Goal: Task Accomplishment & Management: Complete application form

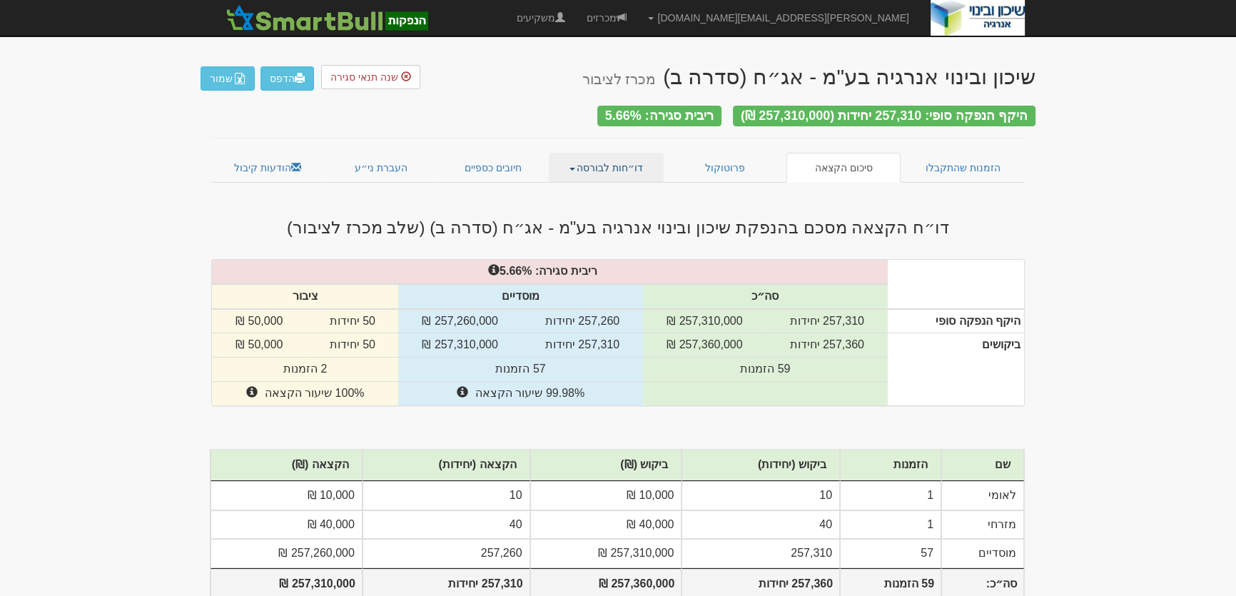
click at [618, 161] on link "דו״חות לבורסה" at bounding box center [607, 168] width 116 height 30
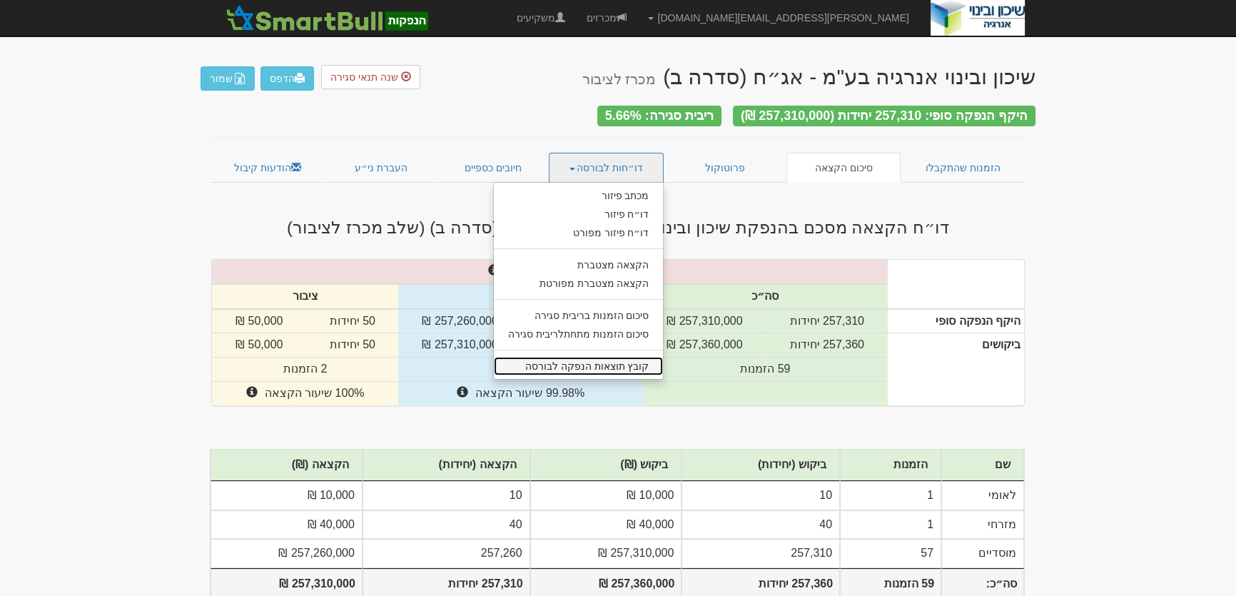
click at [604, 359] on link "קובץ תוצאות הנפקה לבורסה" at bounding box center [579, 366] width 170 height 19
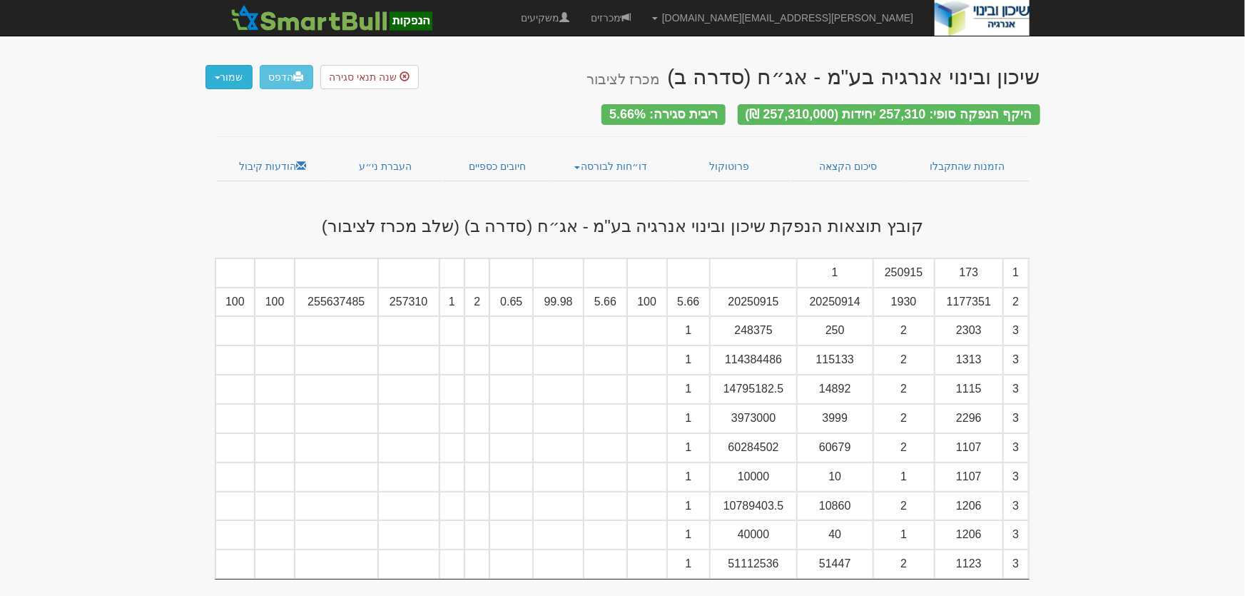
click at [240, 80] on button "שמור" at bounding box center [228, 77] width 47 height 24
click at [233, 136] on link "קובץ tase" at bounding box center [195, 136] width 113 height 19
click at [227, 73] on button "שמור" at bounding box center [228, 77] width 47 height 24
click at [225, 158] on link "קובץ csv" at bounding box center [195, 155] width 113 height 19
click at [263, 161] on link "הודעות קיבול" at bounding box center [272, 166] width 113 height 30
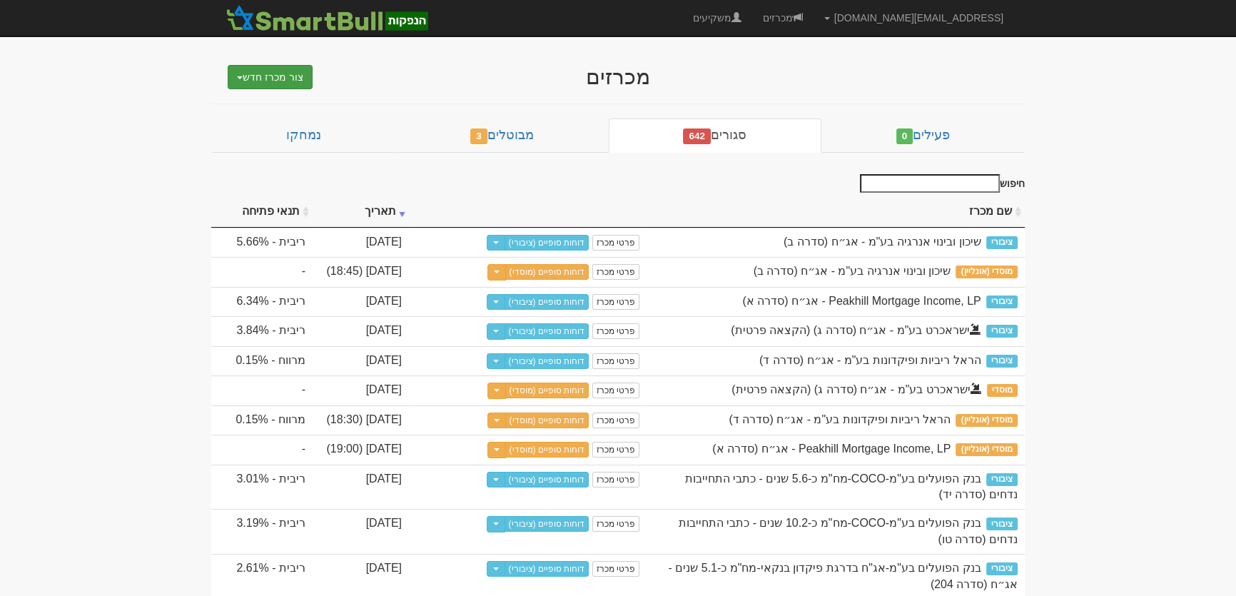
click at [277, 78] on button "צור מכרז חדש" at bounding box center [270, 77] width 85 height 24
click at [276, 100] on link "מוסדי" at bounding box center [234, 104] width 156 height 19
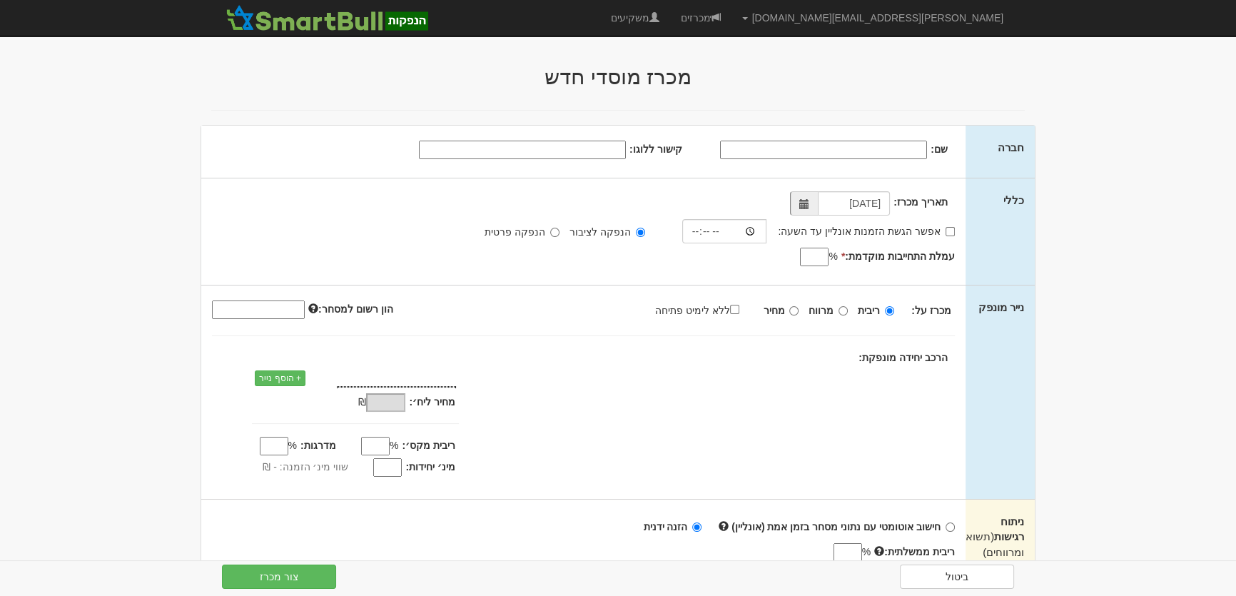
type input "[DATE]"
type input "-"
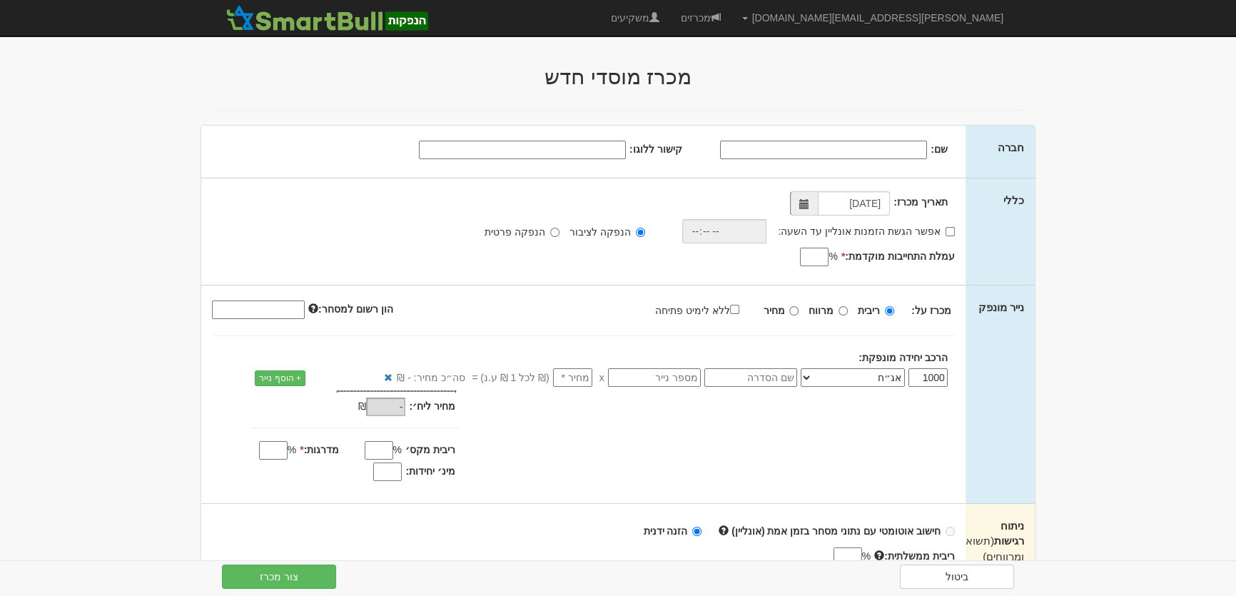
drag, startPoint x: 599, startPoint y: 143, endPoint x: 622, endPoint y: 151, distance: 23.9
click at [599, 143] on input "קישור ללוגו:" at bounding box center [522, 150] width 207 height 19
paste input "https://infin.co.il/wp-content/uploads/2017/11/isra.jpg"
type input "https://infin.co.il/wp-content/uploads/2017/11/isra.jpg"
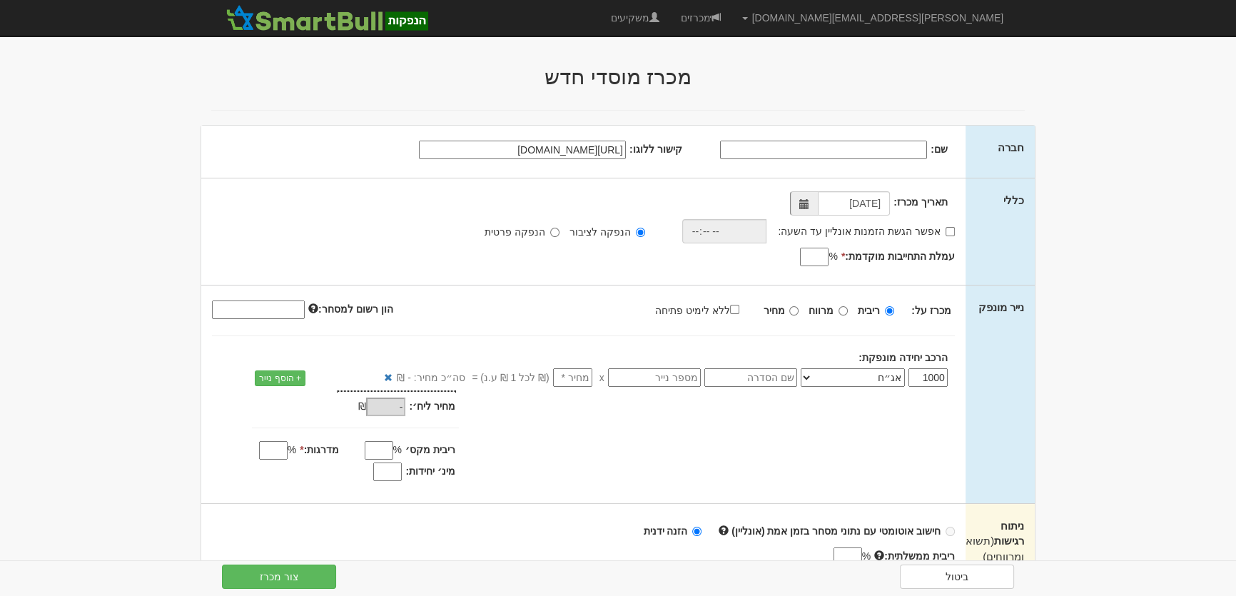
drag, startPoint x: 898, startPoint y: 150, endPoint x: 1091, endPoint y: 7, distance: 240.3
click at [898, 148] on input "שם:" at bounding box center [823, 150] width 207 height 19
type input "ישראמקו יה"ש"
click at [946, 233] on input "אפשר הגשת הזמנות אונליין עד השעה:" at bounding box center [949, 231] width 9 height 9
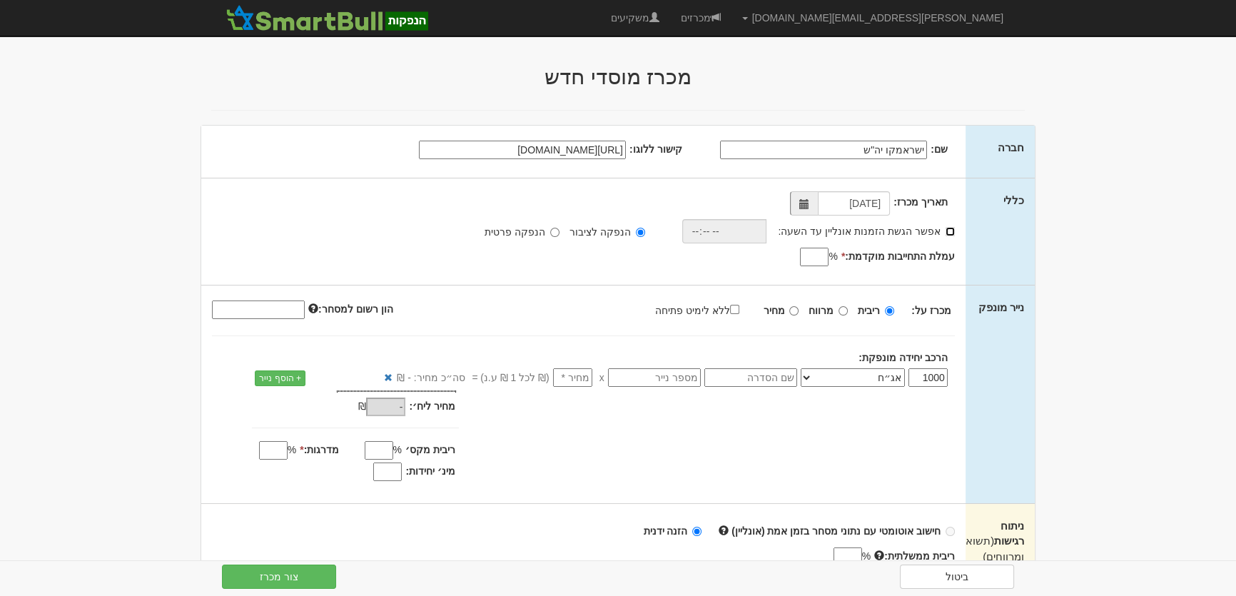
checkbox input "true"
click at [696, 233] on input "time" at bounding box center [720, 231] width 85 height 24
type input "18:30"
click at [811, 256] on input "עמלת התחייבות מוקדמת: *" at bounding box center [814, 257] width 29 height 19
type input "0.65"
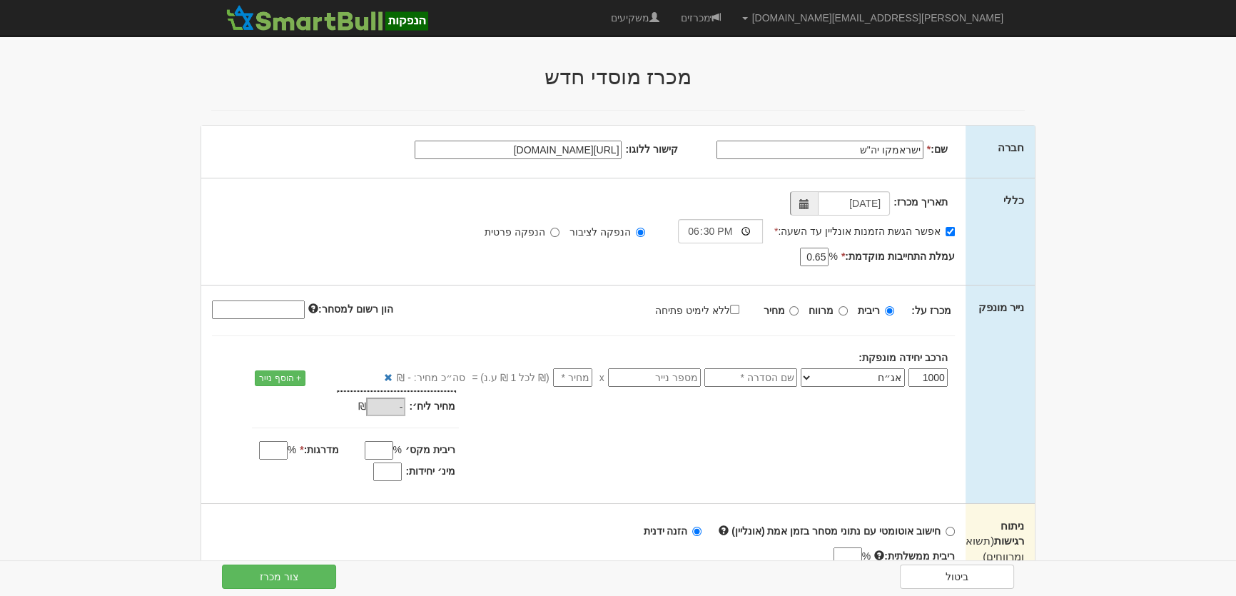
click at [848, 148] on input "ישראמקו יה"ש" at bounding box center [819, 150] width 207 height 19
type input "ישראמקו יה"ש-שקלית"
click at [783, 379] on input "text" at bounding box center [750, 377] width 93 height 19
type input "סדרה ד"
click at [566, 377] on input "number" at bounding box center [572, 377] width 39 height 19
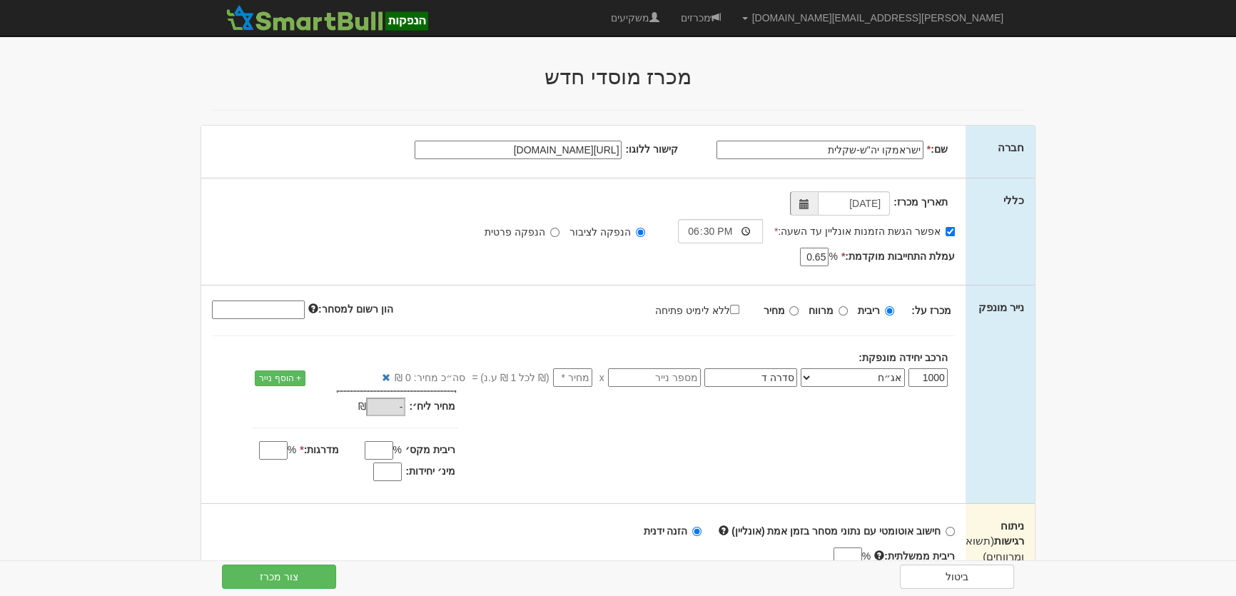
type input "1"
type input "1,000"
type input "1"
click at [738, 305] on input "ללא לימיט פתיחה" at bounding box center [734, 309] width 9 height 9
checkbox input "true"
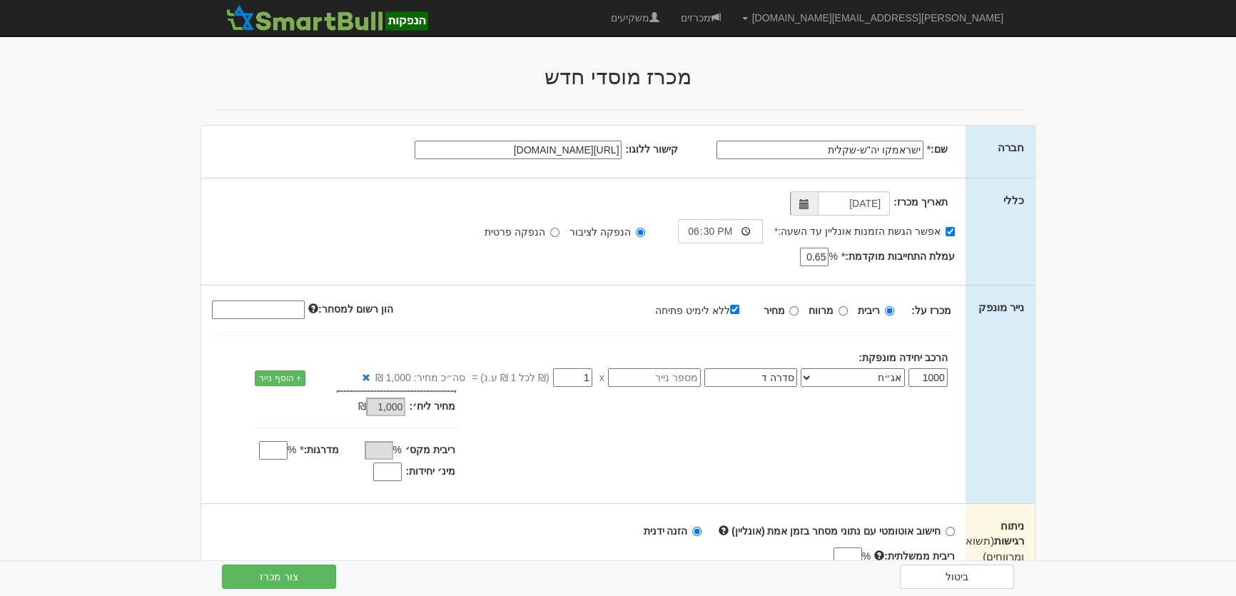
click at [387, 468] on input "מינ׳ יחידות:" at bounding box center [387, 471] width 29 height 19
type input "800"
click at [279, 443] on input "מדרגות: *" at bounding box center [273, 450] width 29 height 19
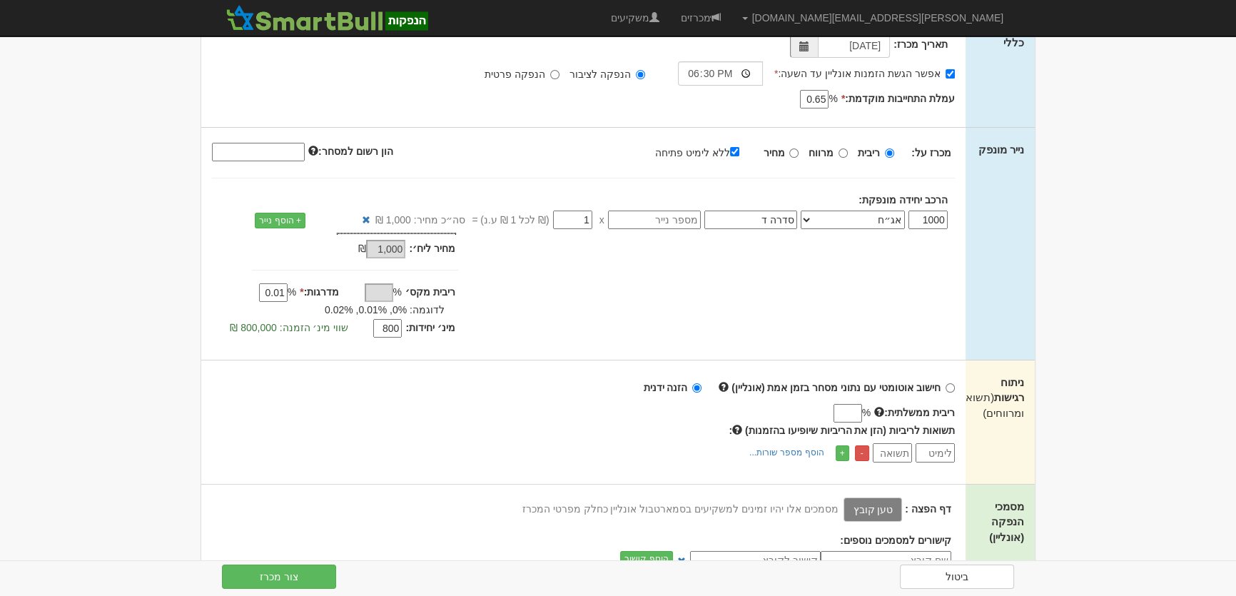
scroll to position [259, 0]
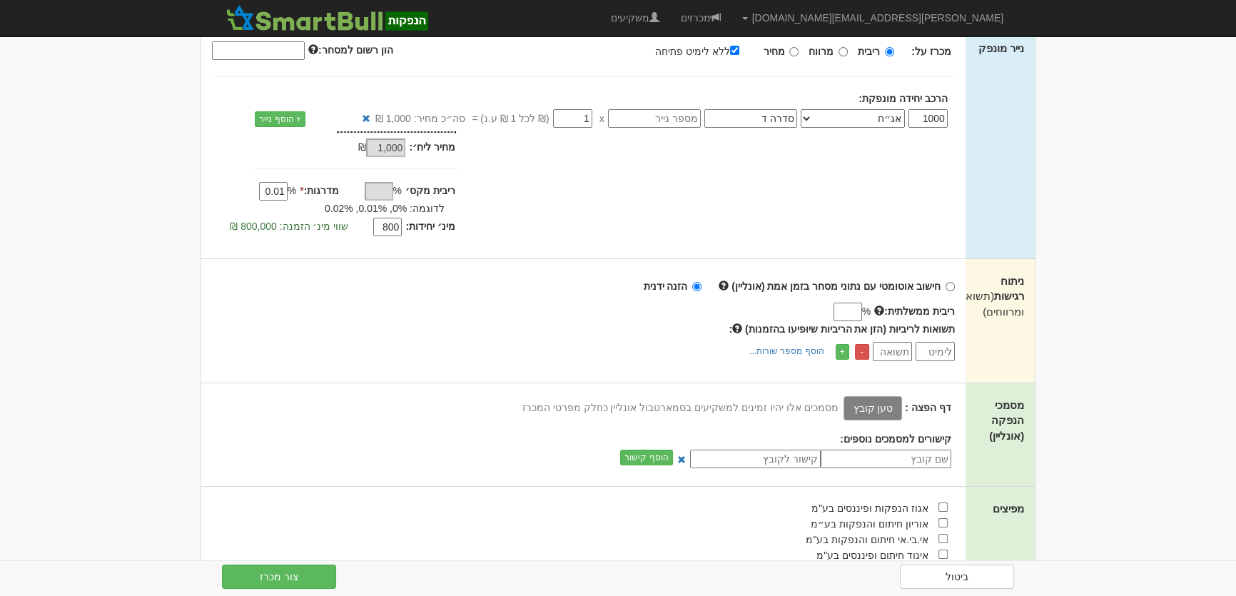
type input "0.01"
click at [870, 407] on label "טען קובץ" at bounding box center [872, 408] width 58 height 24
click at [841, 407] on input "טען קובץ" at bounding box center [841, 407] width 0 height 16
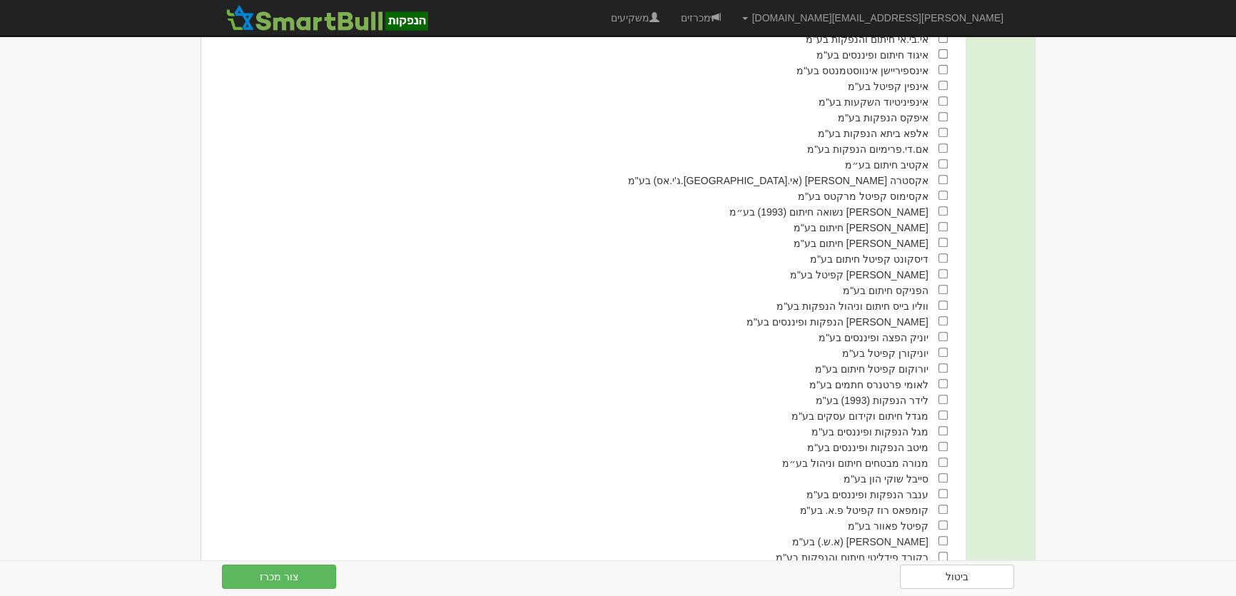
scroll to position [778, 0]
click at [940, 403] on input "checkbox" at bounding box center [942, 398] width 9 height 9
checkbox input "true"
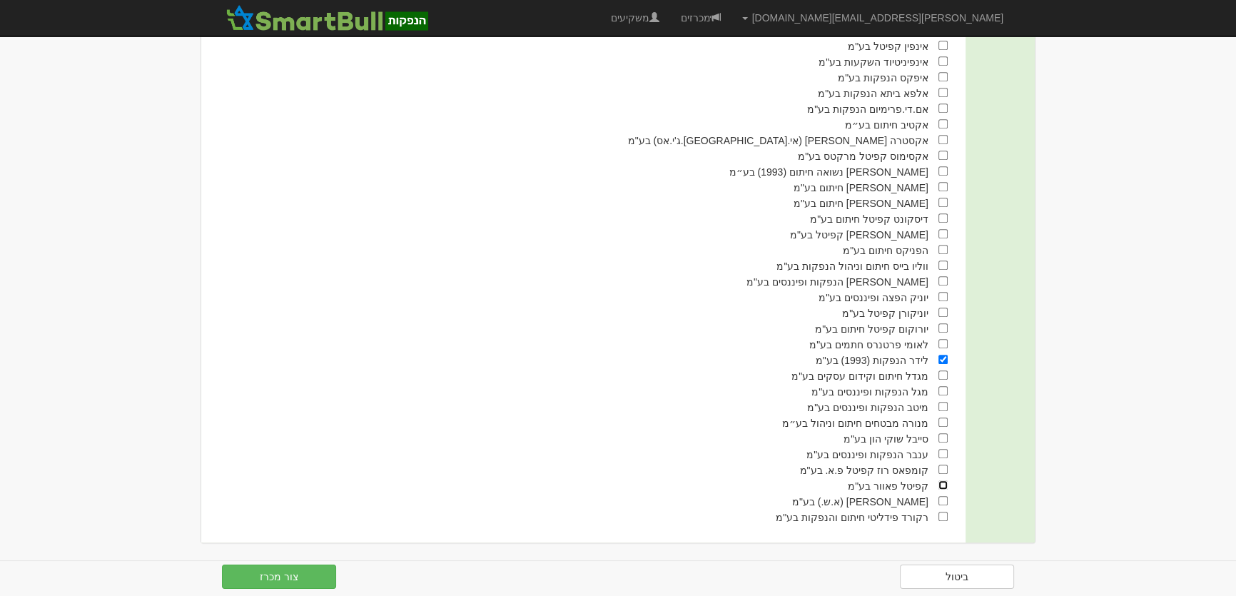
click at [942, 485] on input "checkbox" at bounding box center [942, 484] width 9 height 9
checkbox input "true"
click at [303, 579] on button "צור מכרז" at bounding box center [279, 576] width 114 height 24
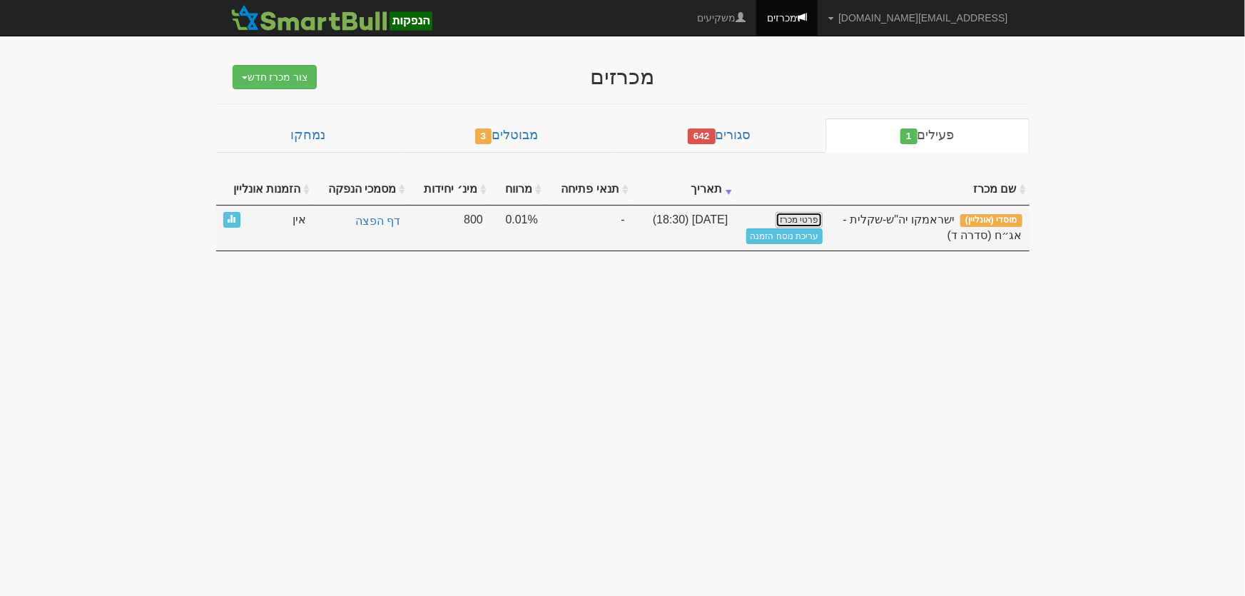
click at [799, 221] on link "פרטי מכרז" at bounding box center [798, 220] width 47 height 16
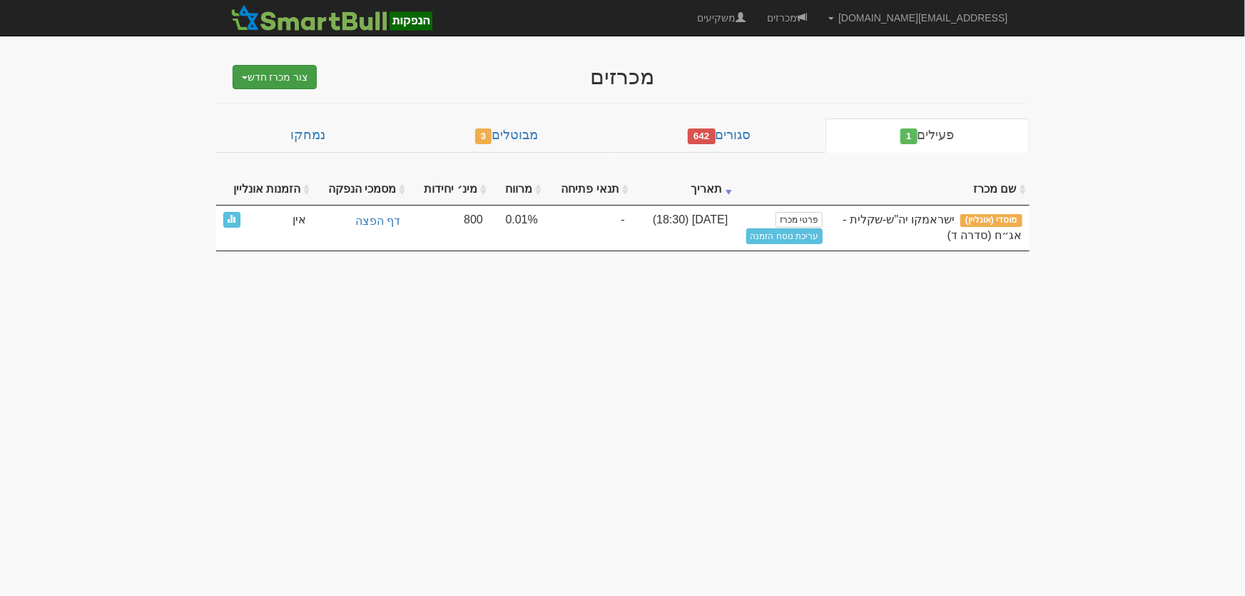
click at [292, 72] on button "צור מכרז חדש" at bounding box center [275, 77] width 85 height 24
click at [292, 98] on link "מוסדי" at bounding box center [239, 104] width 156 height 19
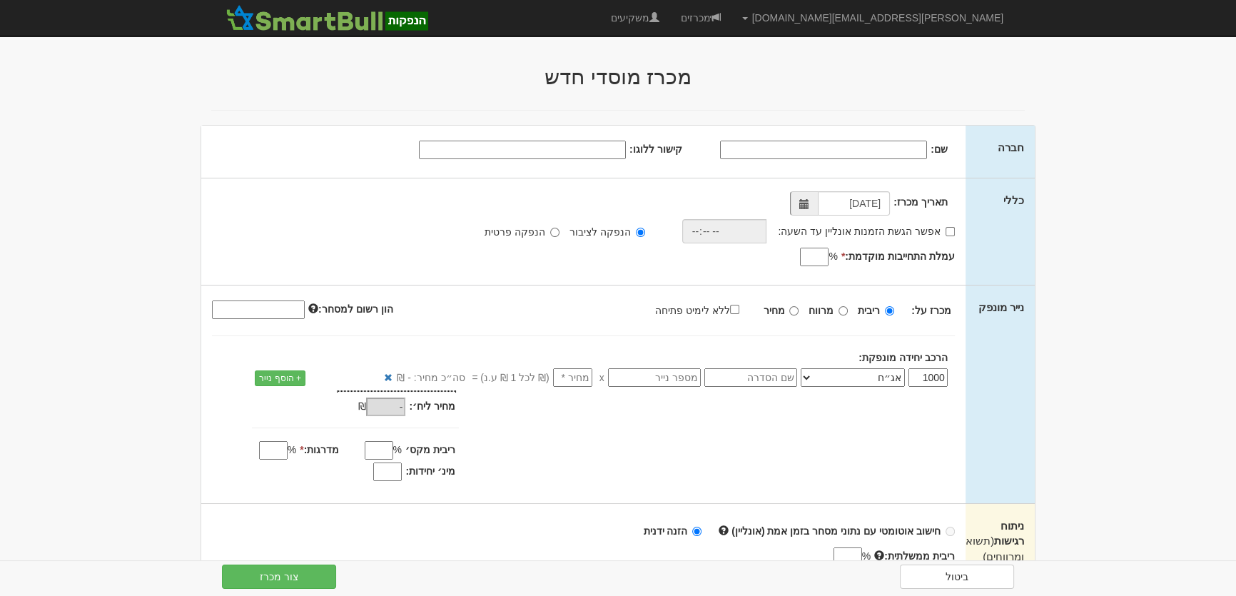
click at [578, 149] on input "קישור ללוגו:" at bounding box center [522, 150] width 207 height 19
paste input "https://infin.co.il/wp-content/uploads/2017/11/isra.jpg"
type input "https://infin.co.il/wp-content/uploads/2017/11/isra.jpg"
drag, startPoint x: 893, startPoint y: 141, endPoint x: 913, endPoint y: 136, distance: 20.8
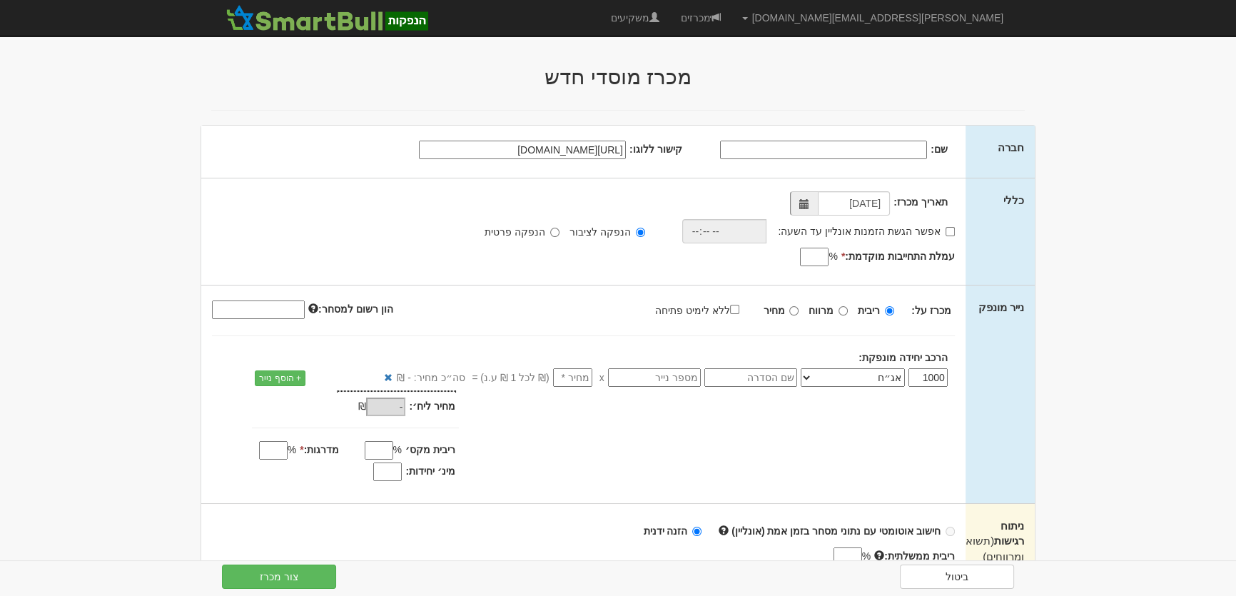
click at [893, 141] on input "שם:" at bounding box center [823, 150] width 207 height 19
type input "ישראמקו יה"ש-דולרית"
click at [947, 233] on input "אפשר הגשת הזמנות אונליין עד השעה:" at bounding box center [949, 231] width 9 height 9
checkbox input "true"
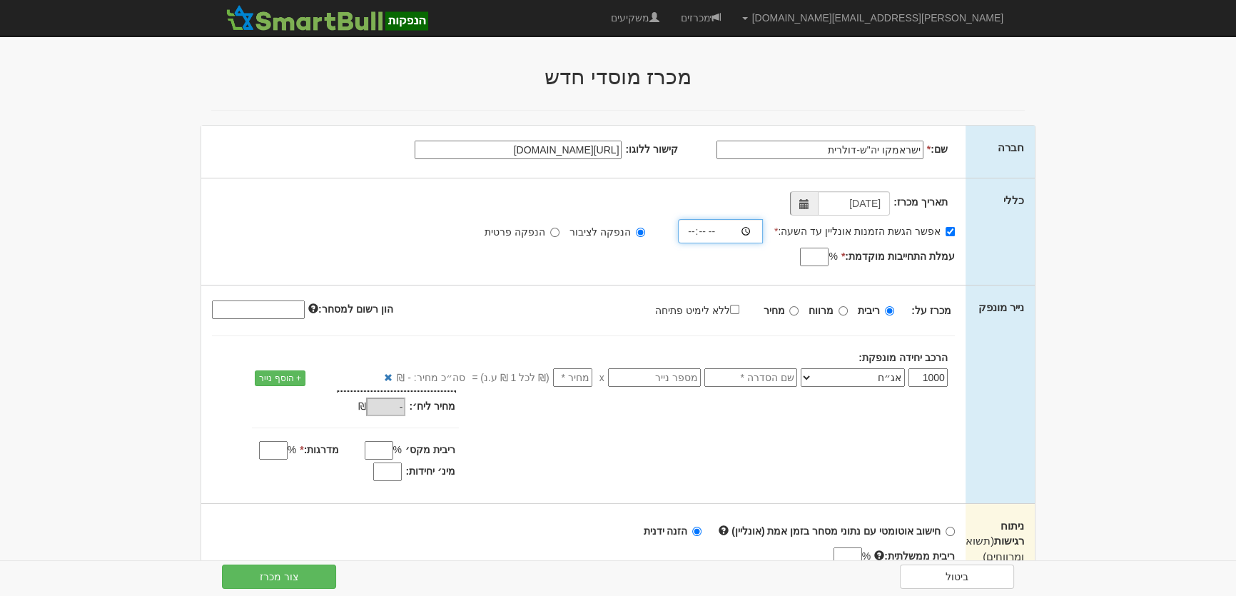
click at [699, 235] on input "time" at bounding box center [720, 231] width 85 height 24
type input "18:30"
click at [815, 255] on input "עמלת התחייבות מוקדמת: *" at bounding box center [814, 257] width 29 height 19
type input "0.7"
click at [739, 307] on input "ללא לימיט פתיחה" at bounding box center [734, 309] width 9 height 9
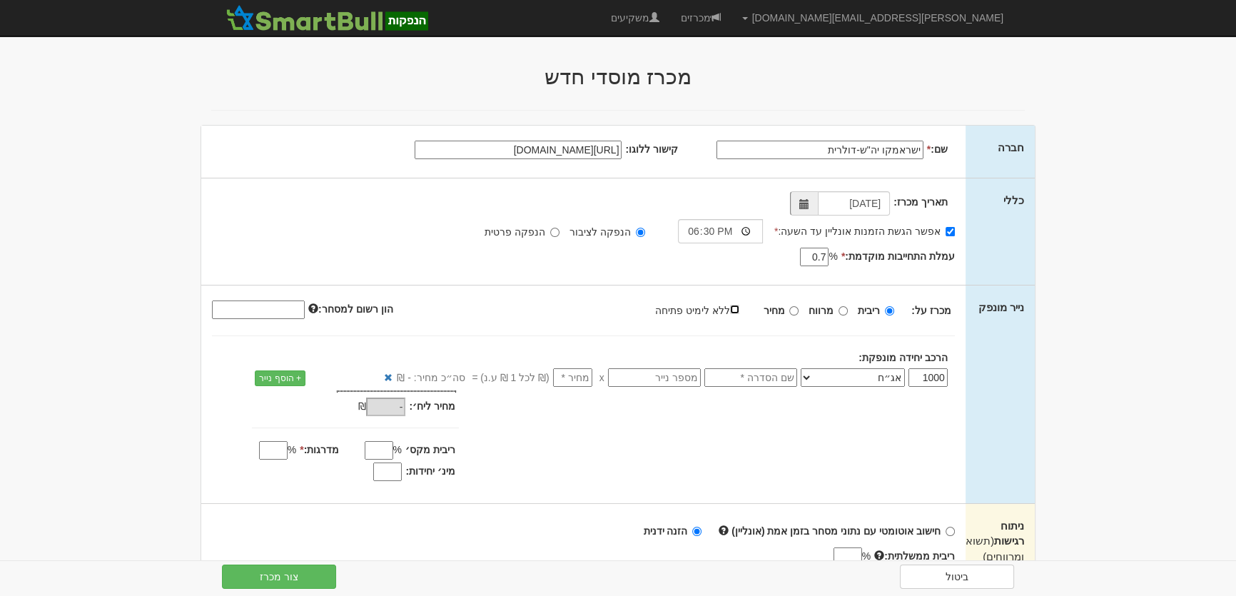
checkbox input "true"
click at [764, 376] on input "text" at bounding box center [750, 377] width 93 height 19
type input "סדרה ה"
click at [573, 370] on input "number" at bounding box center [572, 377] width 39 height 19
type input "1"
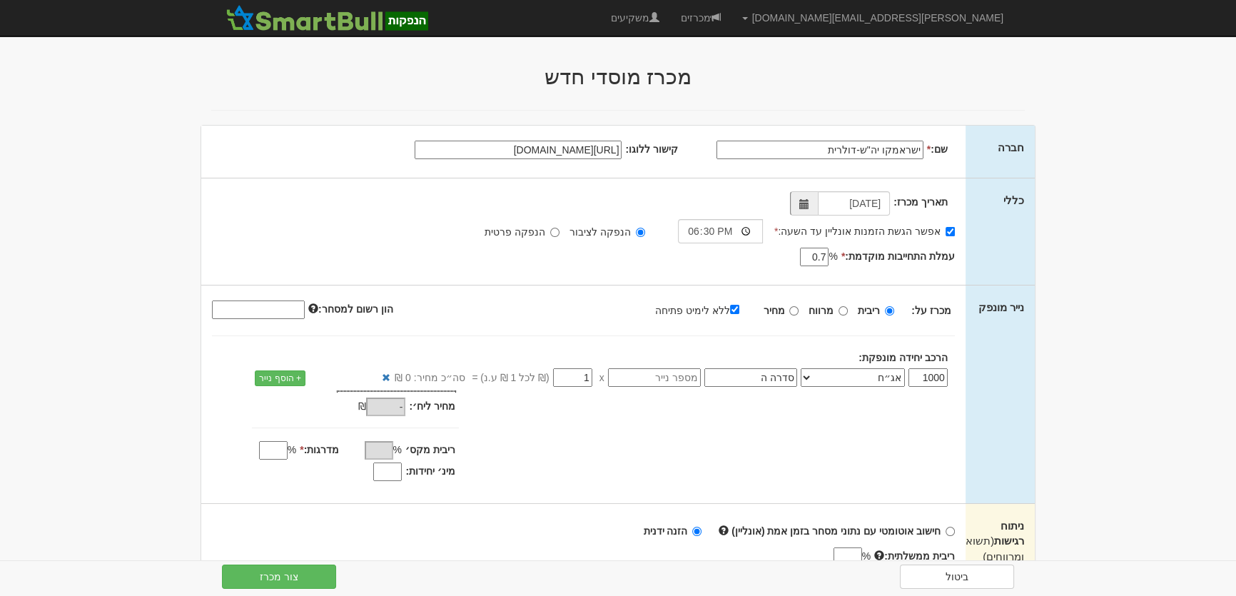
type input "1,000"
type input "1"
click at [390, 478] on input "מינ׳ יחידות:" at bounding box center [387, 471] width 29 height 19
type input "800"
click at [270, 446] on input "מדרגות: *" at bounding box center [273, 450] width 29 height 19
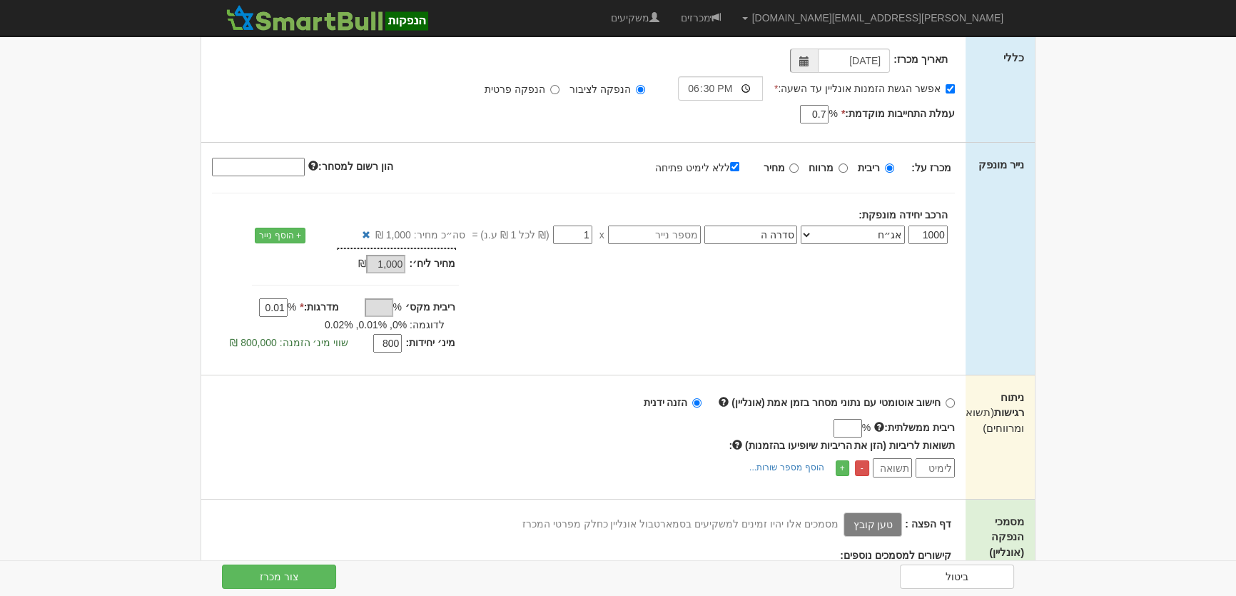
scroll to position [259, 0]
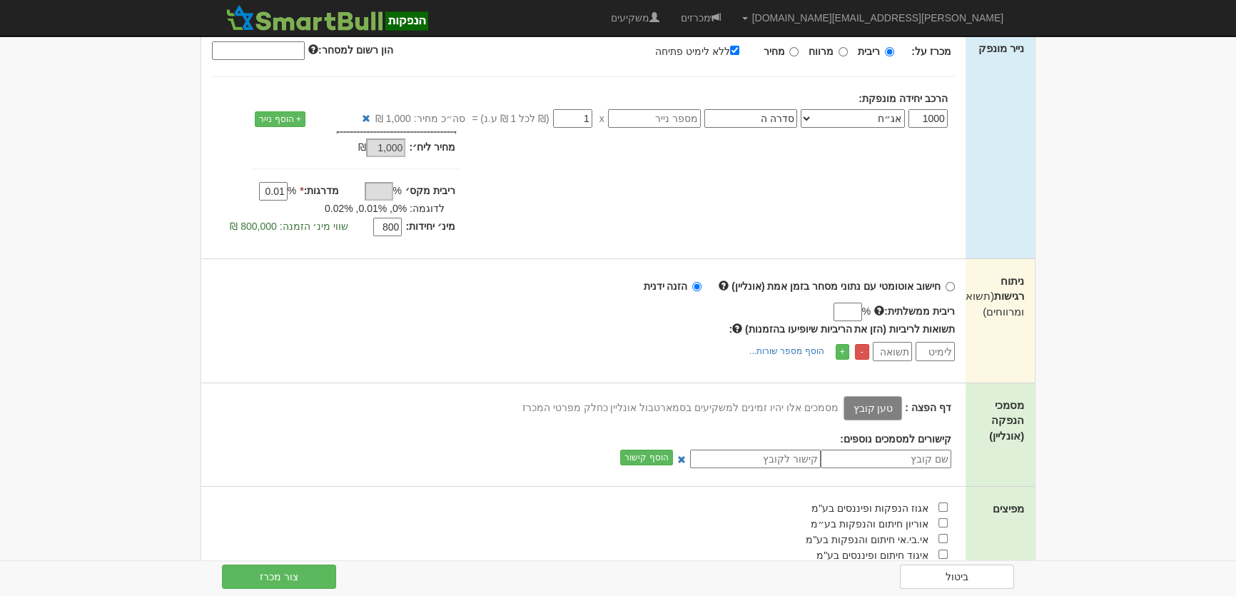
type input "0.01"
click at [881, 405] on label "טען קובץ" at bounding box center [872, 408] width 58 height 24
click at [841, 405] on input "טען קובץ" at bounding box center [841, 407] width 0 height 16
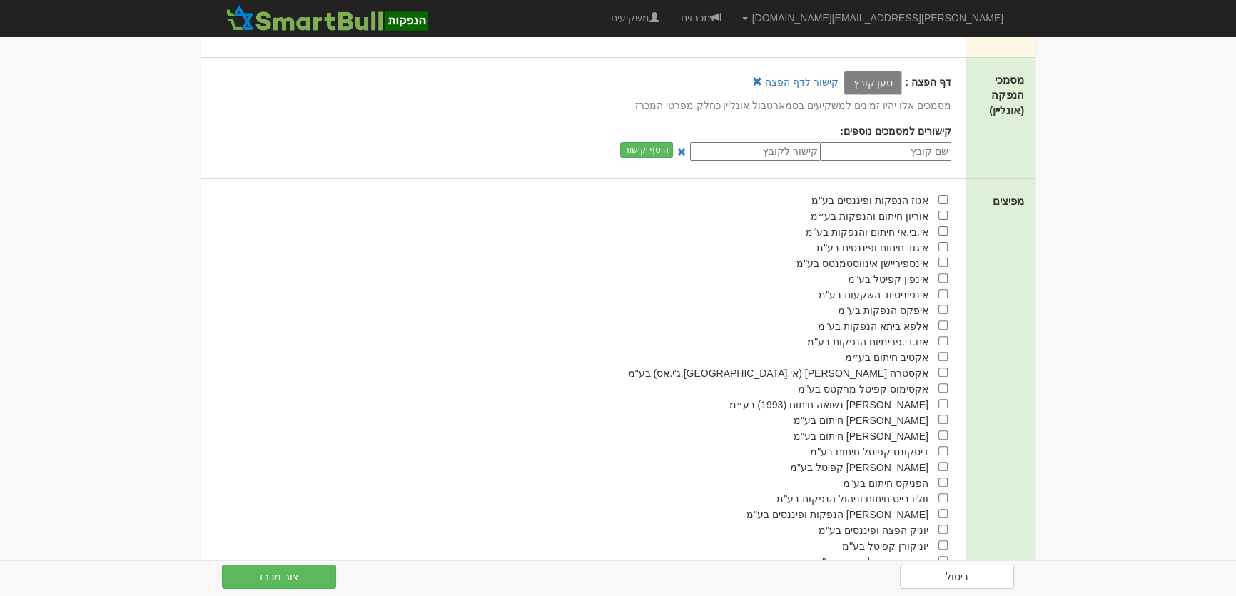
scroll to position [713, 0]
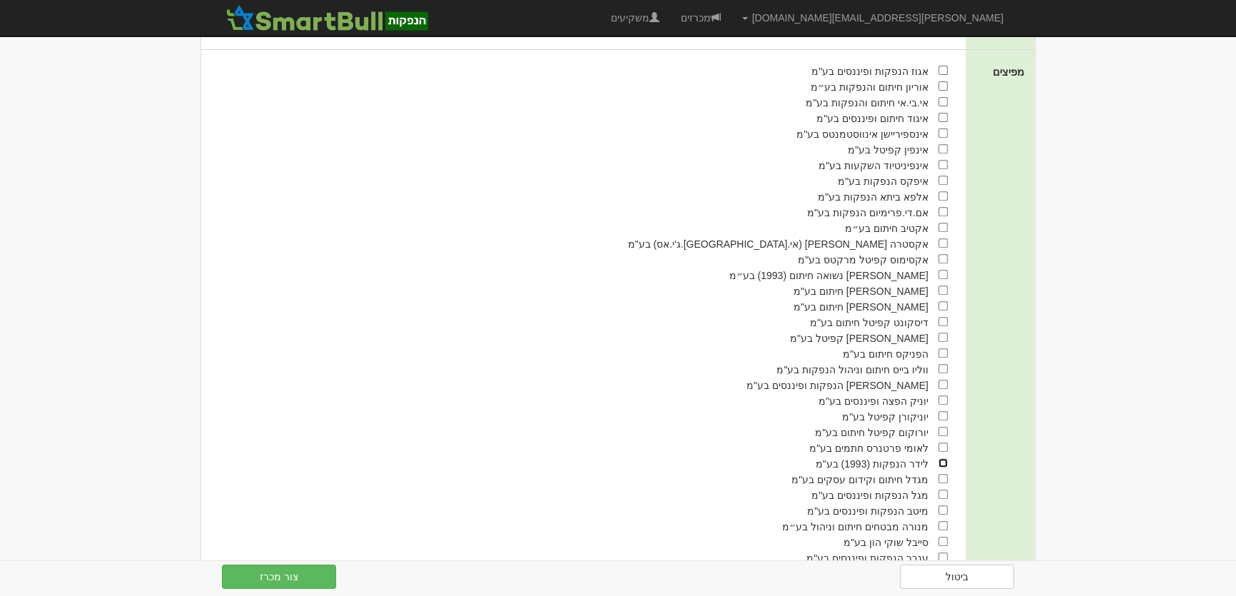
click at [945, 467] on input "checkbox" at bounding box center [942, 462] width 9 height 9
checkbox input "true"
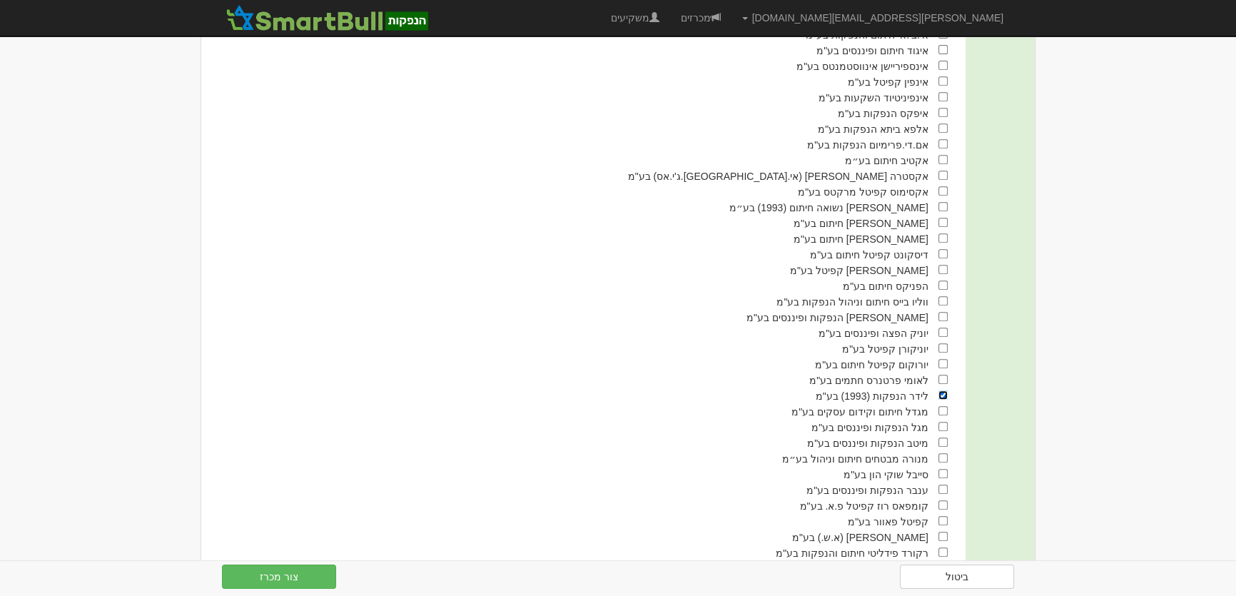
scroll to position [827, 0]
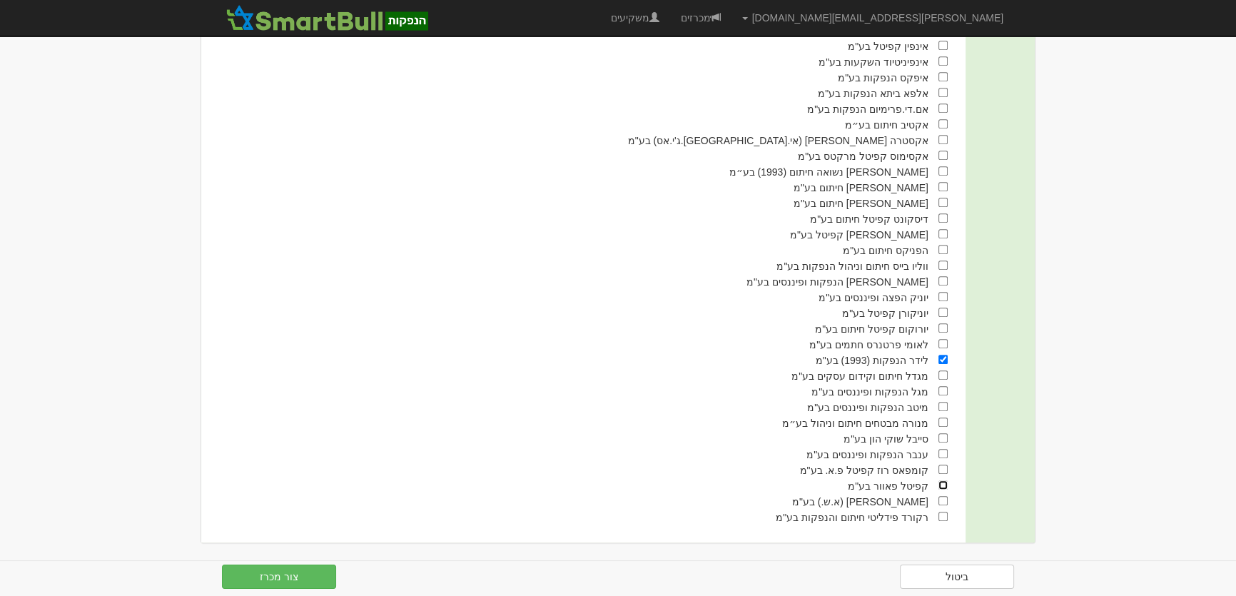
click at [945, 483] on input "checkbox" at bounding box center [942, 484] width 9 height 9
checkbox input "true"
click at [276, 578] on button "צור מכרז" at bounding box center [279, 576] width 114 height 24
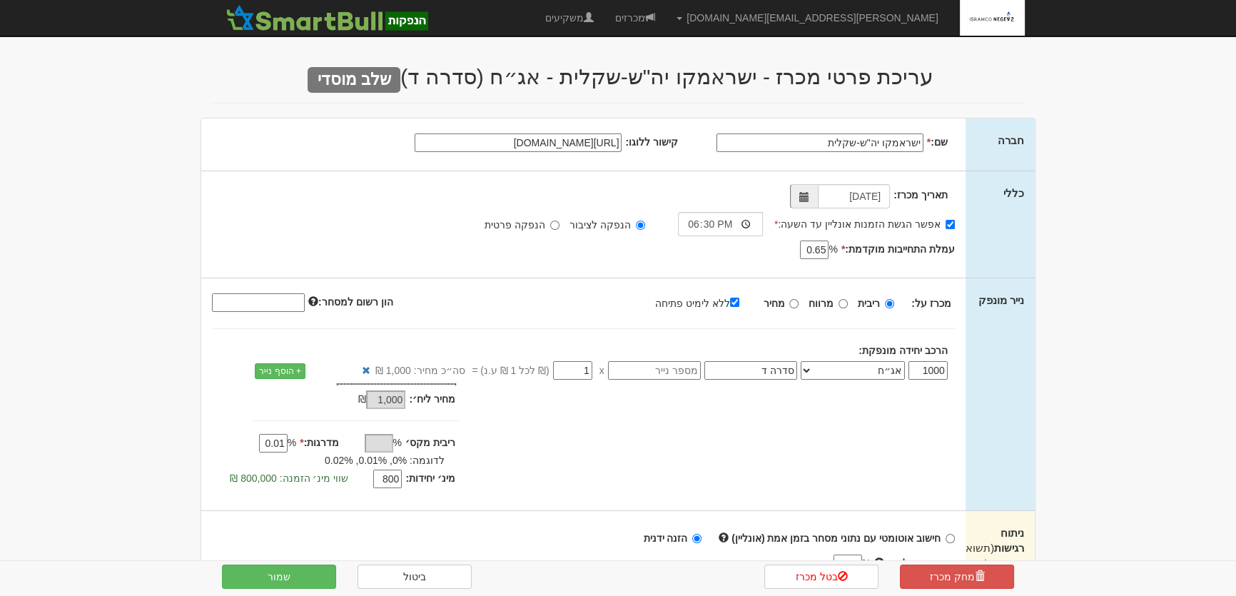
click at [858, 139] on input "ישראמקו יה"ש-שקלית" at bounding box center [819, 142] width 207 height 19
type input "ישראמקו יה"ש-ד-שקלית"
click at [290, 576] on button "שמור" at bounding box center [279, 576] width 114 height 24
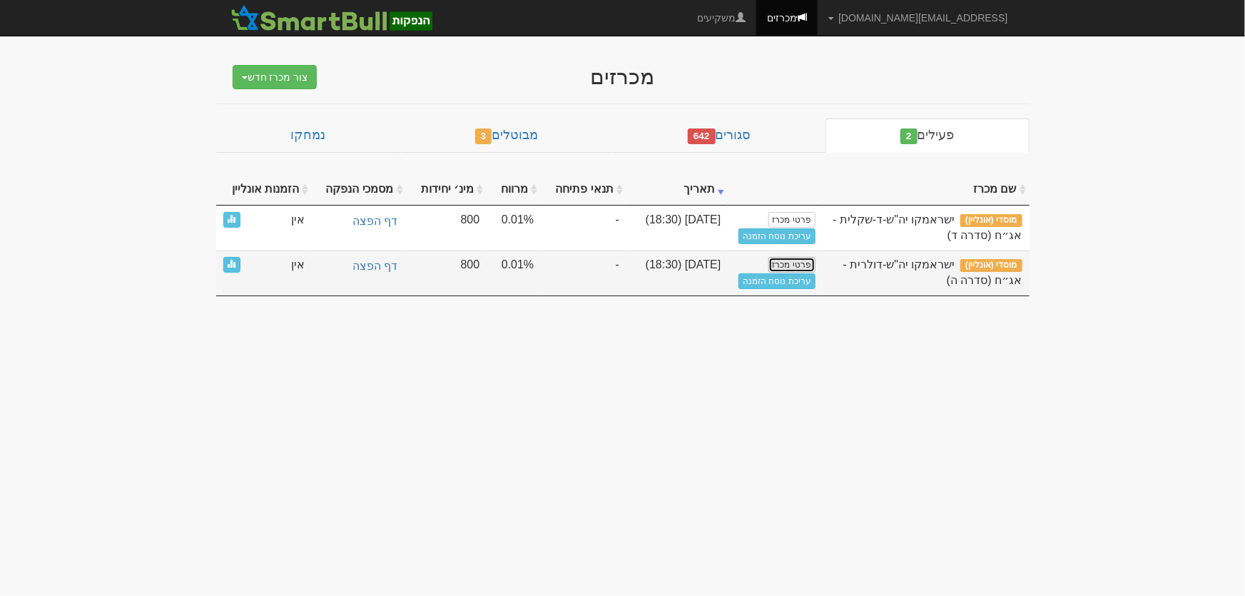
click at [804, 263] on link "פרטי מכרז" at bounding box center [791, 265] width 47 height 16
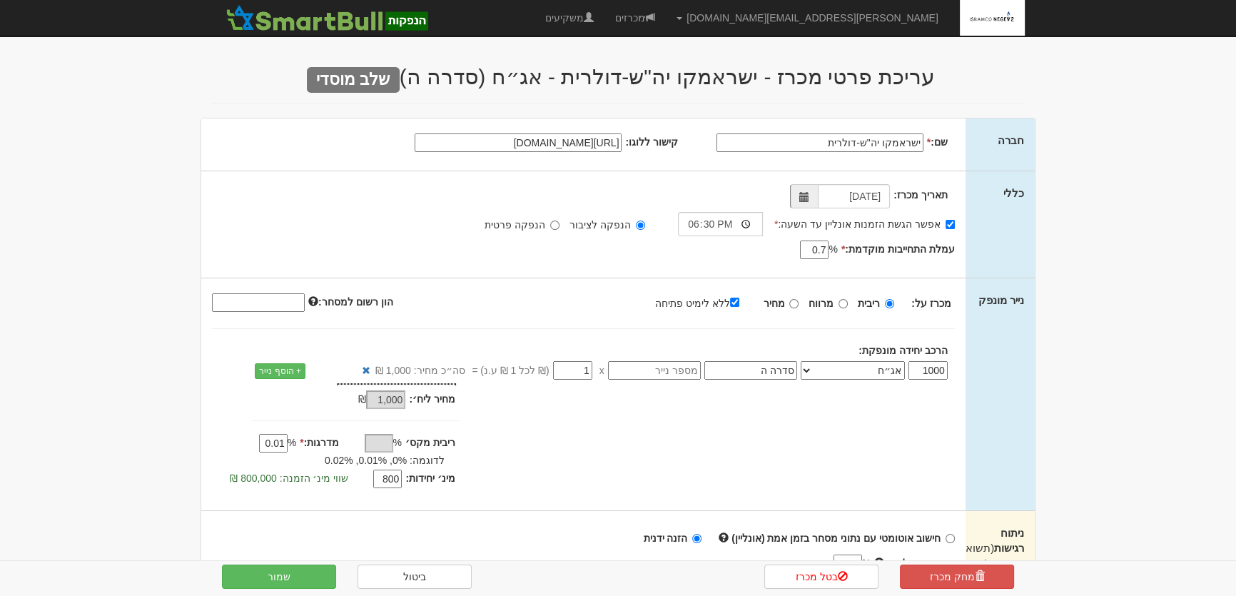
click at [861, 143] on input "ישראמקו יה"ש-דולרית" at bounding box center [819, 142] width 207 height 19
type input "ישראמקו יה"ש-ה-דולרית"
click at [283, 577] on button "שמור" at bounding box center [279, 576] width 114 height 24
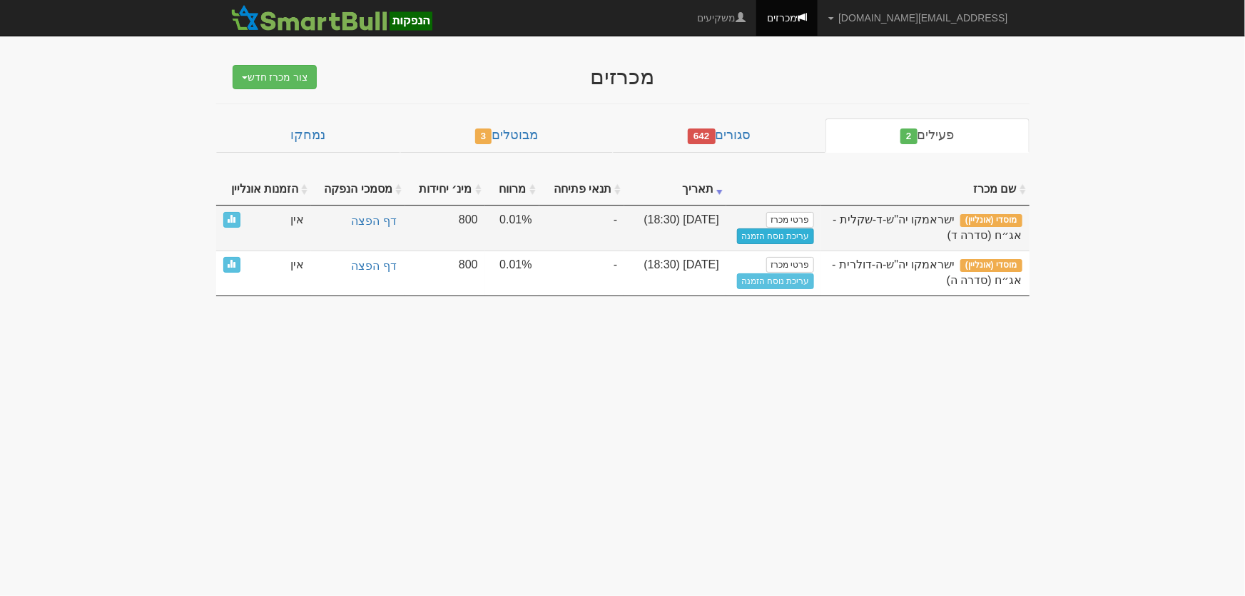
click at [784, 235] on link "עריכת נוסח הזמנה" at bounding box center [775, 236] width 77 height 16
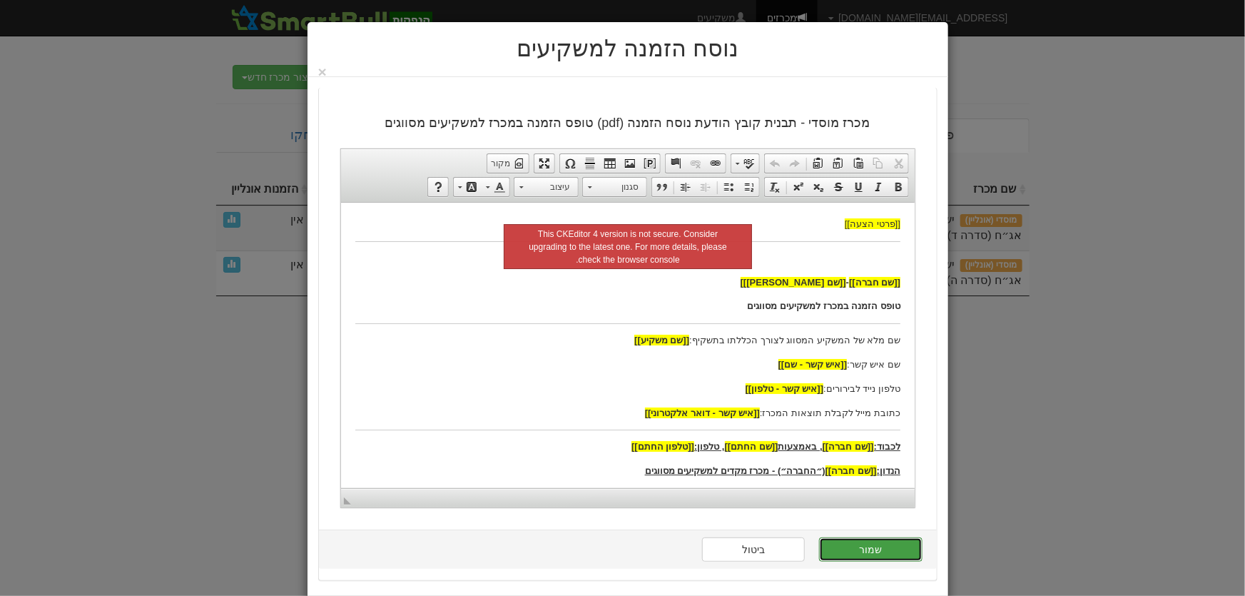
click at [887, 549] on button "שמור" at bounding box center [870, 549] width 103 height 24
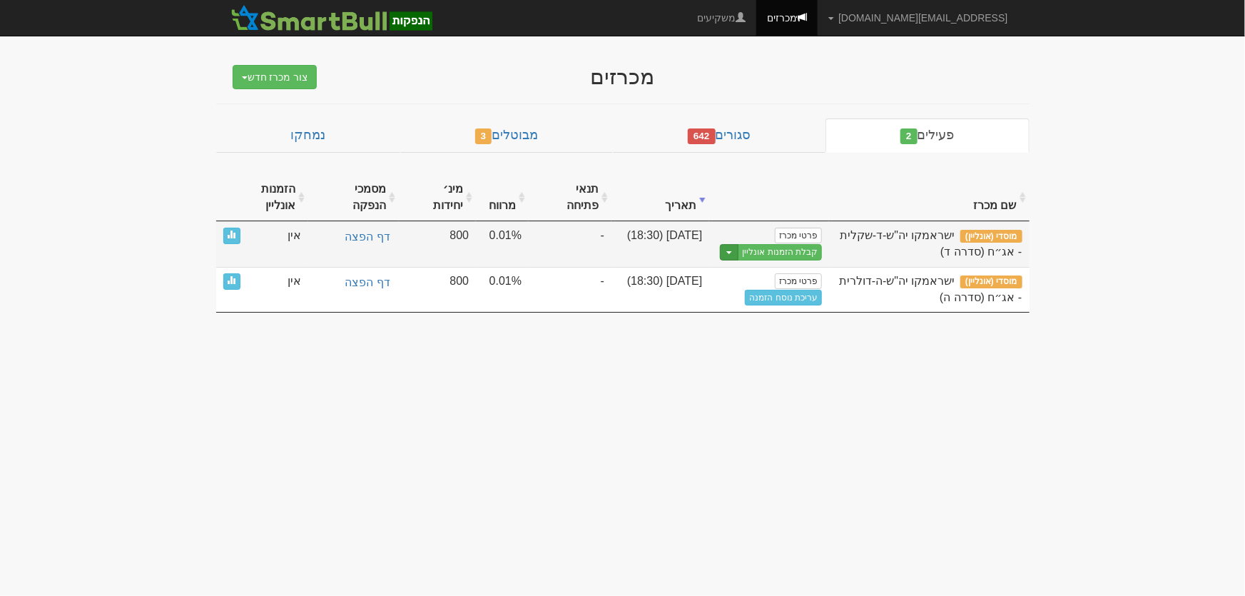
click at [734, 244] on button "Toggle Dropdown" at bounding box center [729, 252] width 19 height 16
click at [783, 267] on link "הצג טופס הזמנה לדוגמה" at bounding box center [754, 276] width 136 height 19
click at [783, 244] on link "קבלת הזמנות אונליין" at bounding box center [780, 252] width 84 height 16
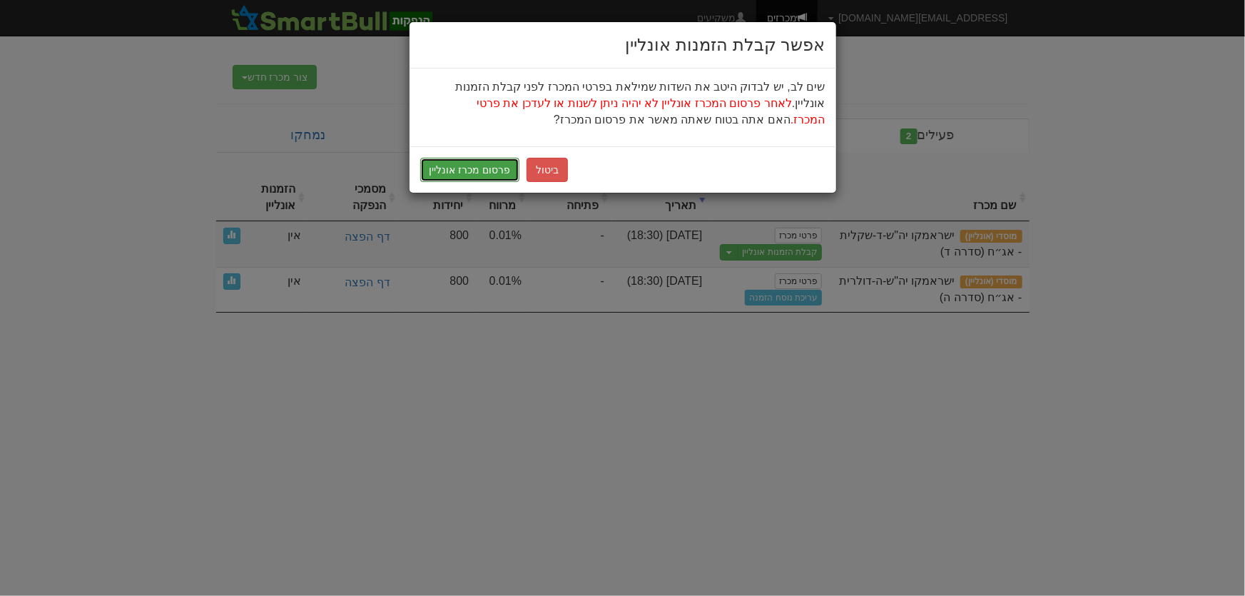
click at [477, 170] on button "פרסום מכרז אונליין" at bounding box center [470, 170] width 100 height 24
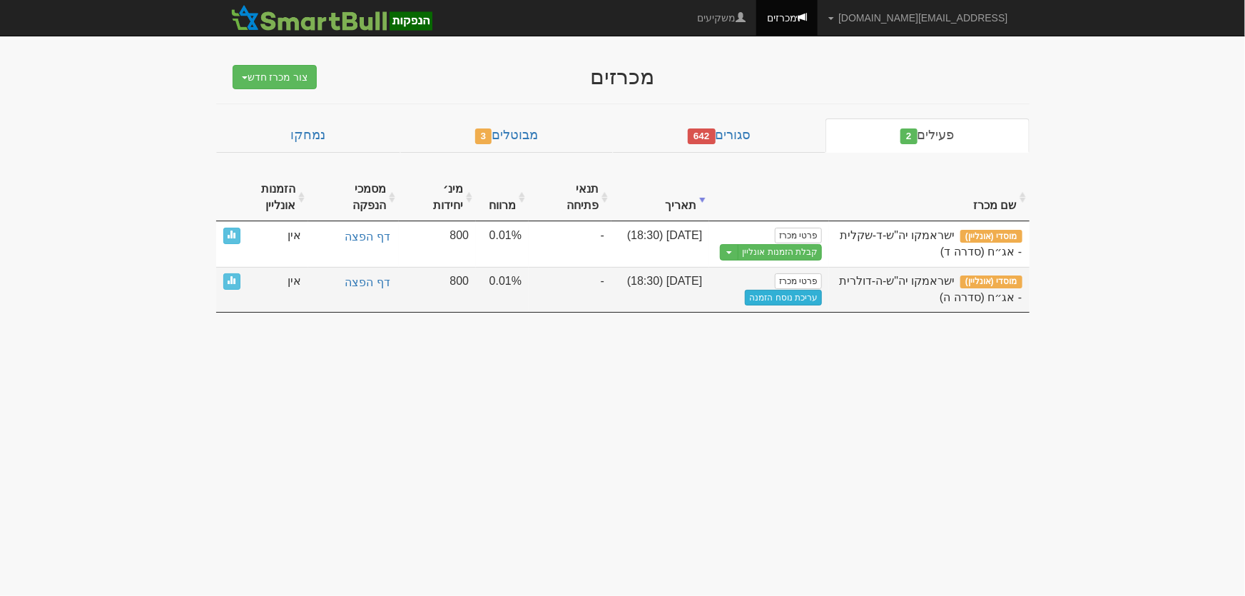
click at [785, 290] on link "עריכת נוסח הזמנה" at bounding box center [783, 298] width 77 height 16
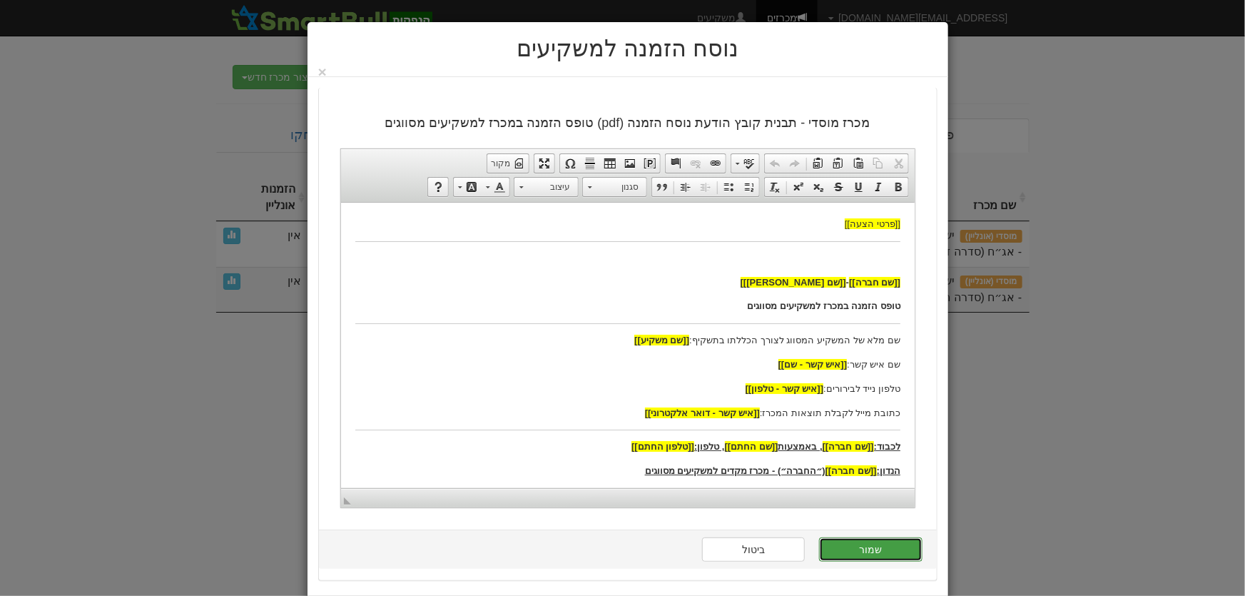
click at [878, 545] on button "שמור" at bounding box center [870, 549] width 103 height 24
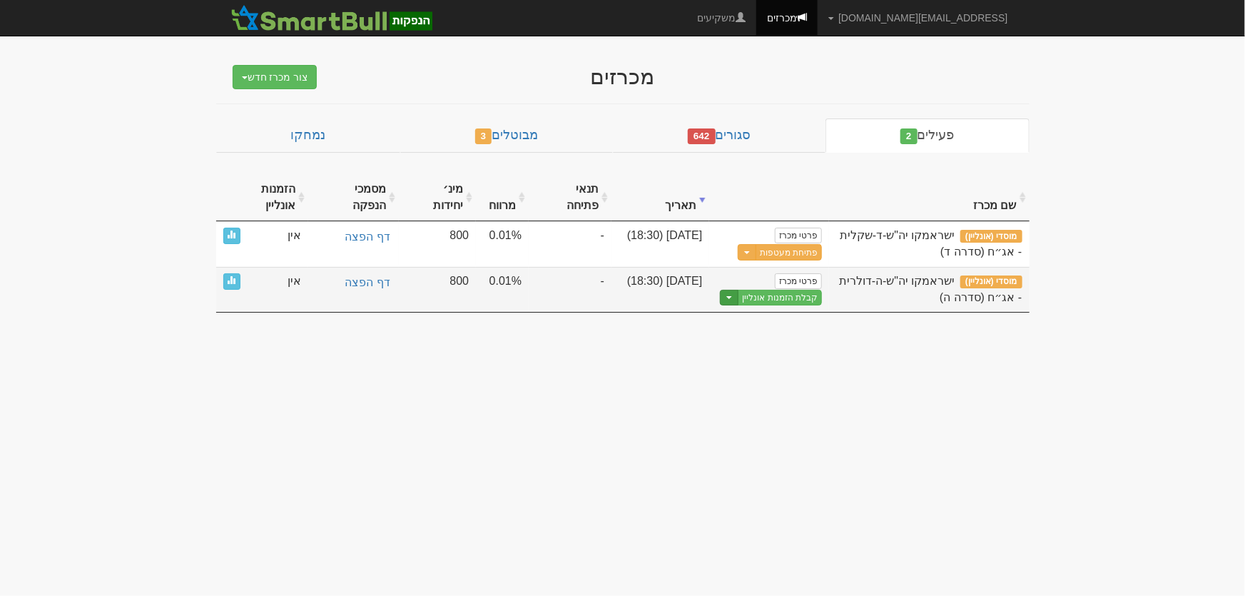
click at [735, 290] on button "Toggle Dropdown" at bounding box center [729, 298] width 19 height 16
click at [778, 312] on link "הצג טופס הזמנה לדוגמה" at bounding box center [754, 321] width 136 height 19
click at [802, 290] on link "קבלת הזמנות אונליין" at bounding box center [780, 298] width 84 height 16
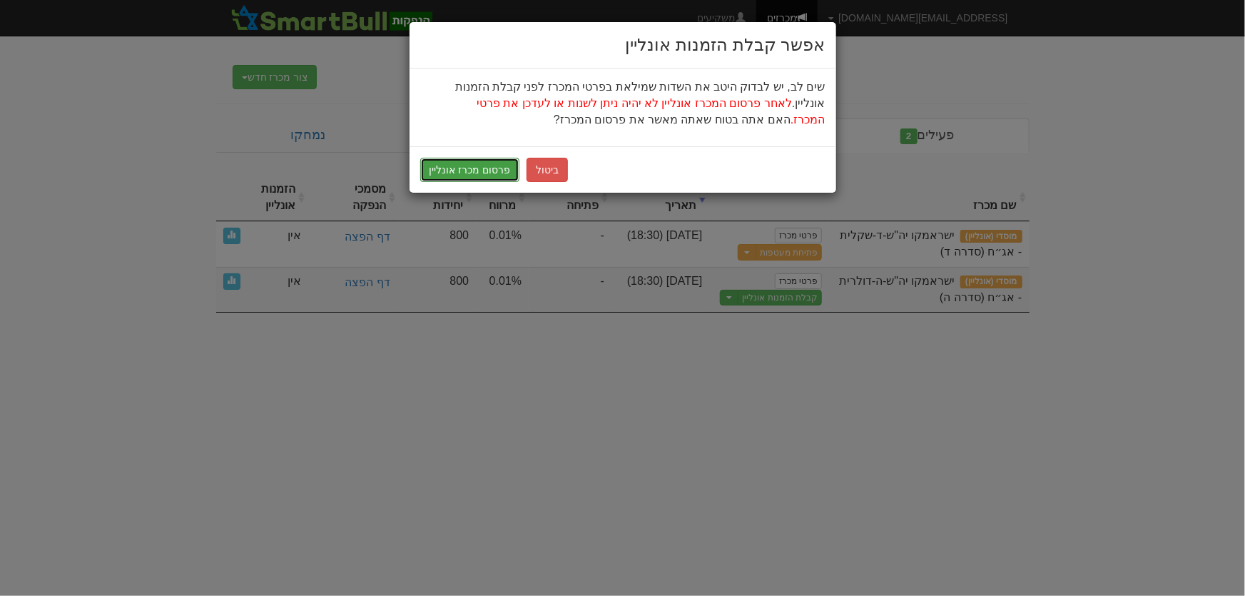
click at [498, 165] on button "פרסום מכרז אונליין" at bounding box center [470, 170] width 100 height 24
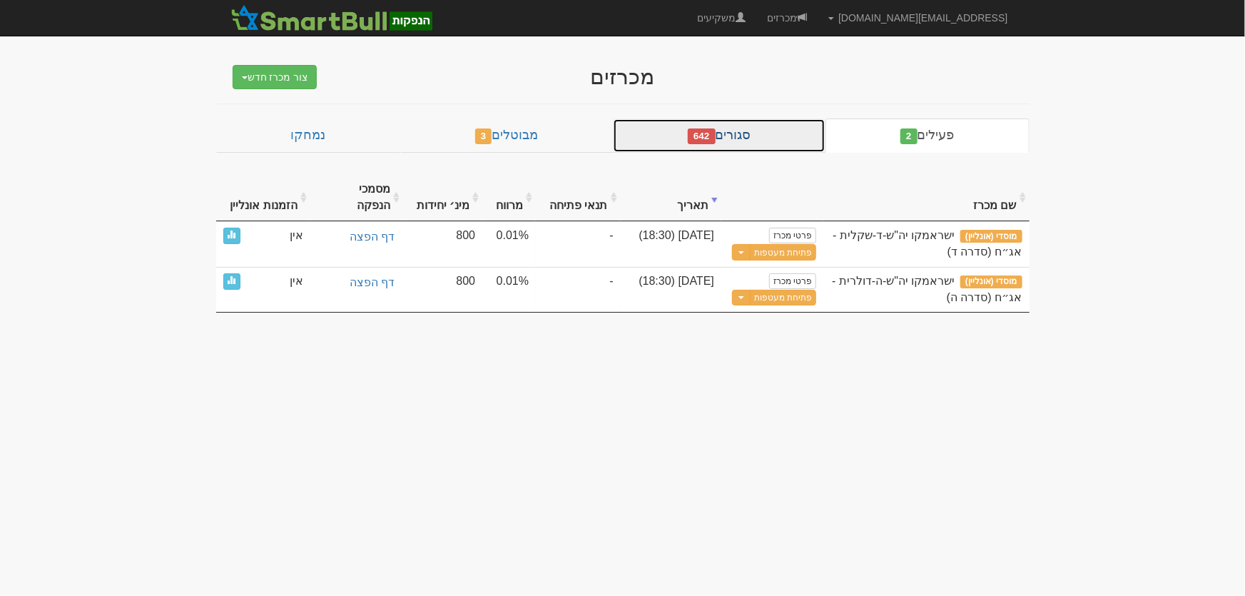
click at [743, 136] on link "סגורים 642" at bounding box center [719, 135] width 213 height 34
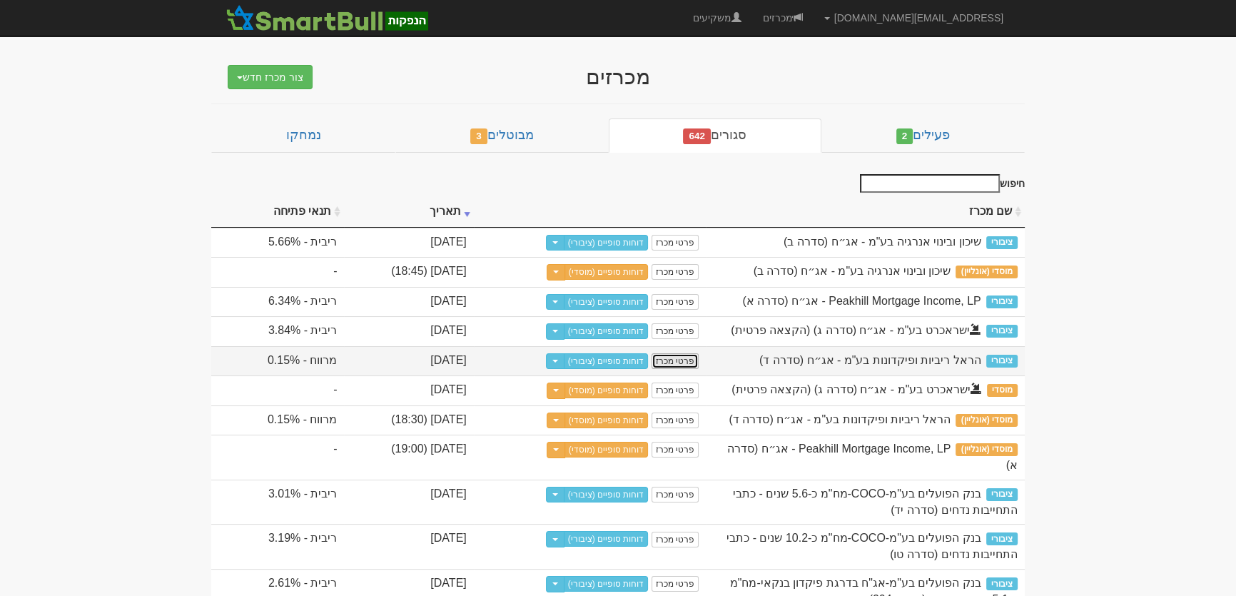
click at [698, 369] on link "פרטי מכרז" at bounding box center [674, 361] width 47 height 16
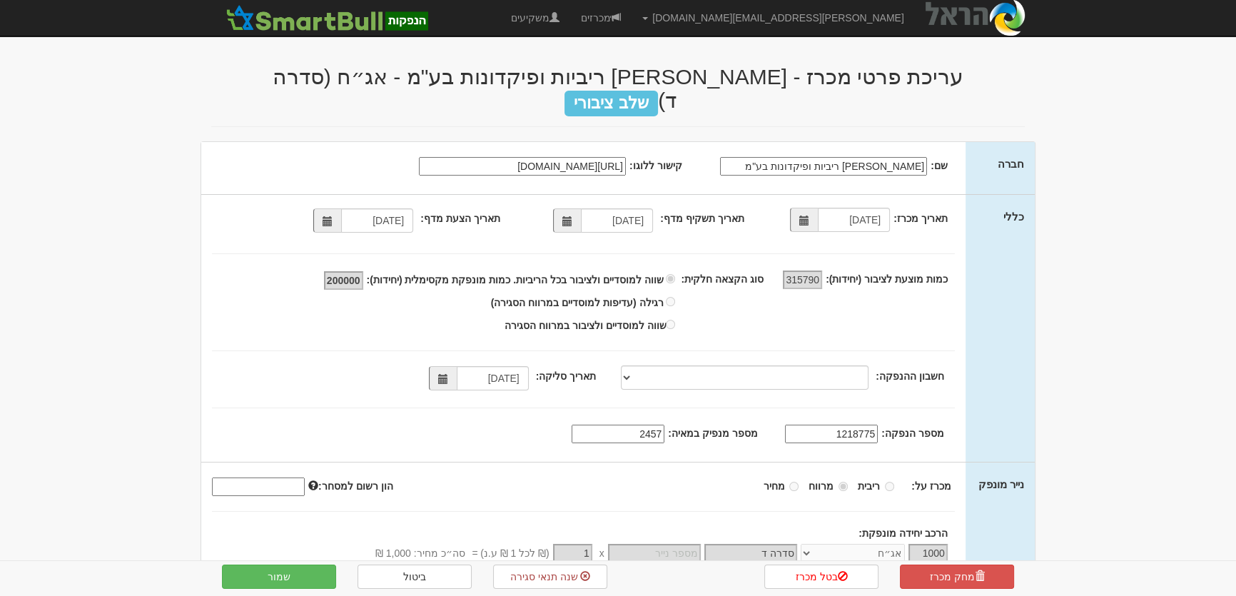
click at [555, 157] on input "[URL][DOMAIN_NAME]" at bounding box center [522, 166] width 207 height 19
click at [631, 20] on link "מכרזים" at bounding box center [600, 18] width 61 height 36
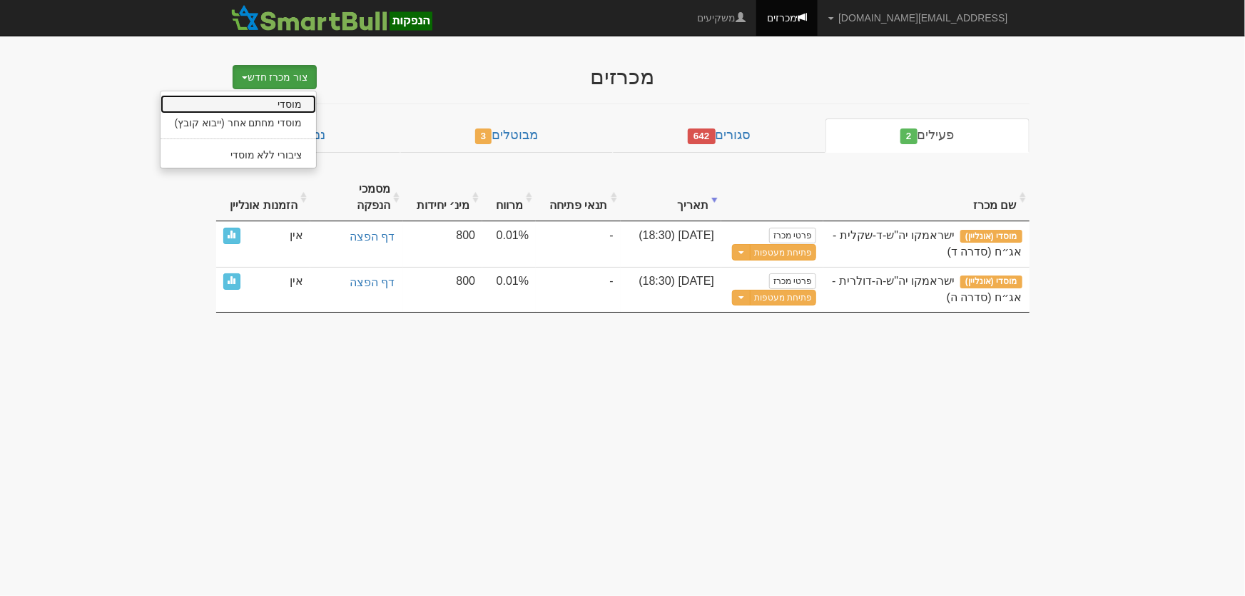
drag, startPoint x: 0, startPoint y: 0, endPoint x: 301, endPoint y: 103, distance: 318.3
click at [301, 103] on link "מוסדי" at bounding box center [239, 104] width 156 height 19
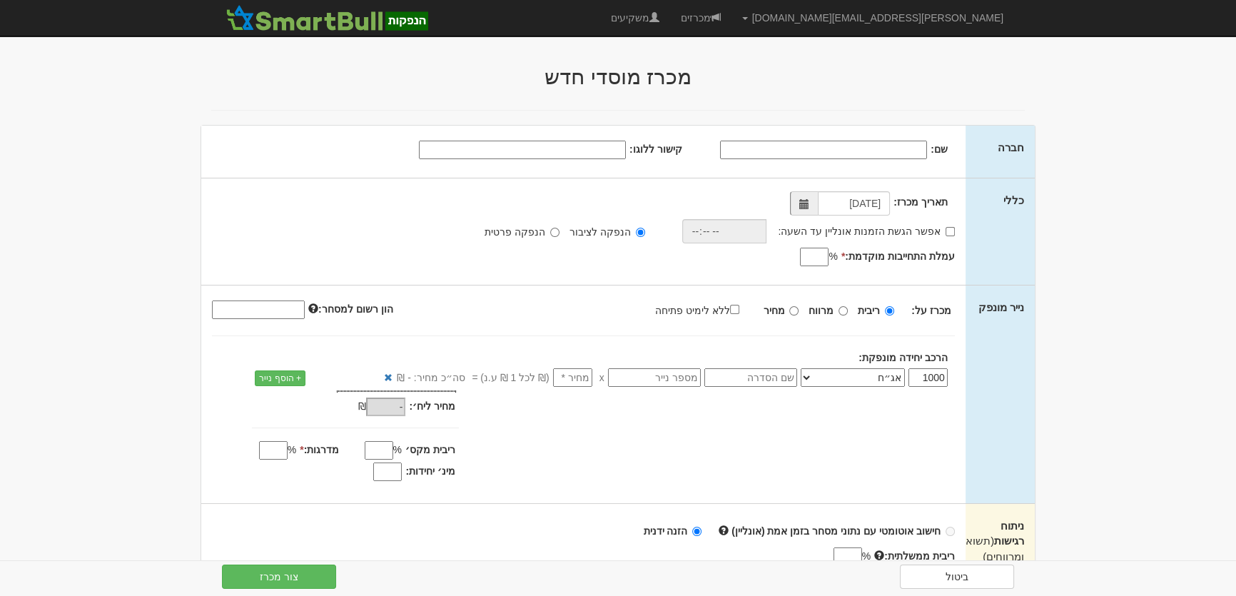
click at [554, 150] on input "קישור ללוגו:" at bounding box center [522, 150] width 207 height 19
paste input "[URL][DOMAIN_NAME]"
type input "[URL][DOMAIN_NAME]"
drag, startPoint x: 857, startPoint y: 145, endPoint x: 968, endPoint y: 89, distance: 123.8
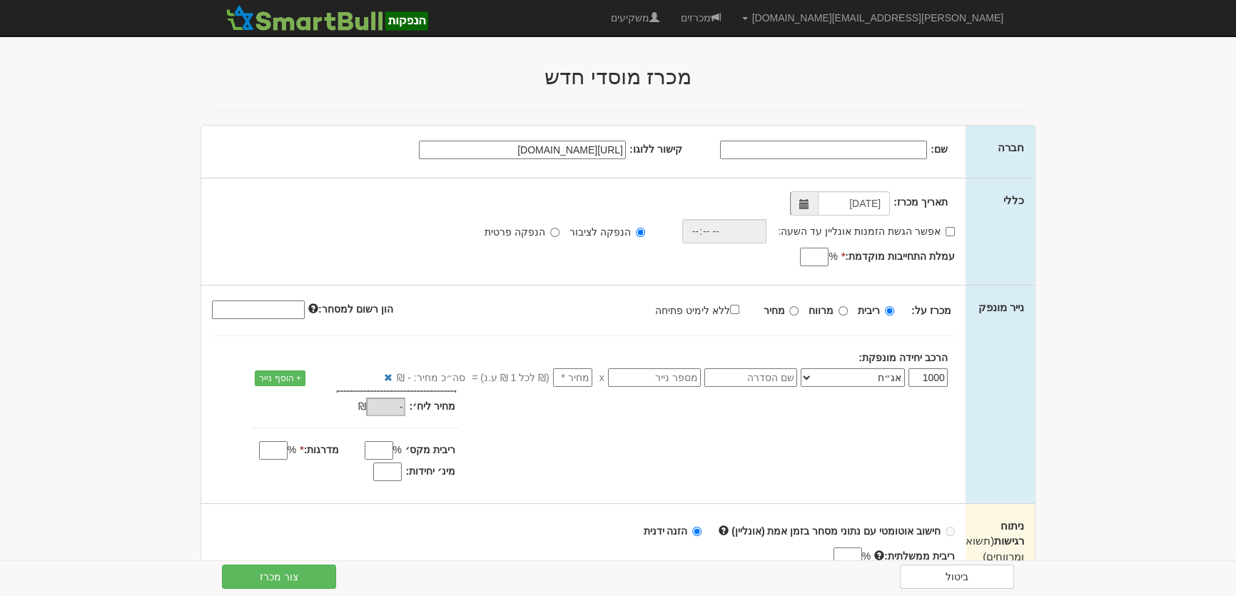
click at [857, 145] on input "שם:" at bounding box center [823, 150] width 207 height 19
type input "[PERSON_NAME] ריביות ופיקדונות בע"מ"
drag, startPoint x: 948, startPoint y: 234, endPoint x: 768, endPoint y: 247, distance: 180.2
click at [948, 233] on input "אפשר הגשת הזמנות אונליין עד השעה:" at bounding box center [949, 231] width 9 height 9
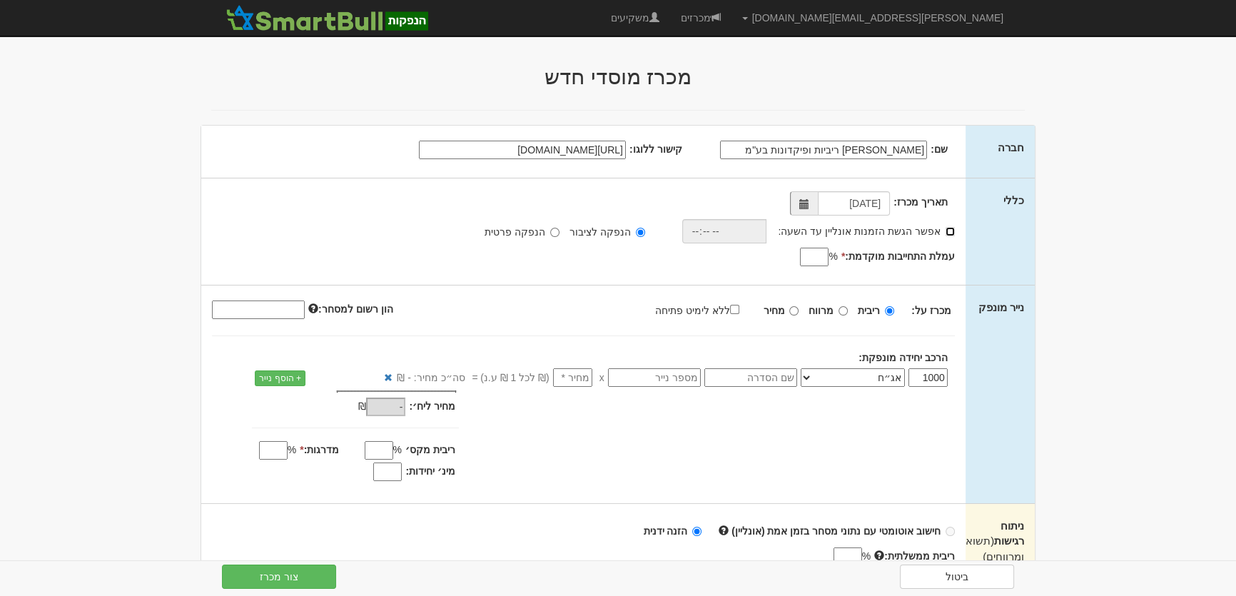
checkbox input "true"
click at [704, 233] on input "time" at bounding box center [720, 231] width 85 height 24
type input "18:30"
click at [820, 253] on input "עמלת התחייבות מוקדמת: *" at bounding box center [814, 257] width 29 height 19
type input "0.04"
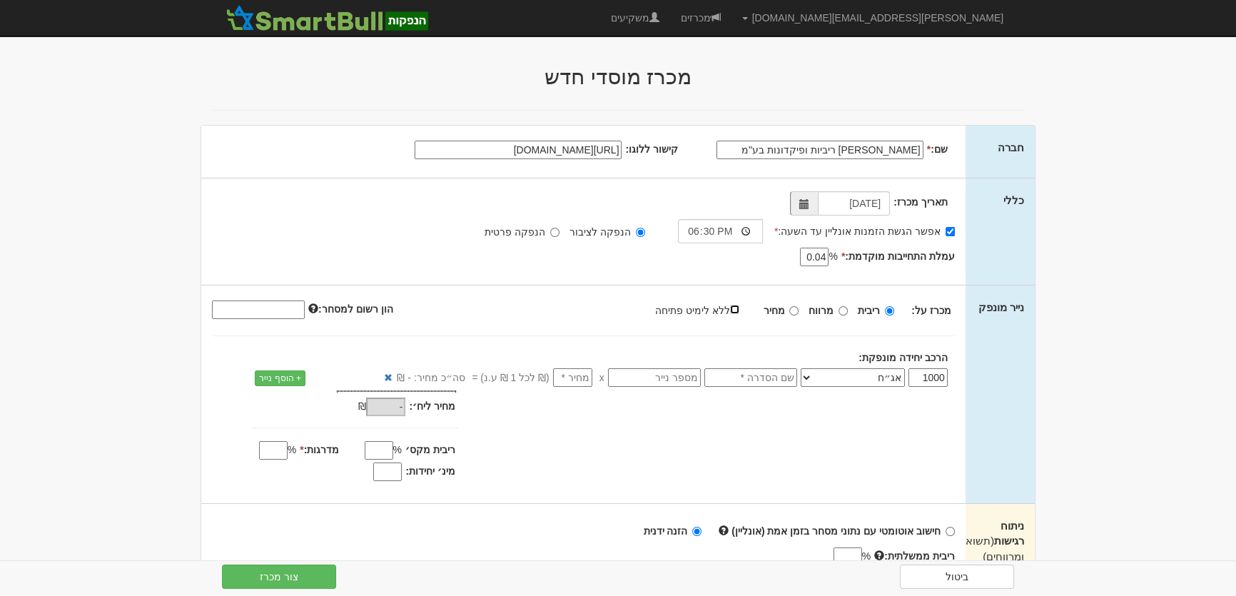
click at [736, 310] on input "ללא לימיט פתיחה" at bounding box center [734, 309] width 9 height 9
checkbox input "true"
click at [842, 312] on input "מרווח" at bounding box center [842, 310] width 9 height 9
radio input "true"
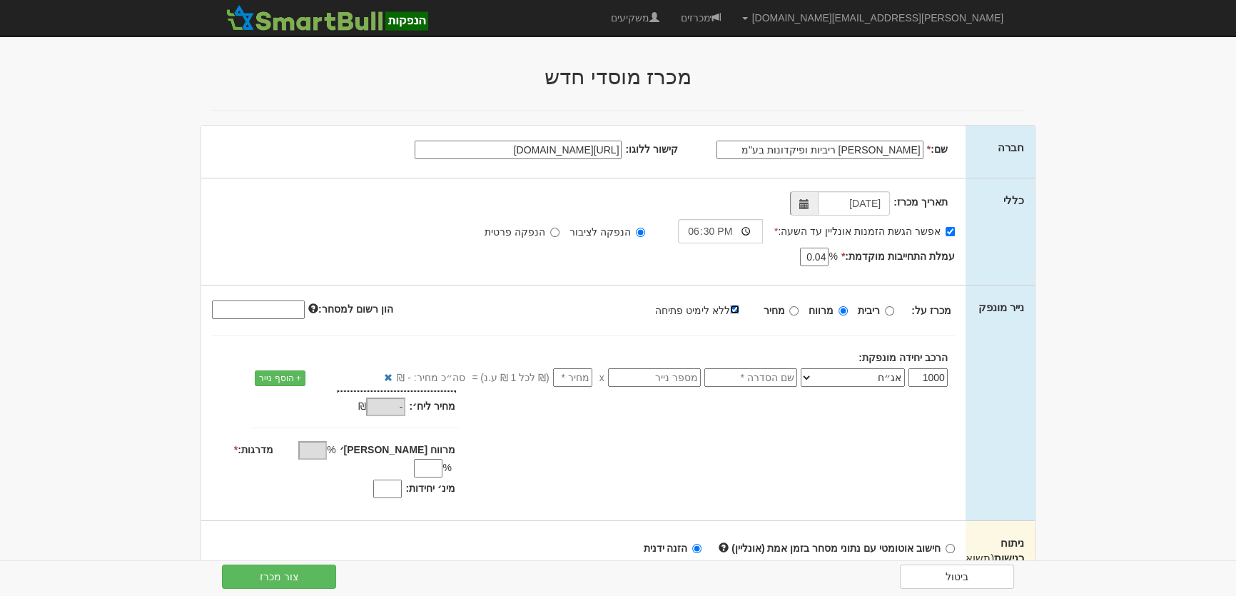
click at [738, 306] on input "ללא לימיט פתיחה" at bounding box center [734, 309] width 9 height 9
checkbox input "false"
click at [766, 372] on input "text" at bounding box center [750, 377] width 93 height 19
type input "סדרה ה"
click at [585, 378] on input "number" at bounding box center [572, 377] width 39 height 19
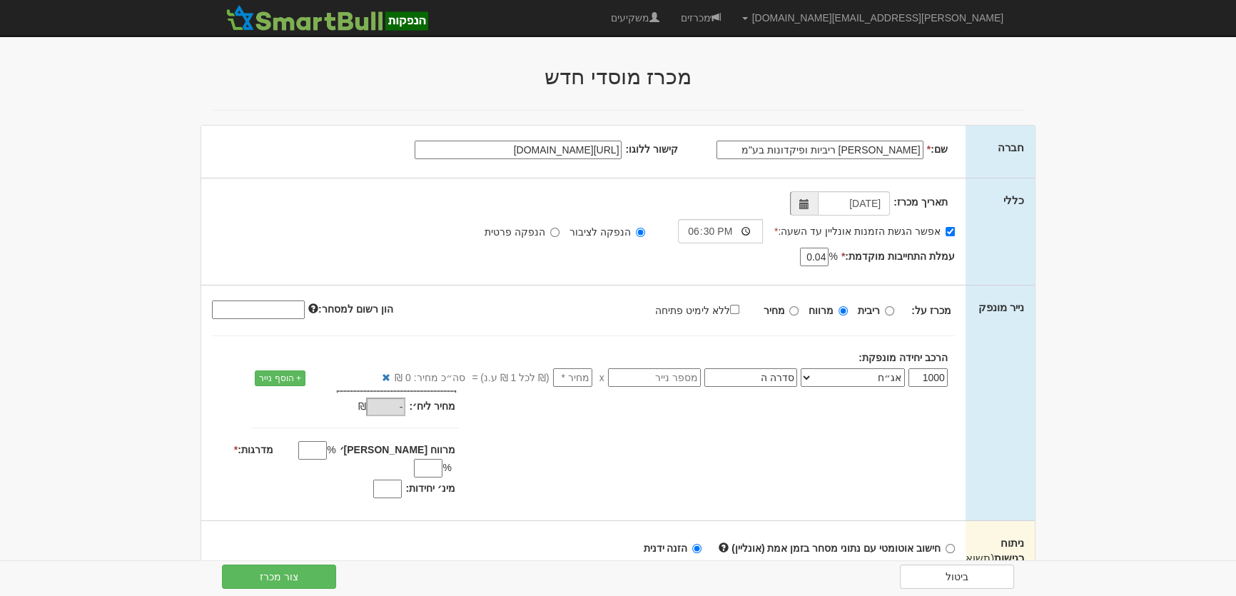
type input "1"
type input "1,000"
type input "1"
click at [660, 428] on div "מחיר מינ׳: 1,000 ₪ * %" at bounding box center [583, 446] width 764 height 112
click at [327, 449] on input "מרווח [PERSON_NAME]׳" at bounding box center [312, 450] width 29 height 19
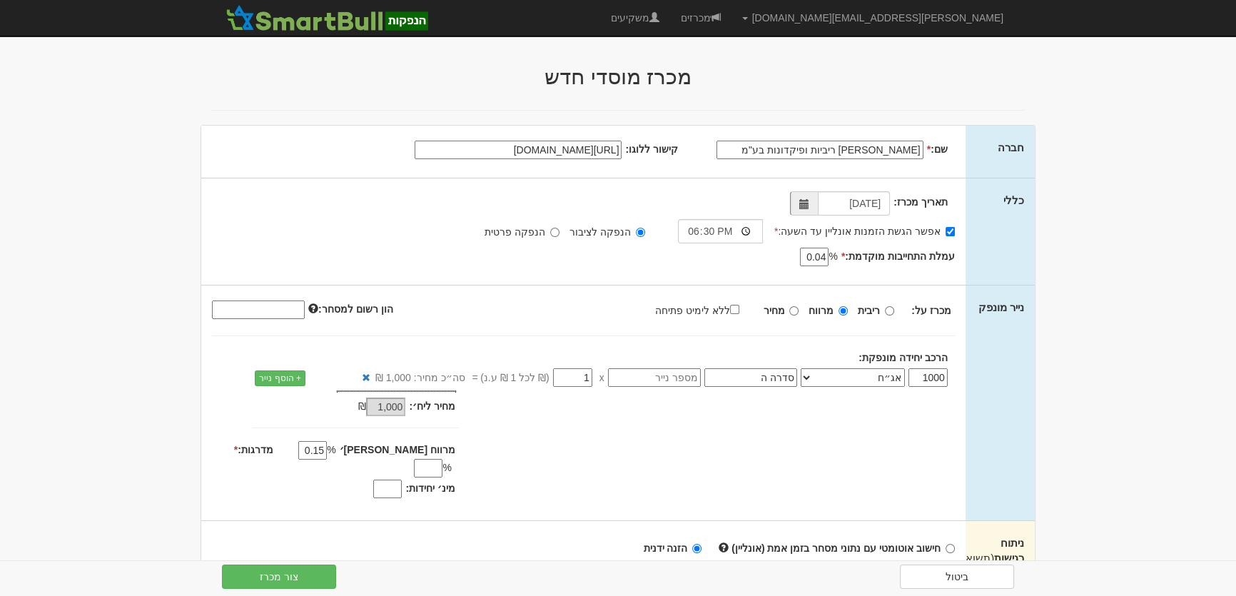
type input "0.15"
drag, startPoint x: 403, startPoint y: 472, endPoint x: 414, endPoint y: 458, distance: 17.3
click at [403, 481] on div at bounding box center [383, 489] width 43 height 17
drag, startPoint x: 379, startPoint y: 464, endPoint x: 444, endPoint y: 449, distance: 66.6
click at [379, 479] on input "מינ׳ יחידות:" at bounding box center [387, 488] width 29 height 19
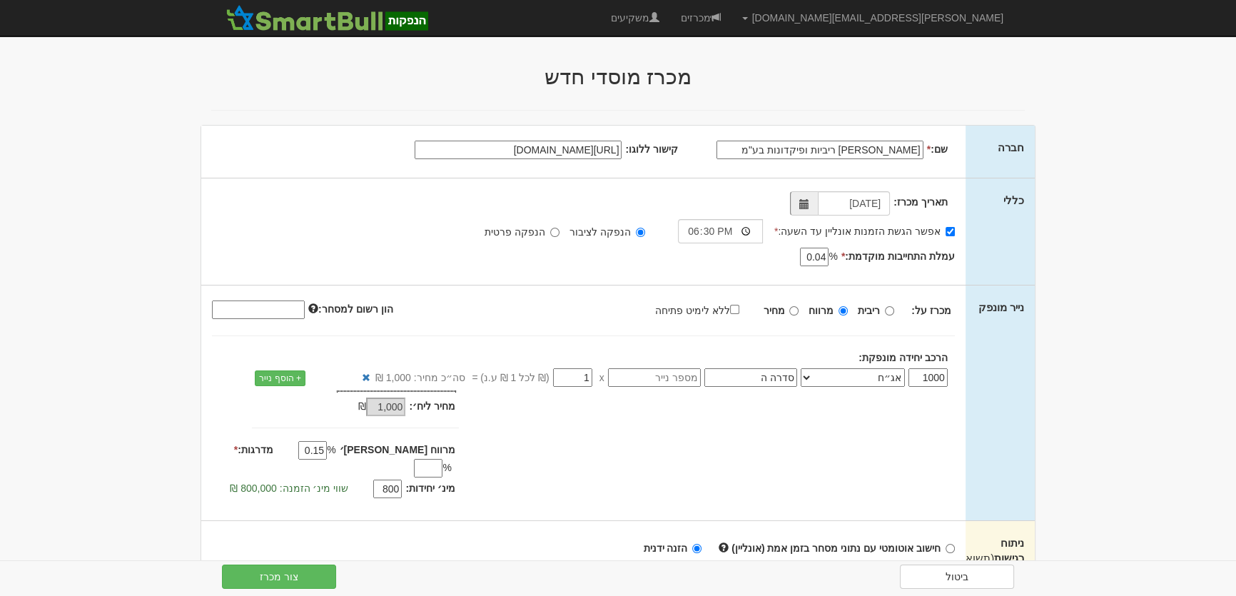
type input "800"
click at [414, 459] on input "מדרגות: *" at bounding box center [428, 468] width 29 height 19
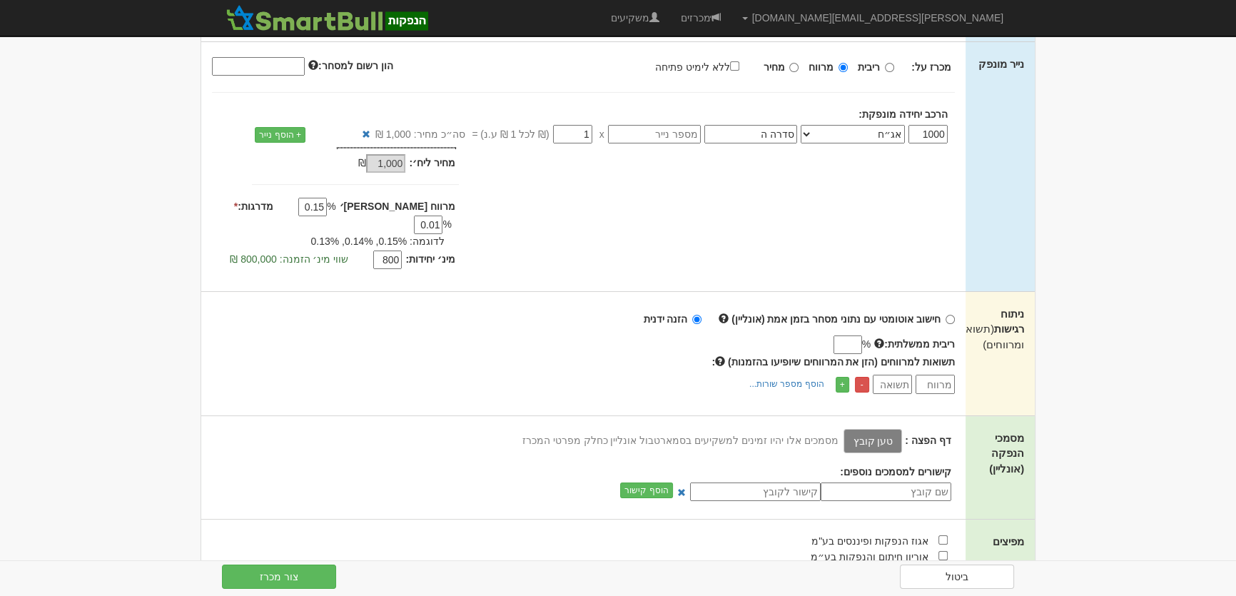
scroll to position [259, 0]
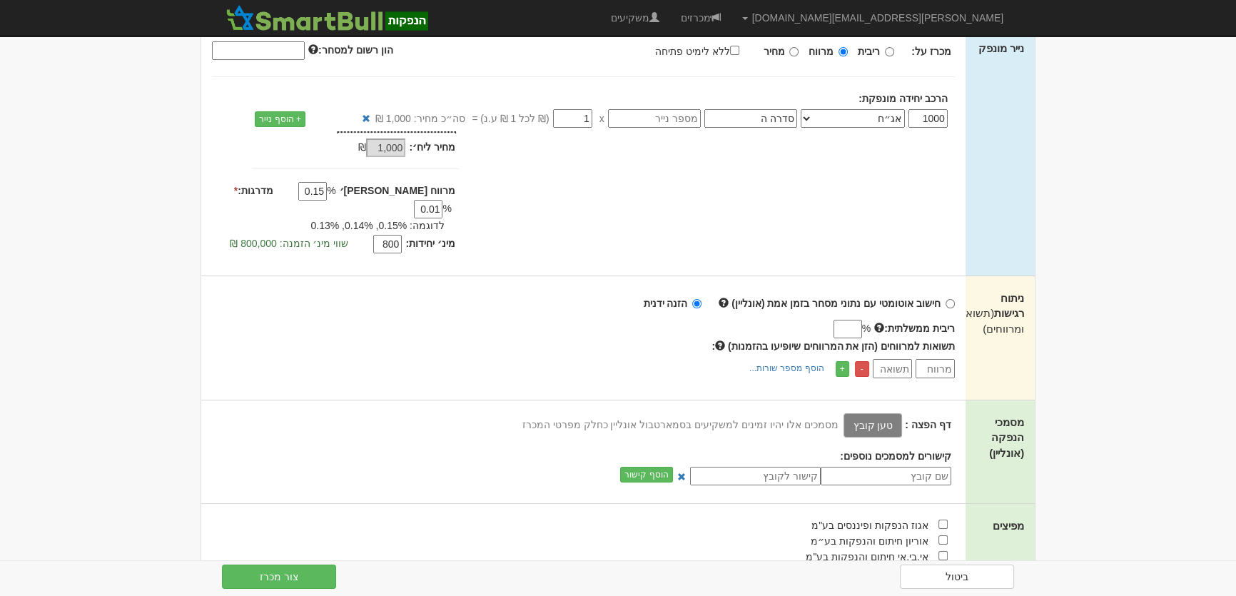
type input "0.01"
click at [870, 413] on label "טען קובץ" at bounding box center [872, 425] width 58 height 24
click at [841, 417] on input "טען קובץ" at bounding box center [841, 425] width 0 height 16
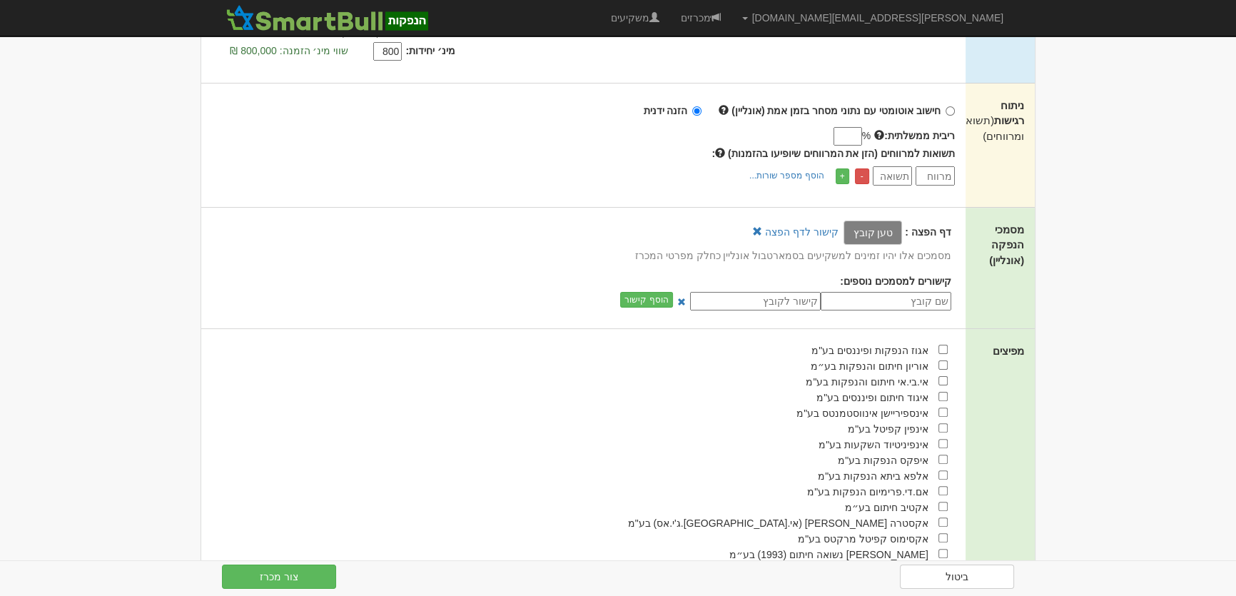
scroll to position [713, 0]
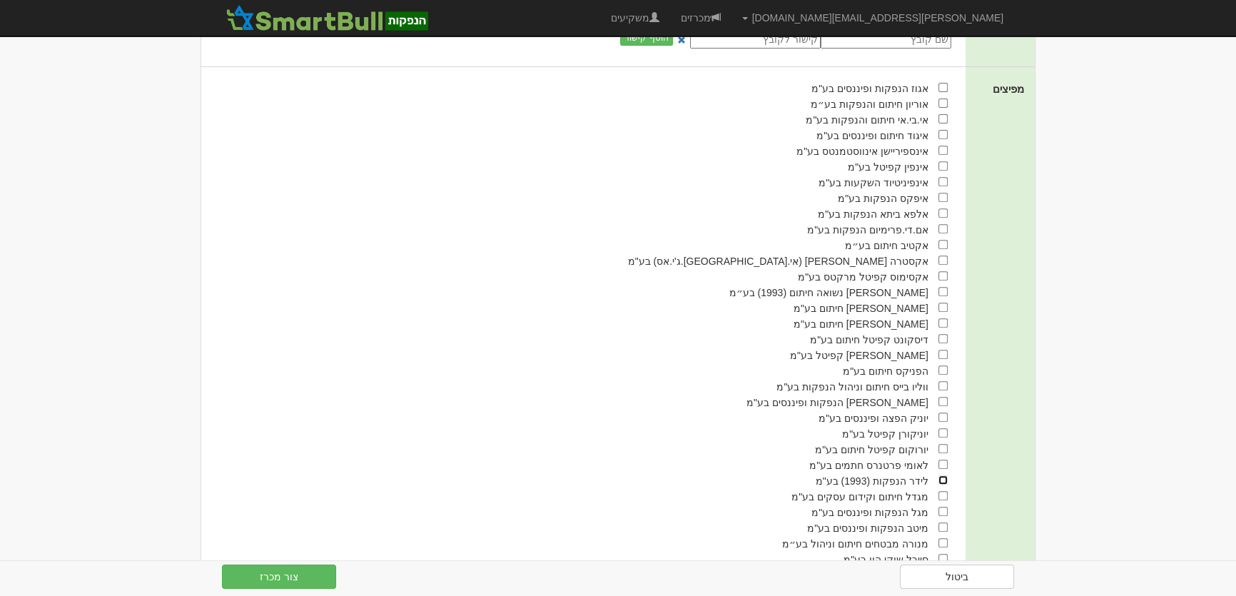
click at [942, 475] on input "checkbox" at bounding box center [942, 479] width 9 height 9
checkbox input "true"
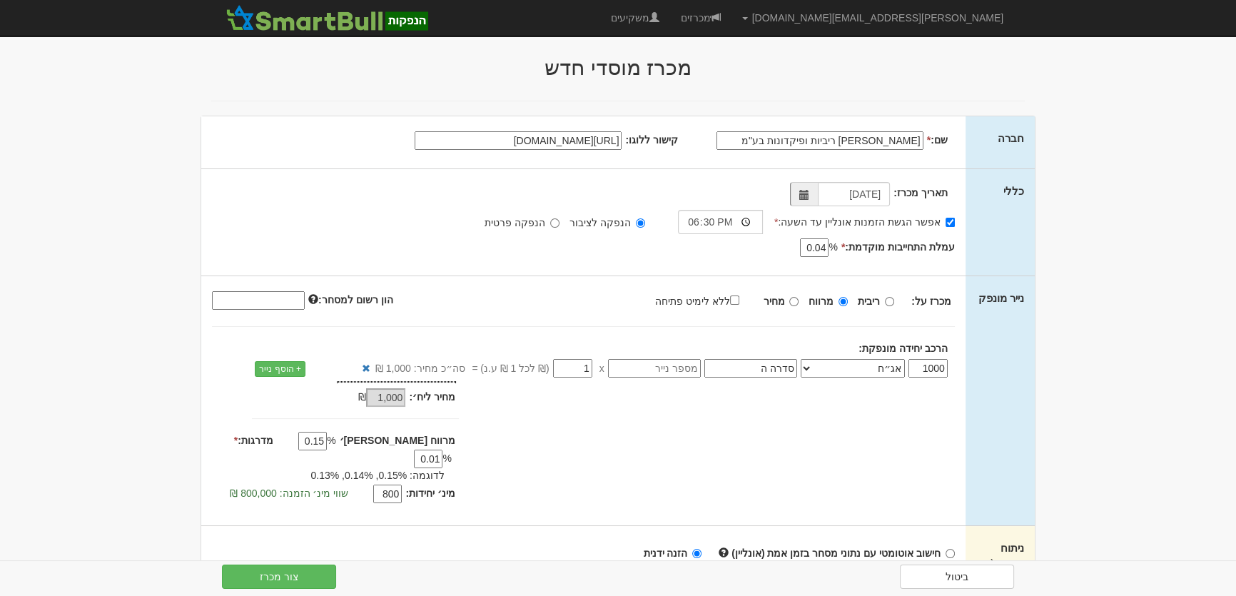
scroll to position [0, 0]
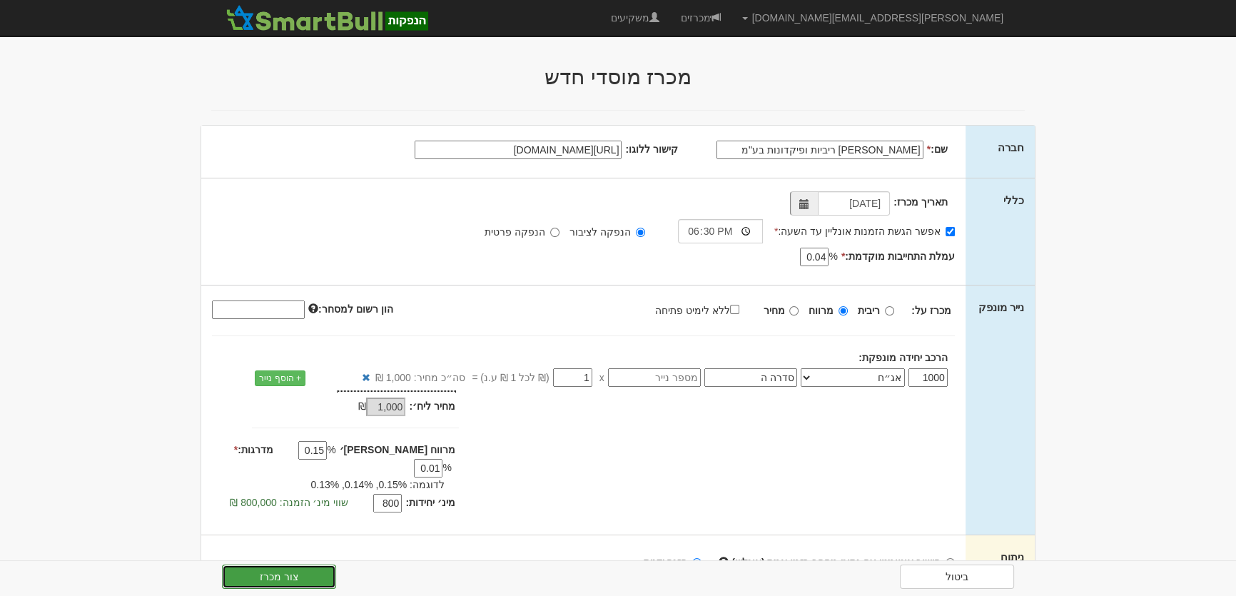
click at [278, 579] on button "צור מכרז" at bounding box center [279, 576] width 114 height 24
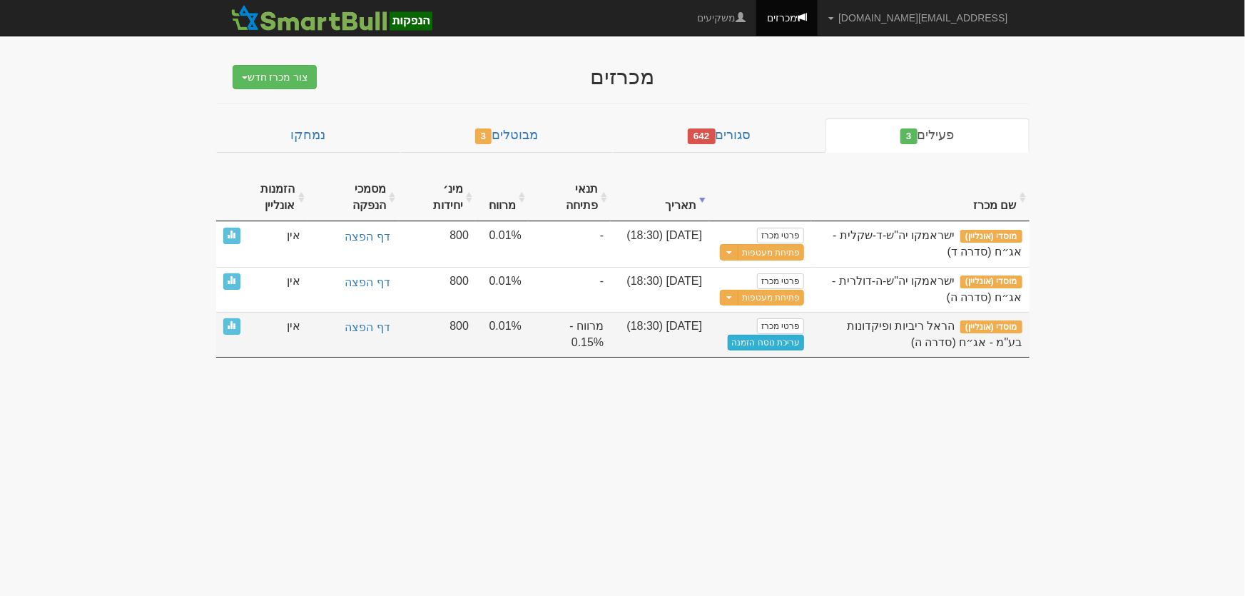
click at [786, 335] on link "עריכת נוסח הזמנה" at bounding box center [766, 343] width 77 height 16
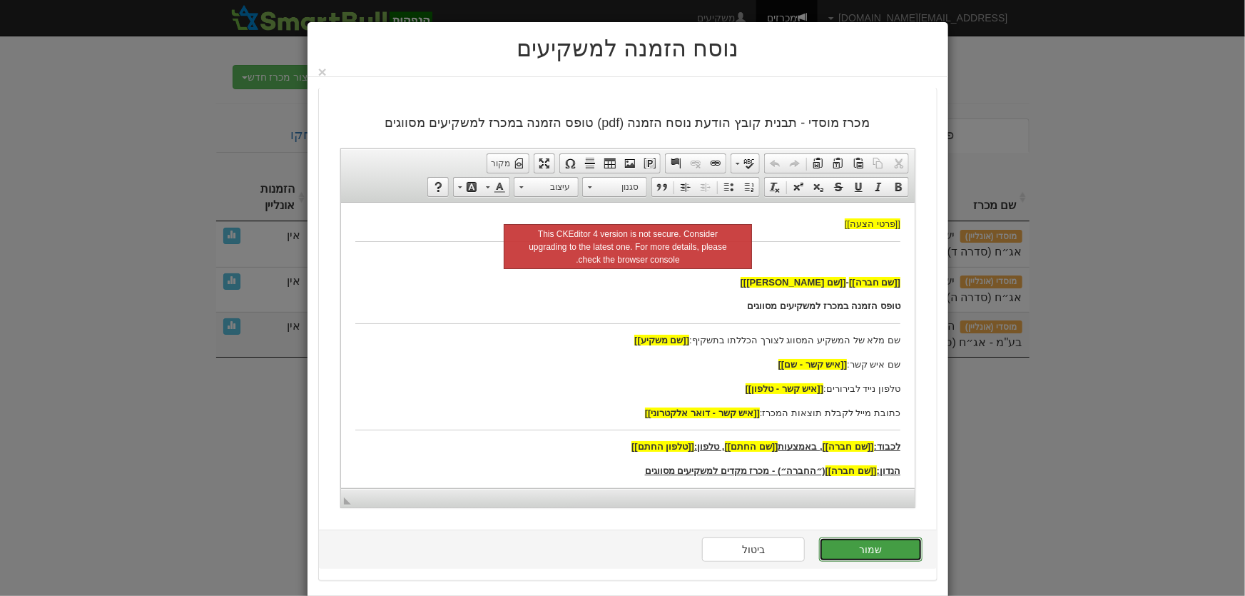
click at [870, 556] on button "שמור" at bounding box center [870, 549] width 103 height 24
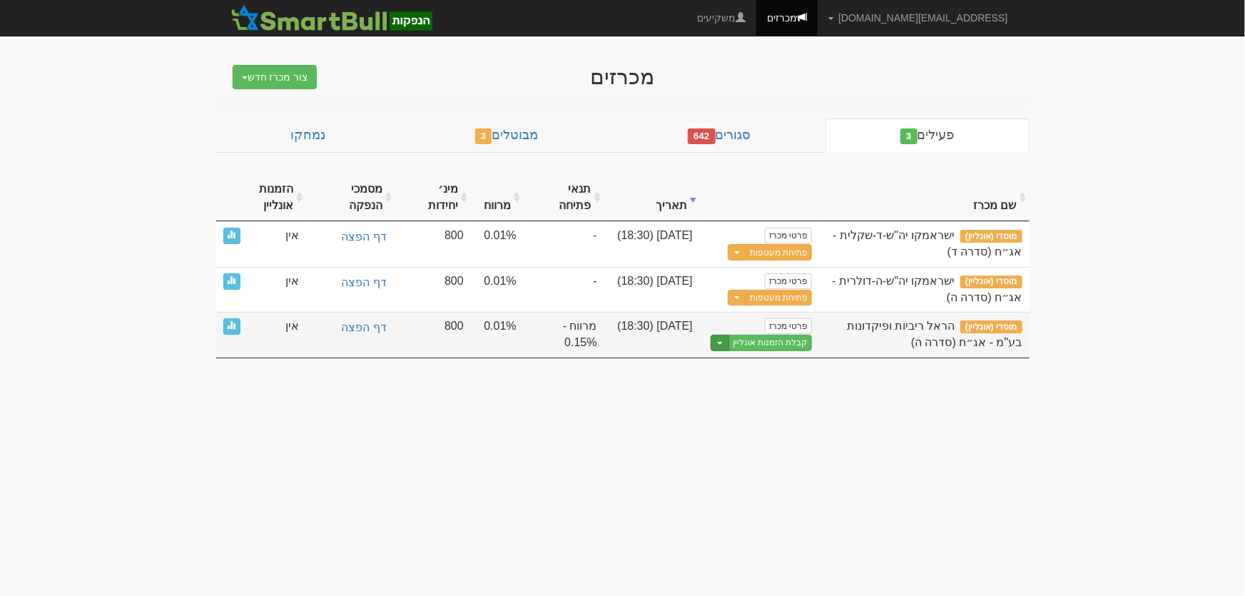
click at [722, 339] on button "Toggle Dropdown" at bounding box center [720, 343] width 19 height 16
click at [747, 365] on link "הצג טופס הזמנה לדוגמה" at bounding box center [744, 366] width 136 height 19
click at [769, 342] on link "קבלת הזמנות אונליין" at bounding box center [770, 343] width 84 height 16
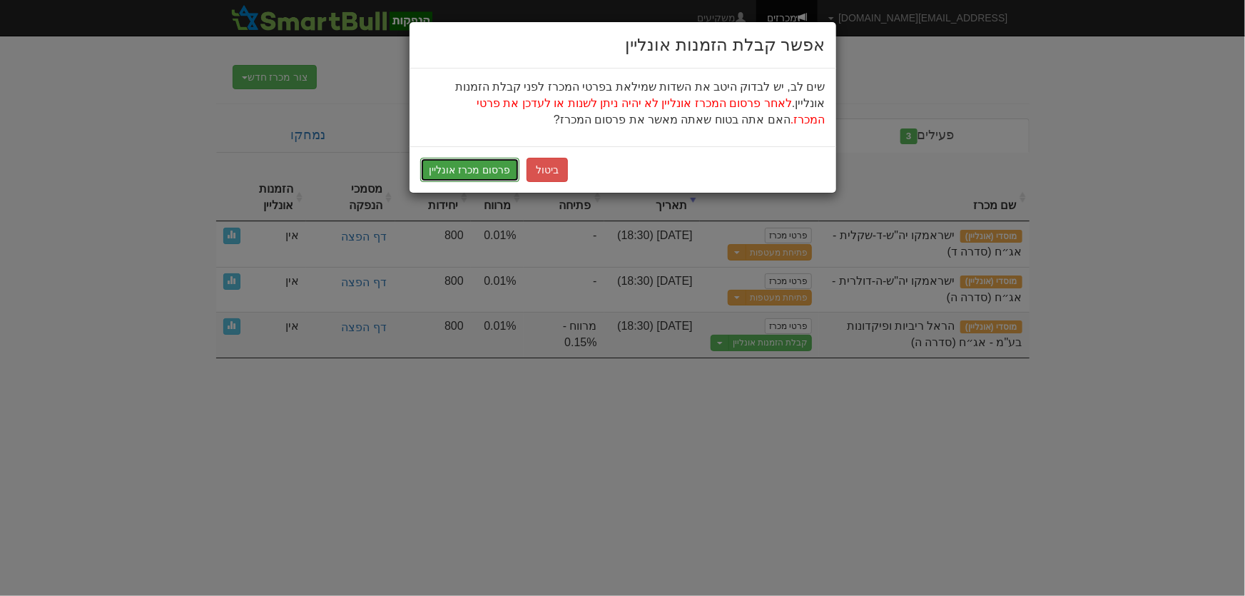
click at [471, 162] on button "פרסום מכרז אונליין" at bounding box center [470, 170] width 100 height 24
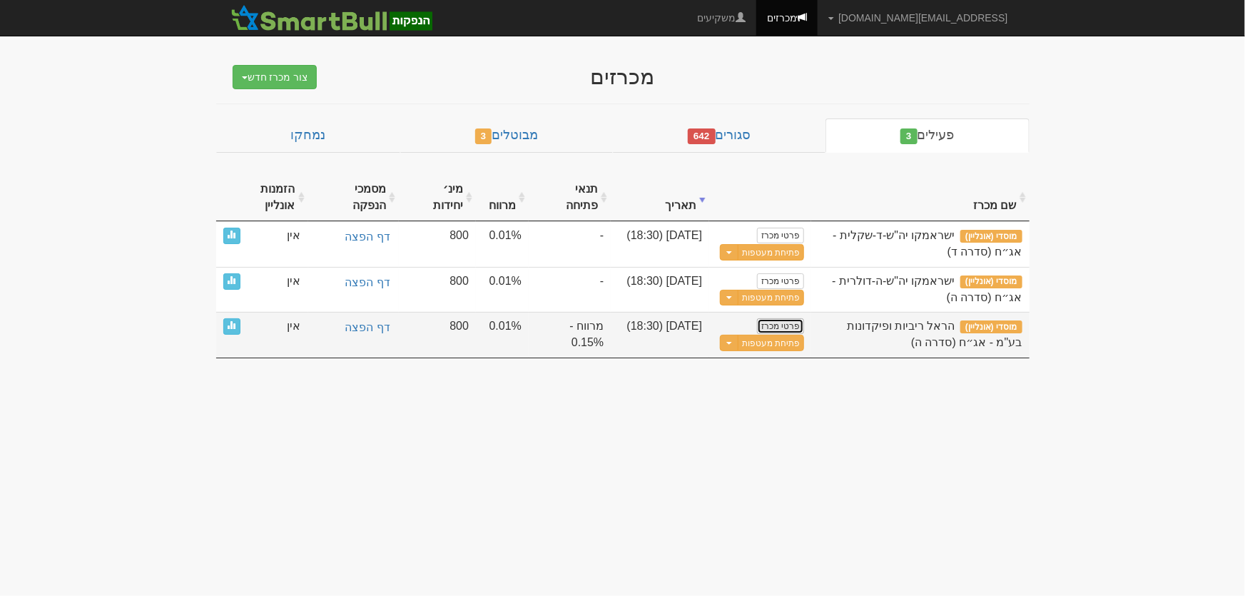
click at [795, 318] on link "פרטי מכרז" at bounding box center [780, 326] width 47 height 16
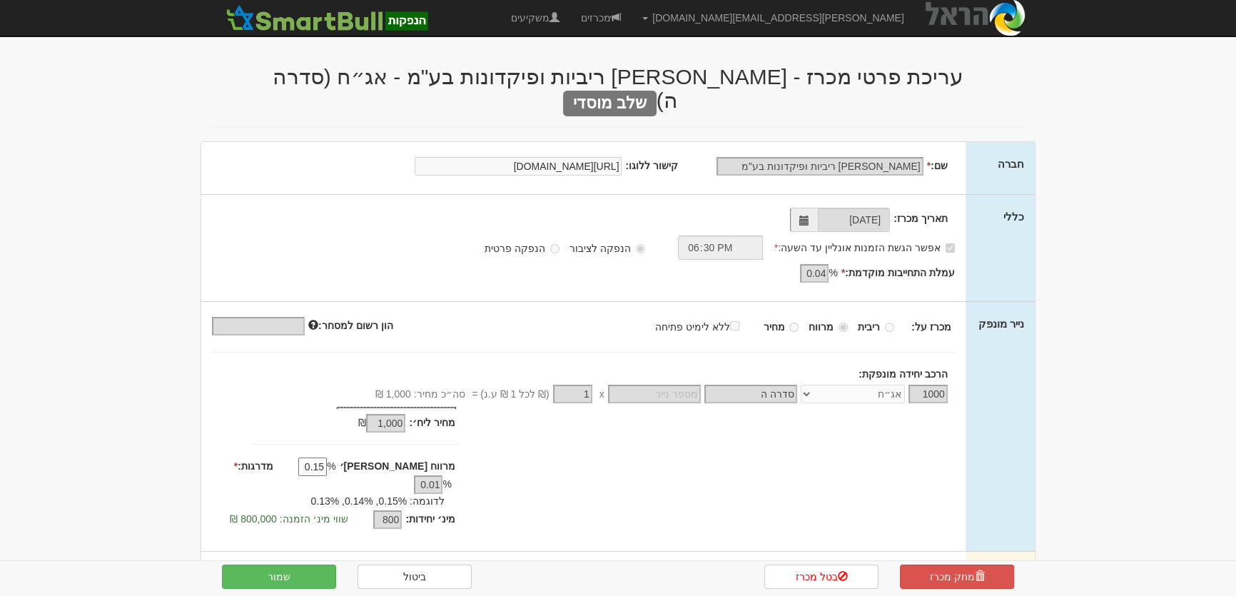
drag, startPoint x: 385, startPoint y: 439, endPoint x: 391, endPoint y: 434, distance: 7.6
click at [327, 457] on input "0.15" at bounding box center [312, 466] width 29 height 19
type input "0.18"
click at [281, 570] on button "שמור" at bounding box center [279, 576] width 114 height 24
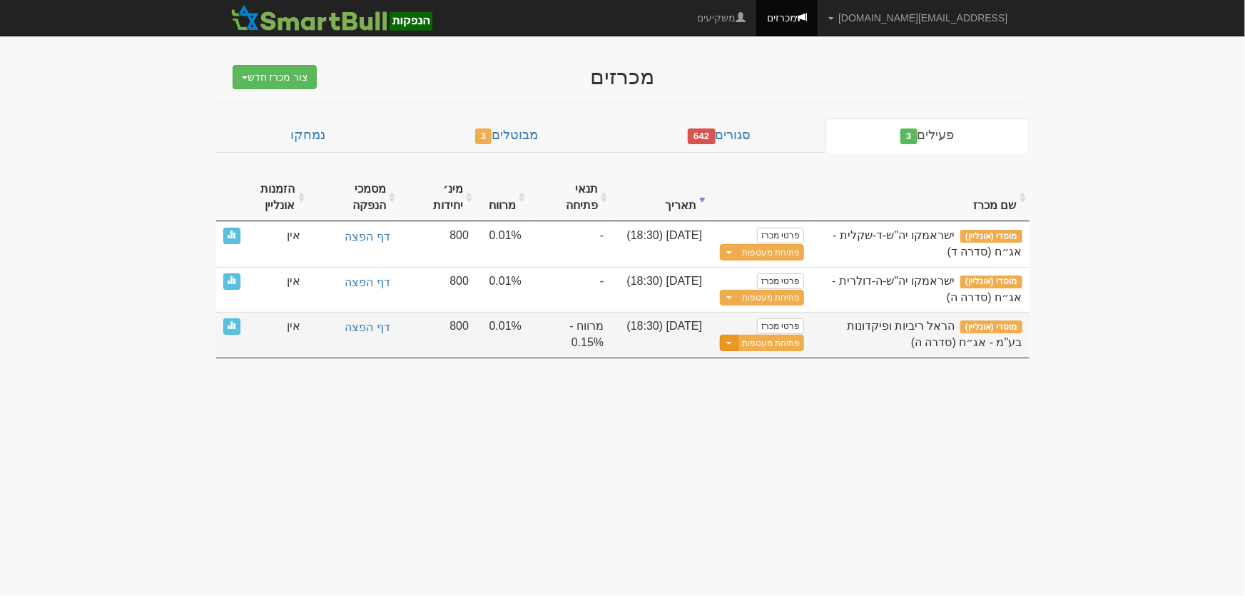
click at [730, 342] on span "button" at bounding box center [729, 343] width 6 height 3
click at [758, 413] on link "מחיקת מכרז אונליין" at bounding box center [736, 422] width 136 height 19
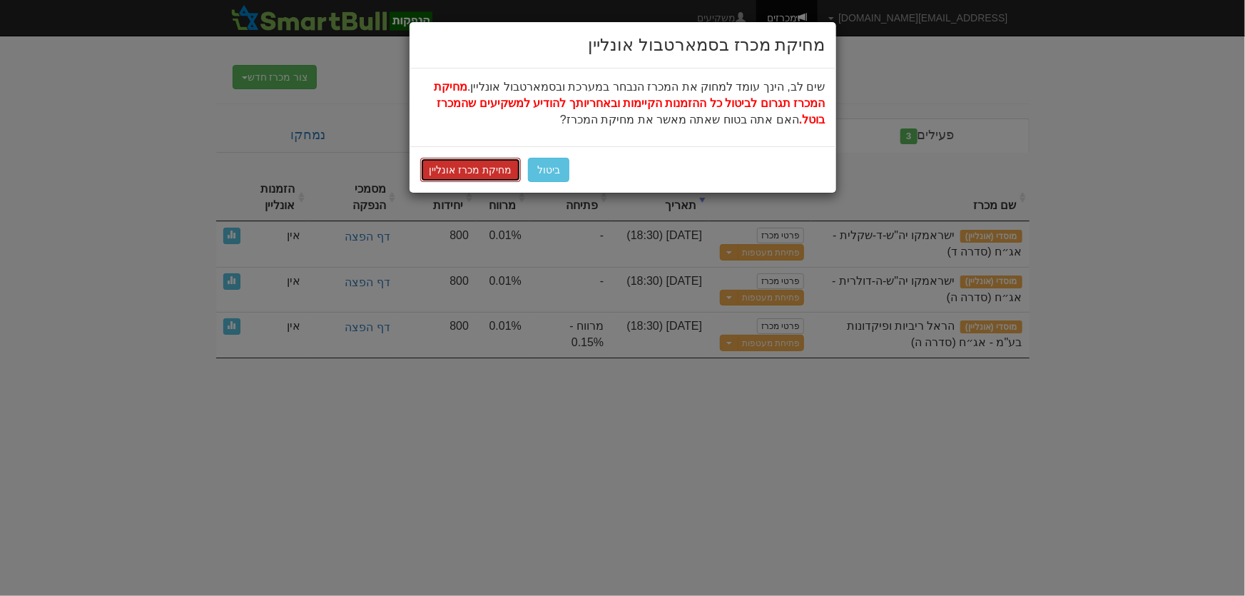
click at [481, 169] on button "מחיקת מכרז אונליין" at bounding box center [470, 170] width 101 height 24
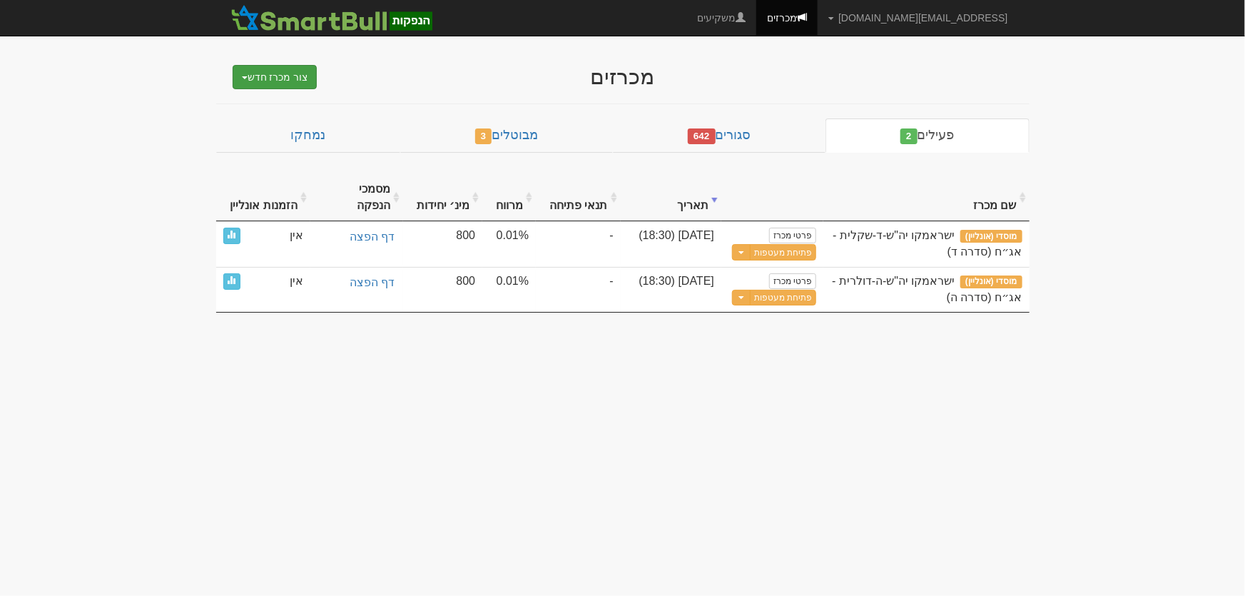
click at [297, 76] on button "צור מכרז חדש" at bounding box center [275, 77] width 85 height 24
click at [292, 96] on link "מוסדי" at bounding box center [239, 104] width 156 height 19
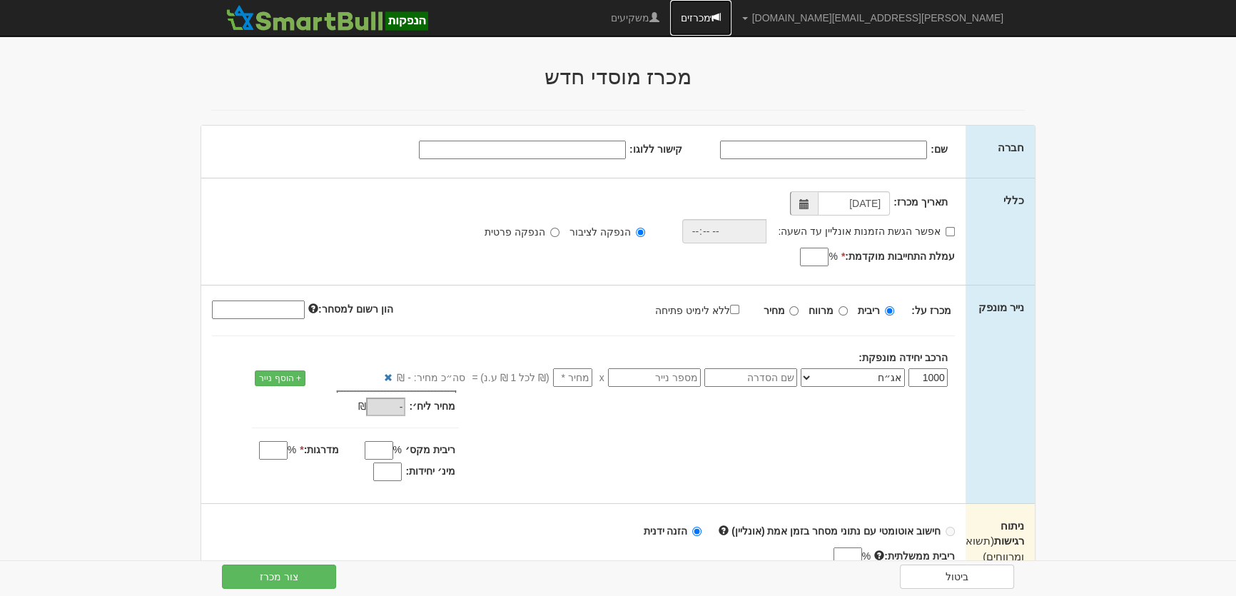
click at [731, 19] on link "מכרזים" at bounding box center [700, 18] width 61 height 36
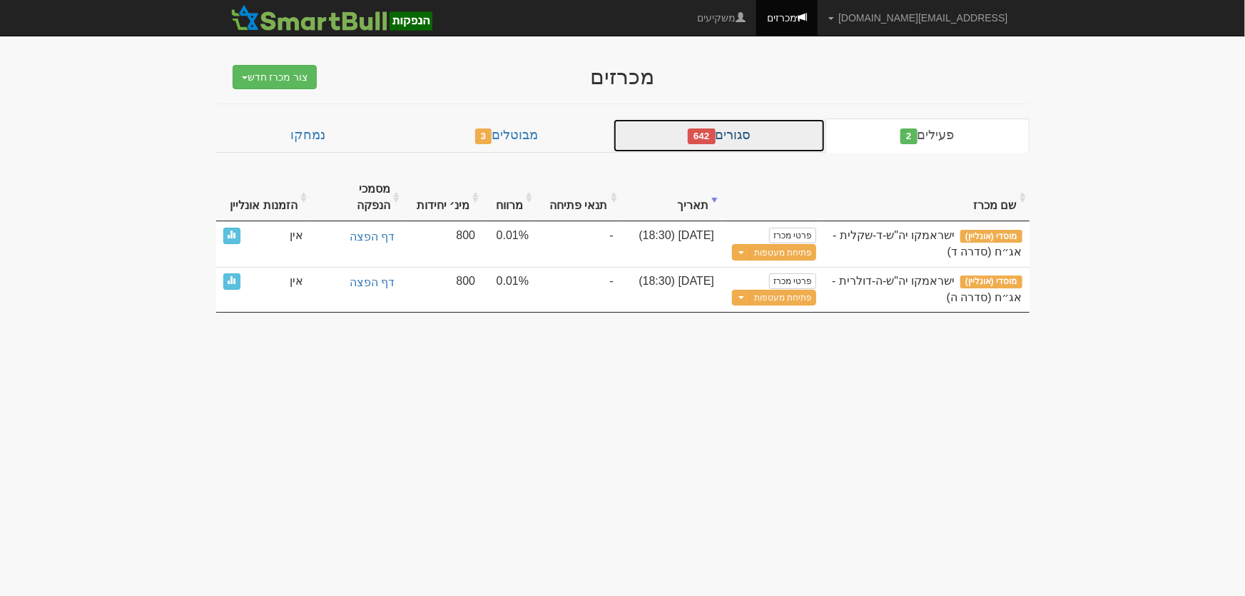
click at [743, 133] on link "סגורים 642" at bounding box center [719, 135] width 213 height 34
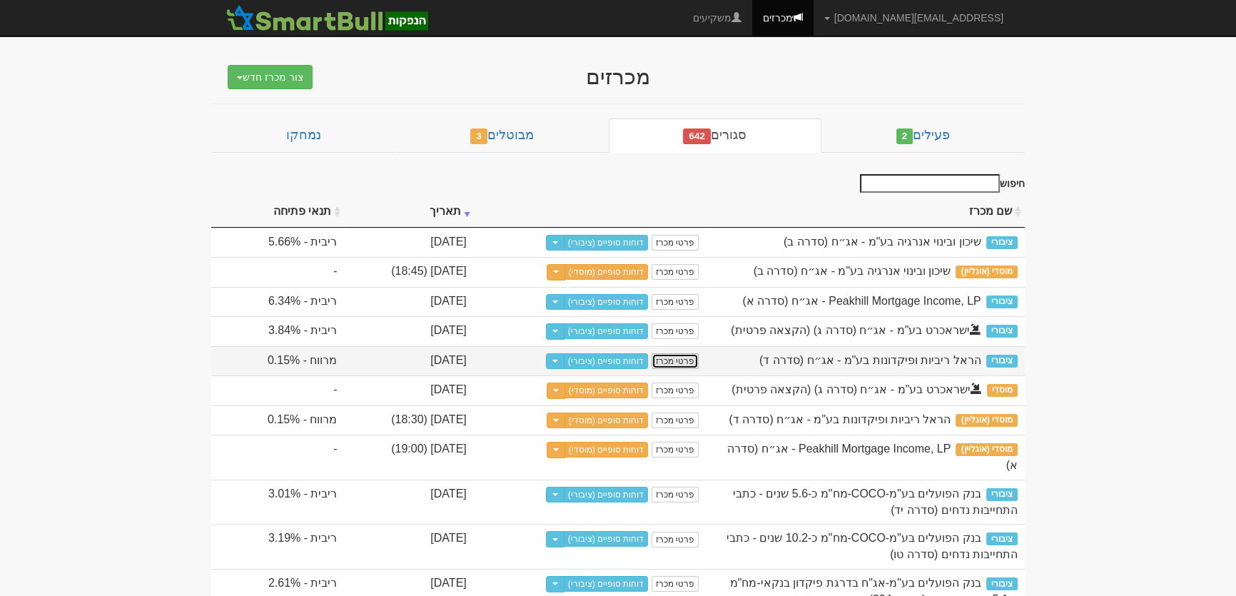
click at [698, 369] on link "פרטי מכרז" at bounding box center [674, 361] width 47 height 16
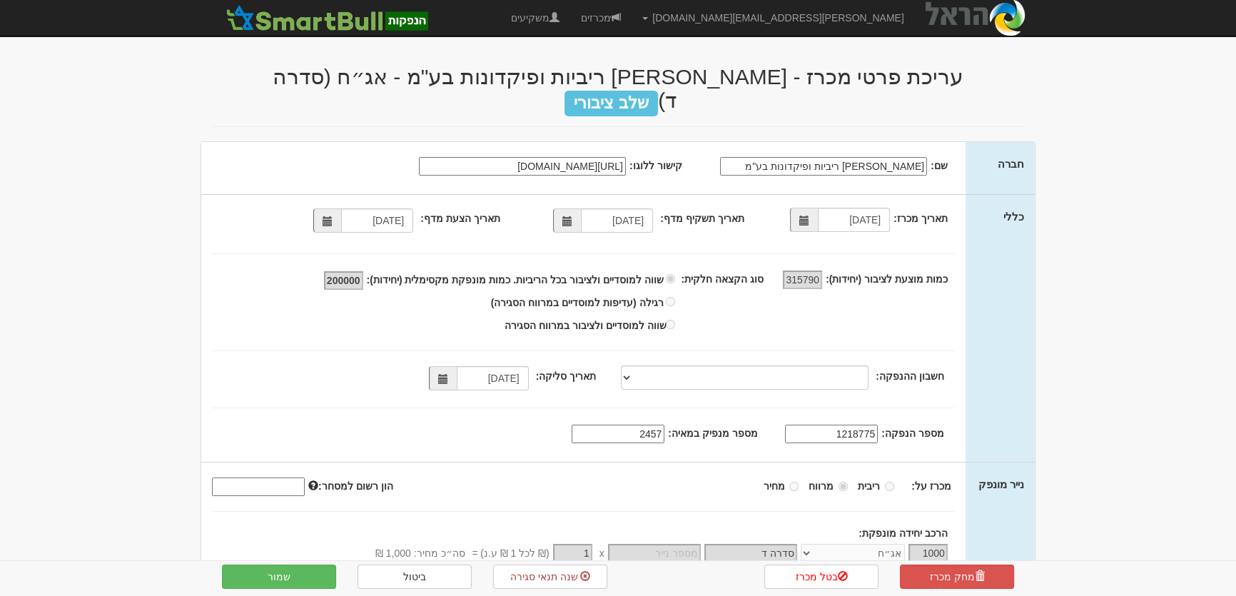
click at [555, 157] on input "[URL][DOMAIN_NAME]" at bounding box center [522, 166] width 207 height 19
click at [631, 14] on link "מכרזים" at bounding box center [600, 18] width 61 height 36
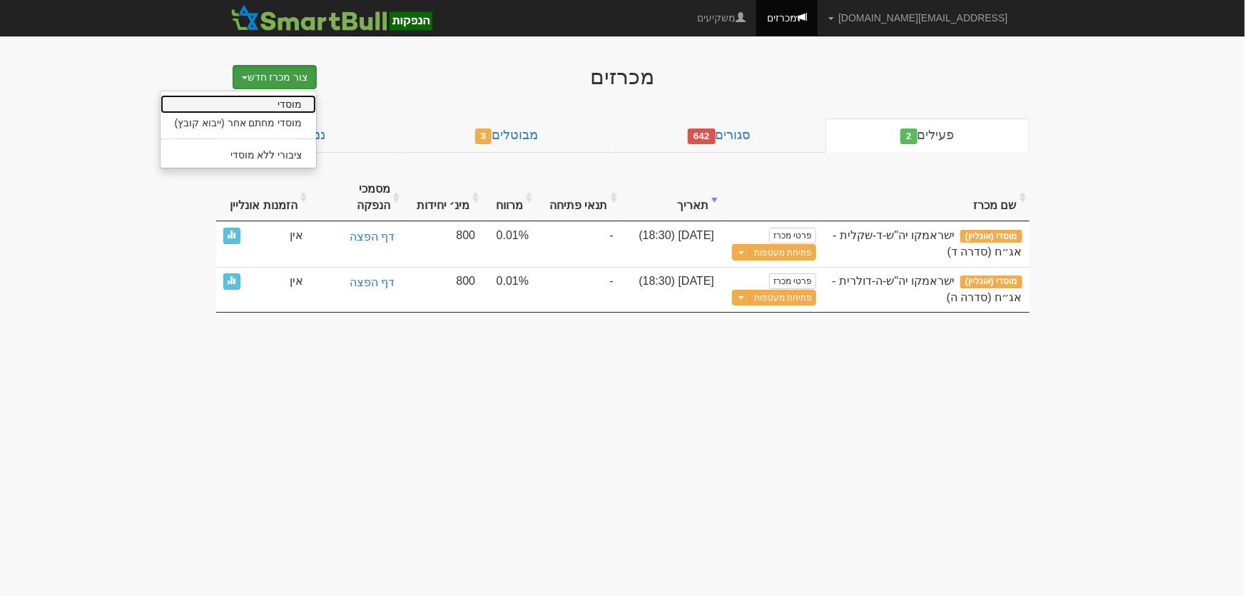
click at [285, 105] on link "מוסדי" at bounding box center [239, 104] width 156 height 19
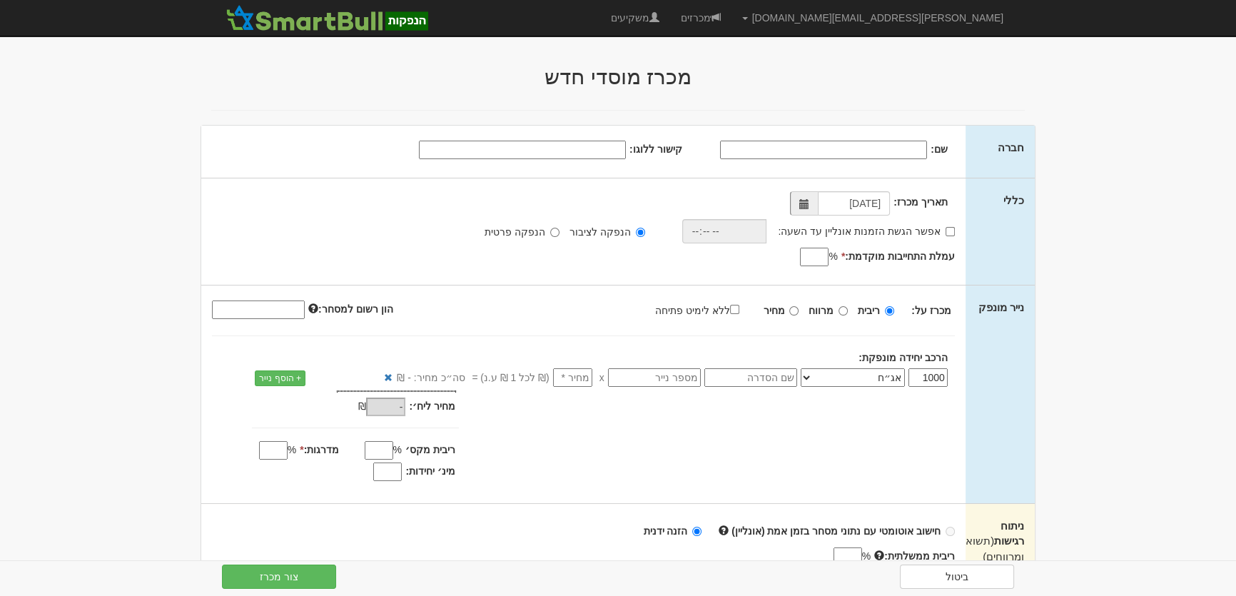
click at [582, 150] on input "קישור ללוגו:" at bounding box center [522, 150] width 207 height 19
paste input "[URL][DOMAIN_NAME]"
type input "[URL][DOMAIN_NAME]"
drag, startPoint x: 860, startPoint y: 143, endPoint x: 901, endPoint y: 132, distance: 42.7
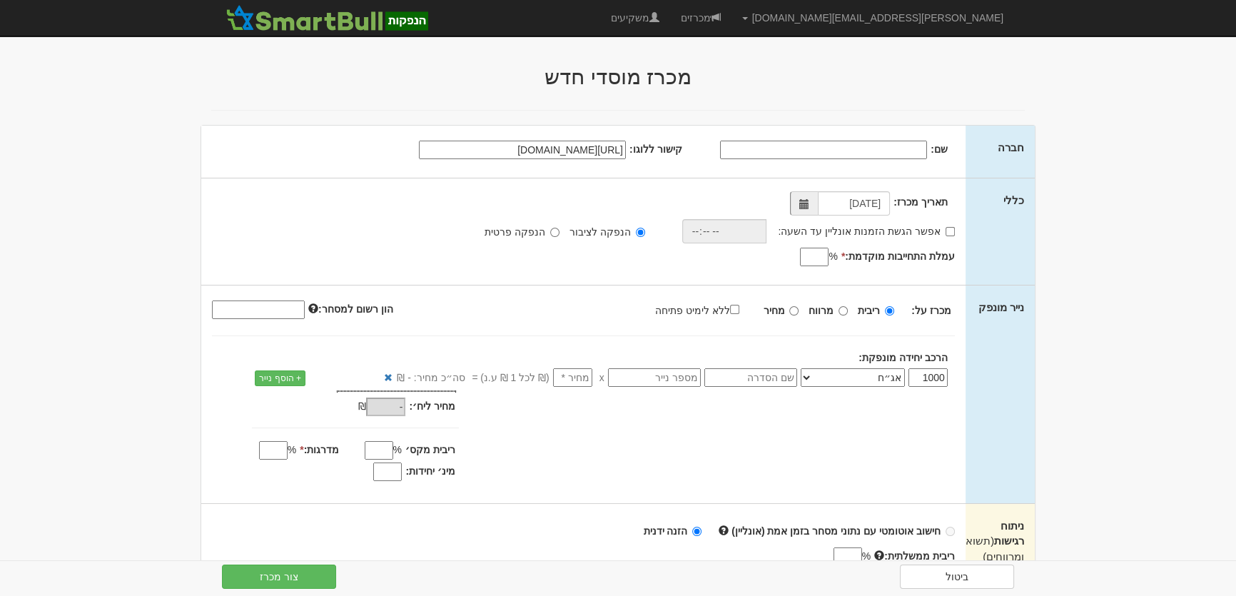
click at [860, 143] on input "שם:" at bounding box center [823, 150] width 207 height 19
click at [823, 152] on input "[PERSON_NAME] ריביות ופיקדונות בעמ" at bounding box center [823, 150] width 207 height 19
type input "[PERSON_NAME] ריביות ופיקדונות בע"מ"
drag, startPoint x: 952, startPoint y: 233, endPoint x: 870, endPoint y: 251, distance: 83.3
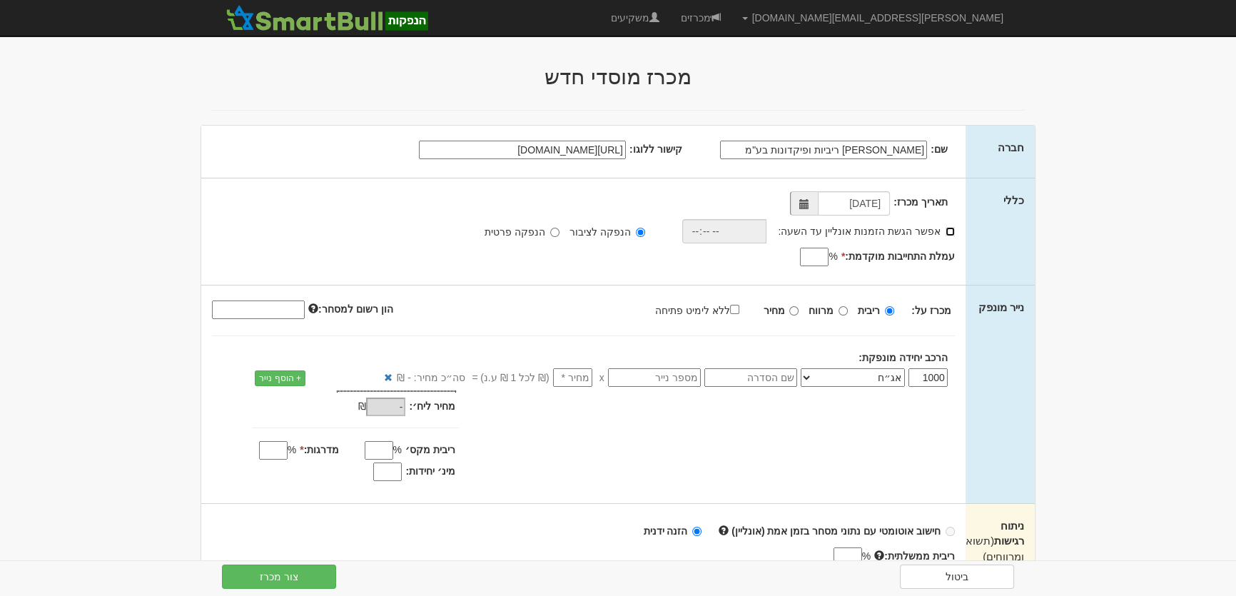
click at [949, 233] on input "אפשר הגשת הזמנות אונליין עד השעה:" at bounding box center [949, 231] width 9 height 9
checkbox input "true"
click at [698, 233] on input "time" at bounding box center [720, 231] width 85 height 24
type input "18:30"
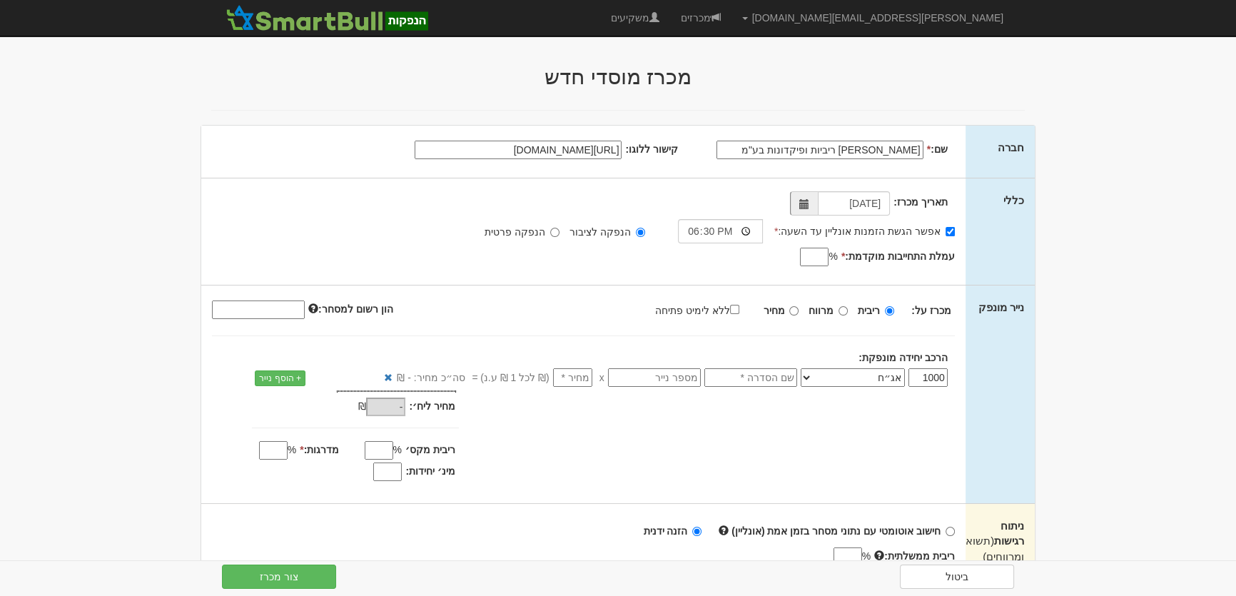
click at [826, 253] on input "עמלת התחייבות מוקדמת: *" at bounding box center [814, 257] width 29 height 19
type input "0.04"
click at [844, 312] on input "מרווח" at bounding box center [842, 310] width 9 height 9
radio input "true"
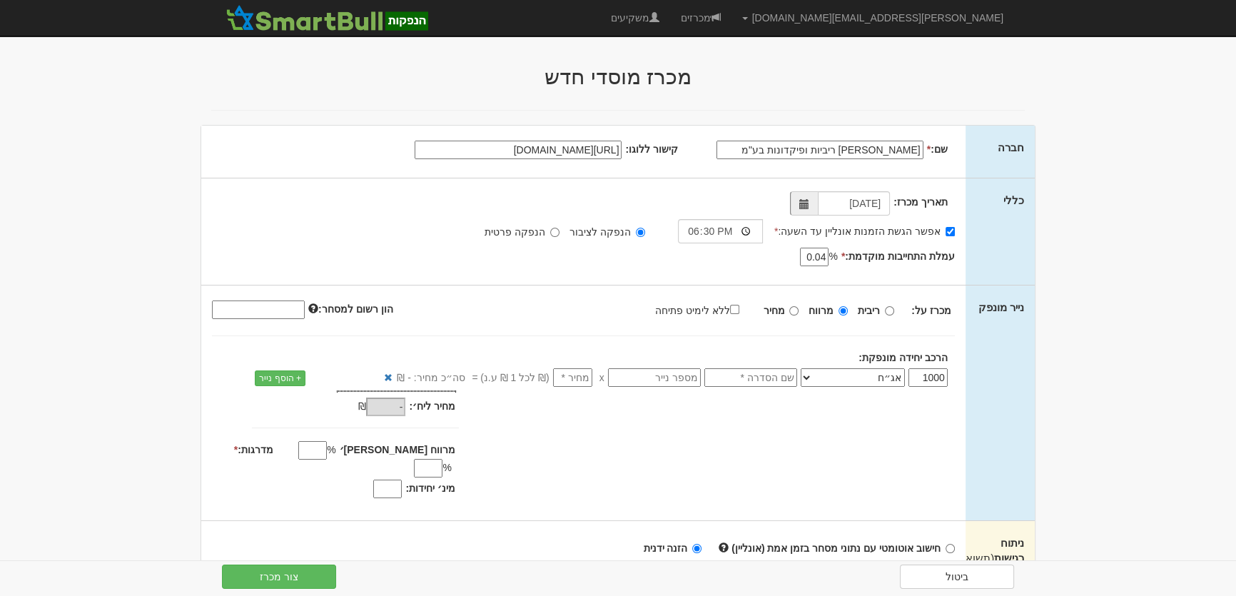
drag, startPoint x: 773, startPoint y: 380, endPoint x: 797, endPoint y: 363, distance: 29.7
click at [773, 380] on input "text" at bounding box center [750, 377] width 93 height 19
type input "סדרה ה"
click at [590, 375] on input "number" at bounding box center [572, 377] width 39 height 19
type input "1"
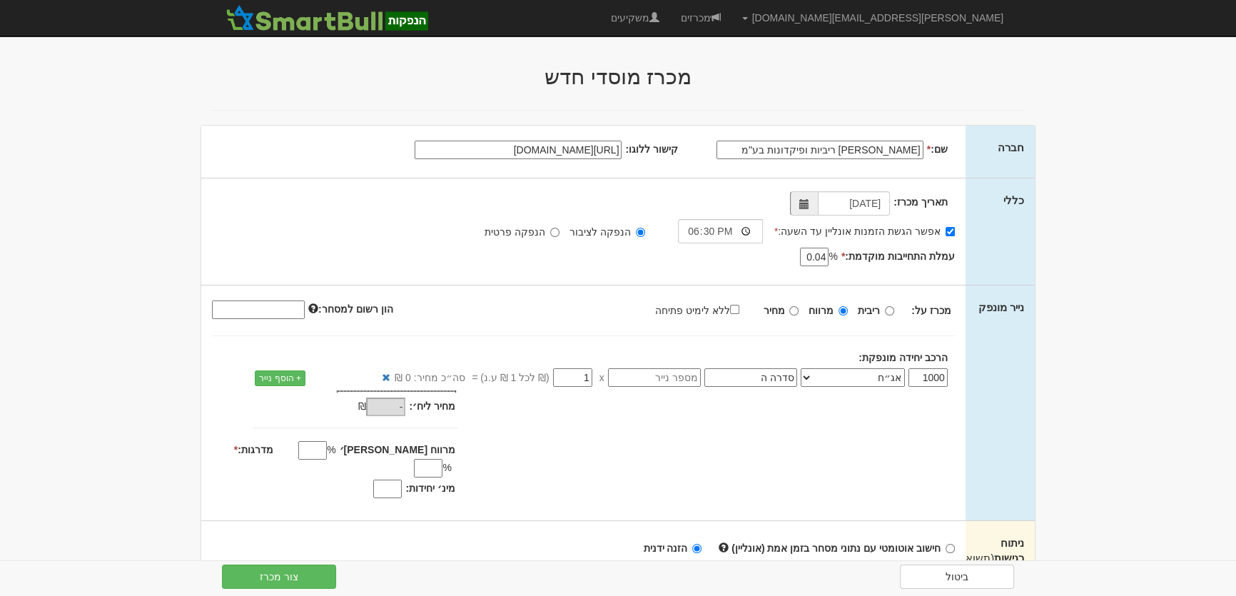
type input "1,000"
type input "1"
drag, startPoint x: 380, startPoint y: 449, endPoint x: 503, endPoint y: 372, distance: 145.1
click at [327, 449] on input "מרווח [PERSON_NAME]׳" at bounding box center [312, 450] width 29 height 19
type input "0.18"
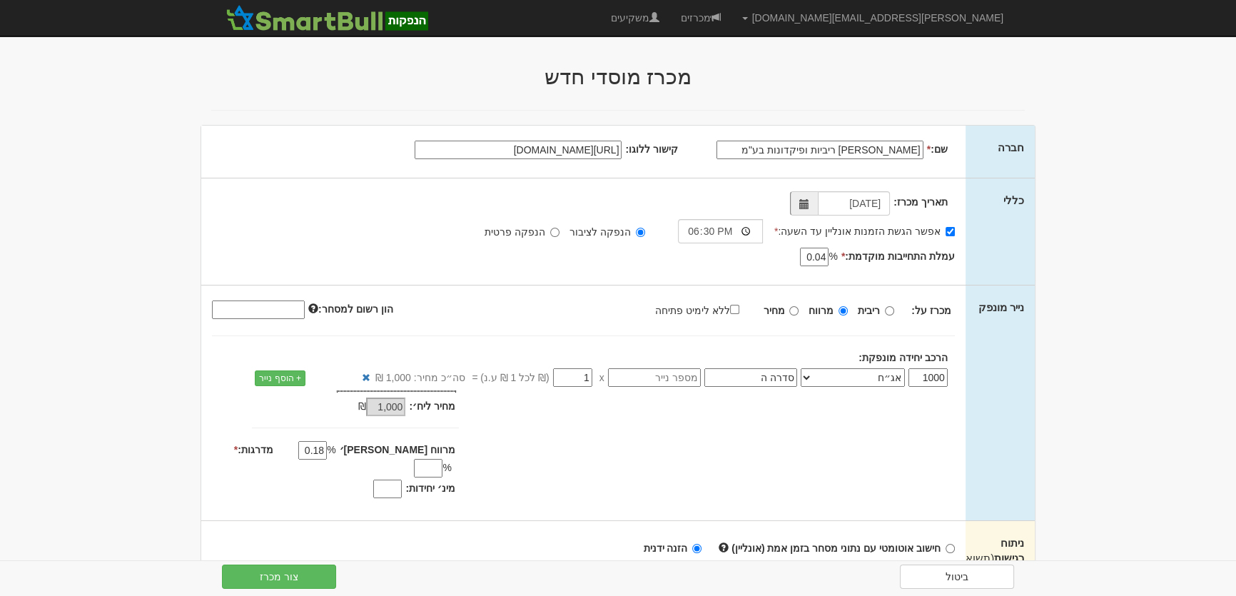
click at [414, 459] on input "מדרגות: *" at bounding box center [428, 468] width 29 height 19
type input "0.01"
click at [399, 494] on input "מינ׳ יחידות:" at bounding box center [387, 503] width 29 height 19
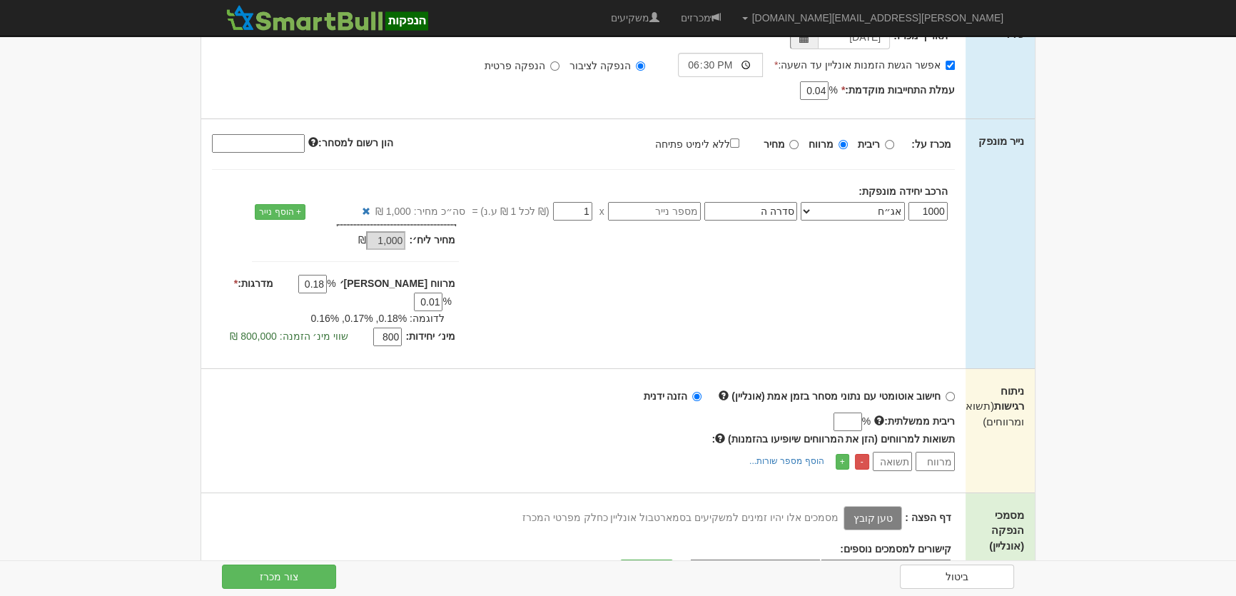
scroll to position [259, 0]
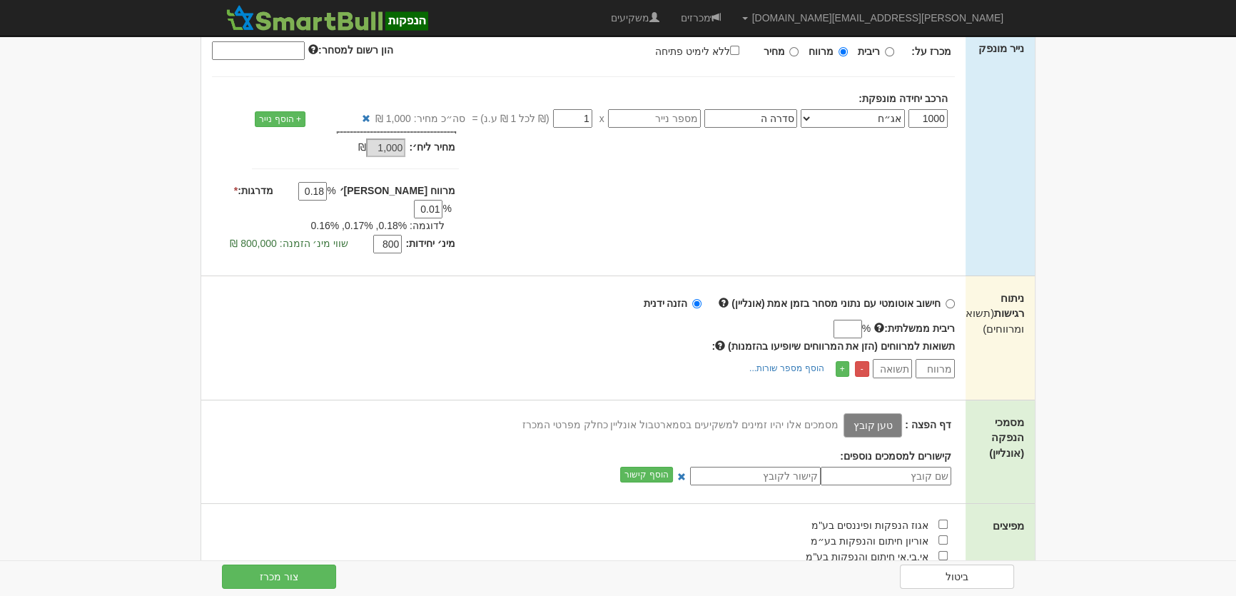
type input "800"
click at [872, 413] on label "טען קובץ" at bounding box center [872, 425] width 58 height 24
click at [841, 417] on input "טען קובץ" at bounding box center [841, 425] width 0 height 16
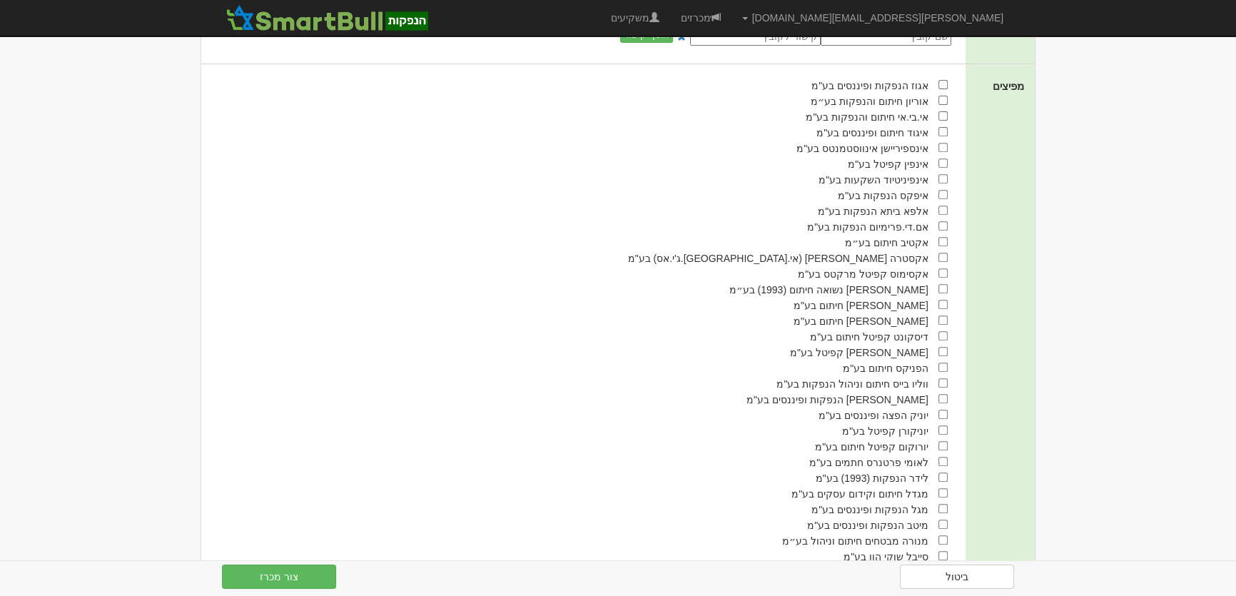
scroll to position [827, 0]
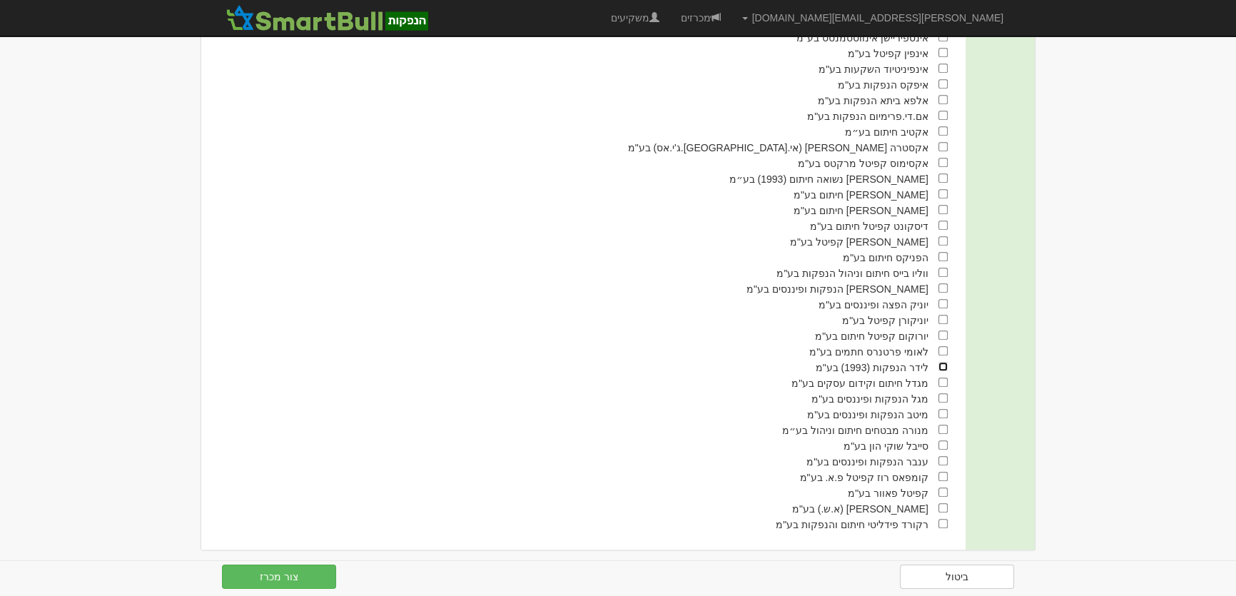
click at [940, 362] on input "checkbox" at bounding box center [942, 366] width 9 height 9
checkbox input "true"
click at [294, 579] on button "צור מכרז" at bounding box center [279, 576] width 114 height 24
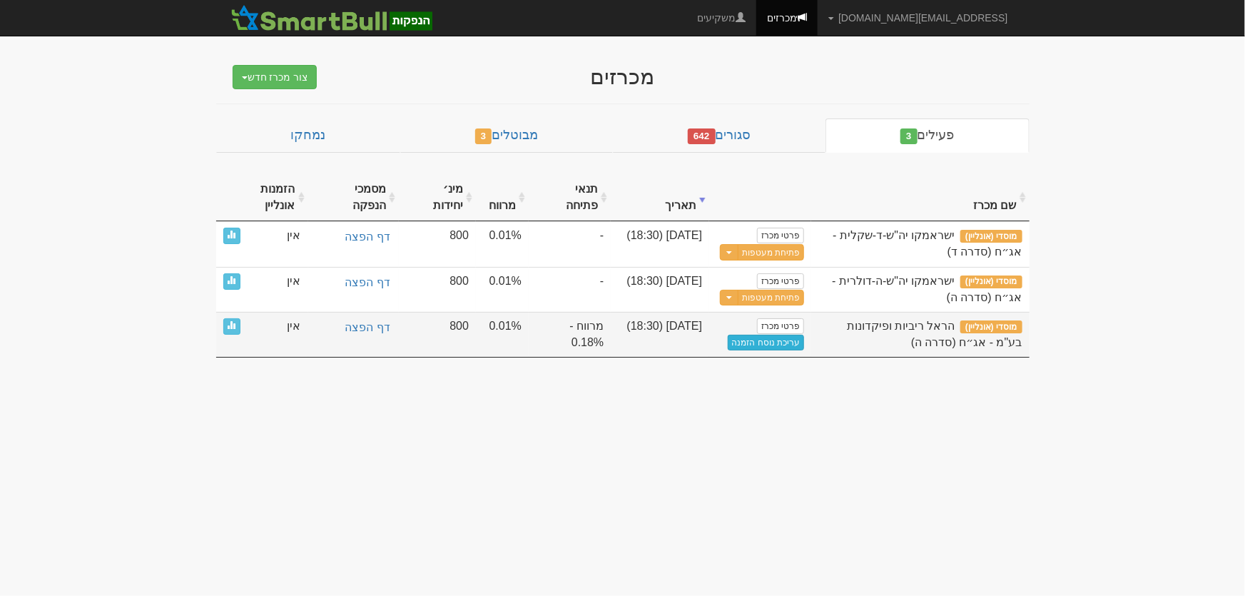
click at [789, 335] on link "עריכת נוסח הזמנה" at bounding box center [766, 343] width 77 height 16
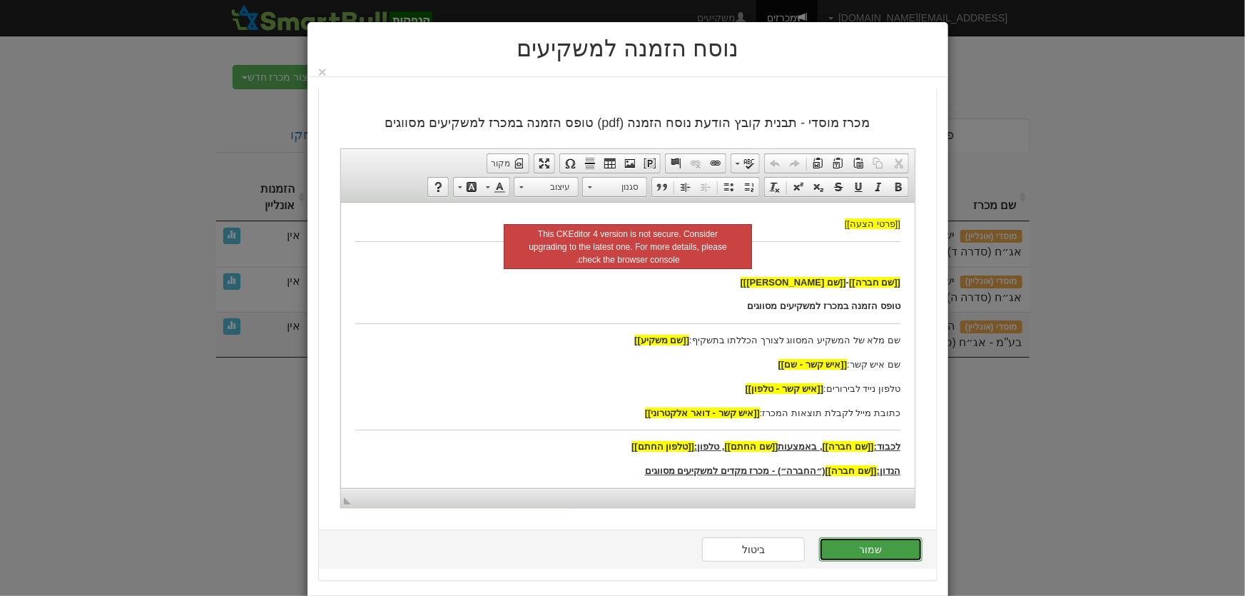
click at [875, 552] on button "שמור" at bounding box center [870, 549] width 103 height 24
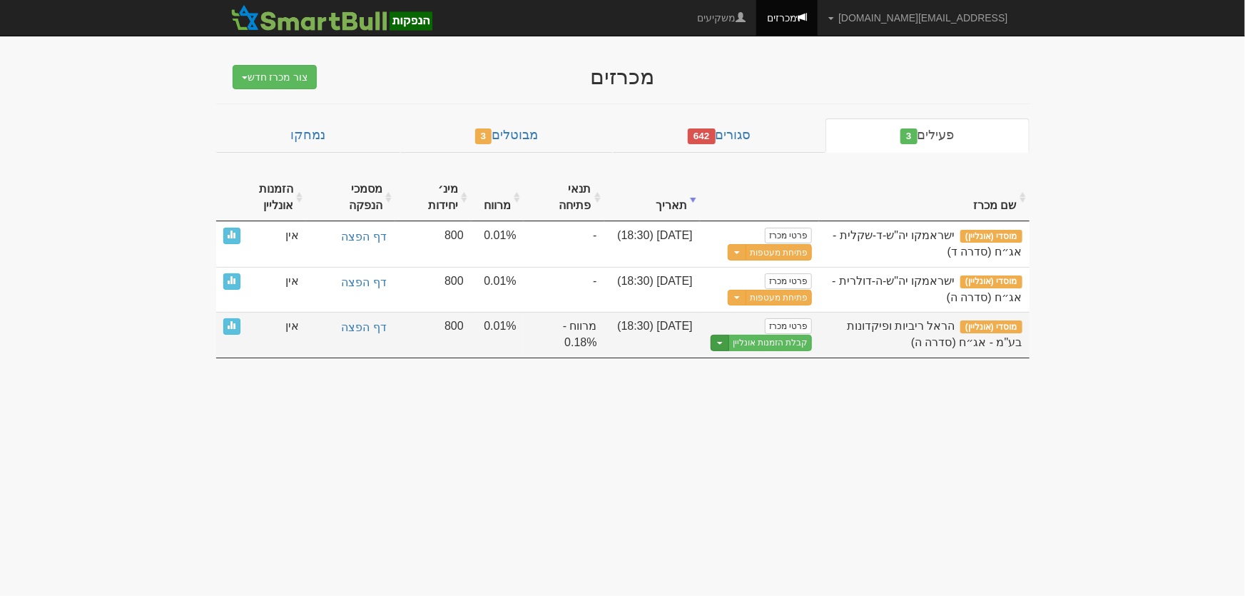
click at [721, 342] on span "button" at bounding box center [720, 343] width 6 height 3
click at [772, 366] on link "הצג טופס הזמנה לדוגמה" at bounding box center [744, 366] width 136 height 19
click at [770, 342] on link "קבלת הזמנות אונליין" at bounding box center [770, 343] width 84 height 16
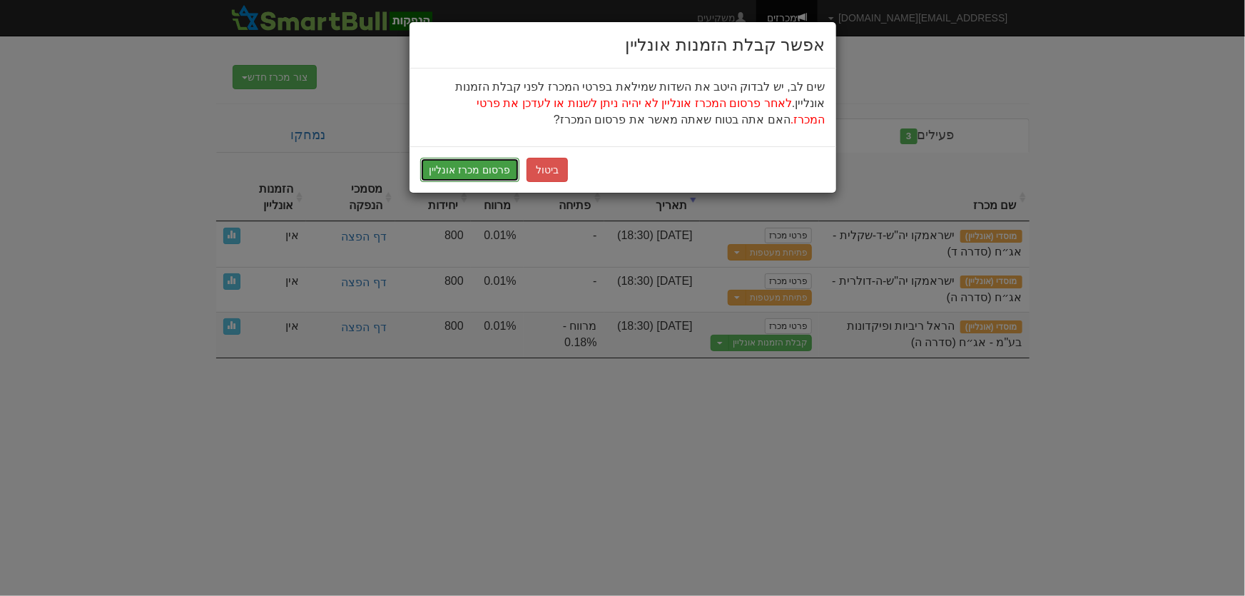
click at [464, 161] on button "פרסום מכרז אונליין" at bounding box center [470, 170] width 100 height 24
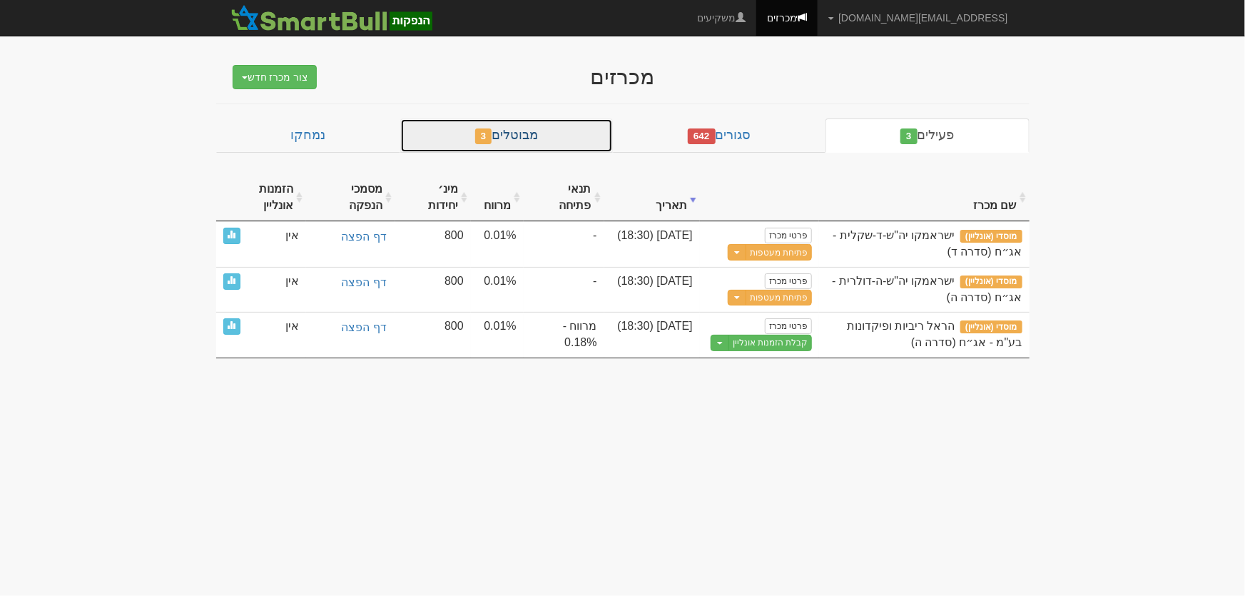
click at [571, 140] on link "מבוטלים 3" at bounding box center [506, 135] width 213 height 34
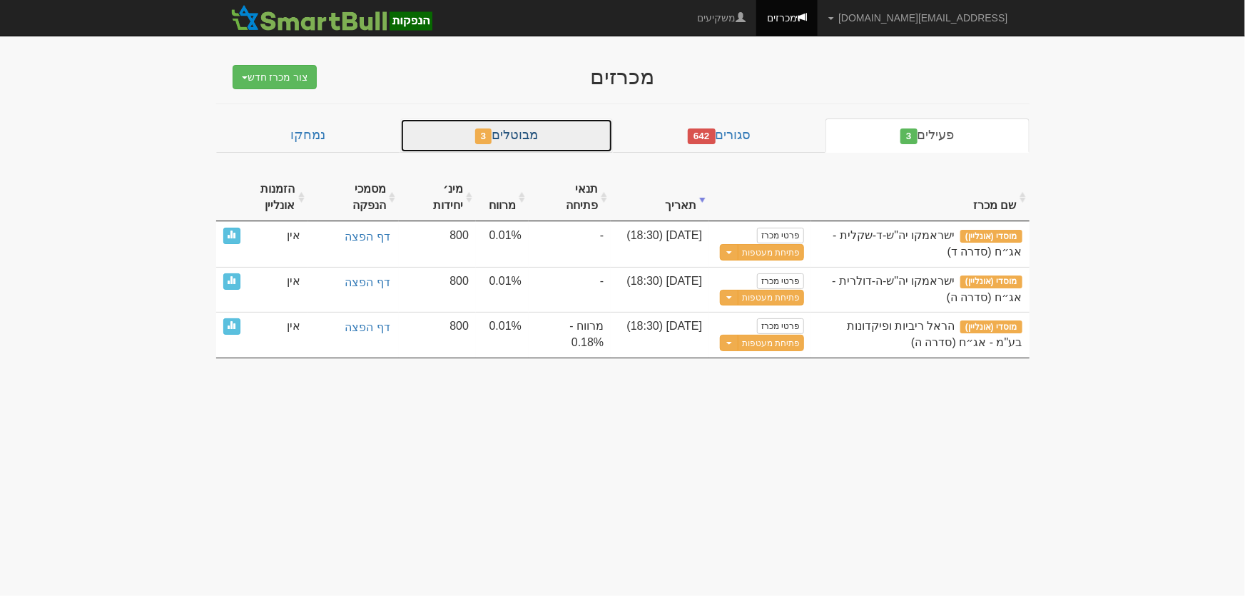
click at [571, 140] on link "מבוטלים 3" at bounding box center [506, 135] width 213 height 34
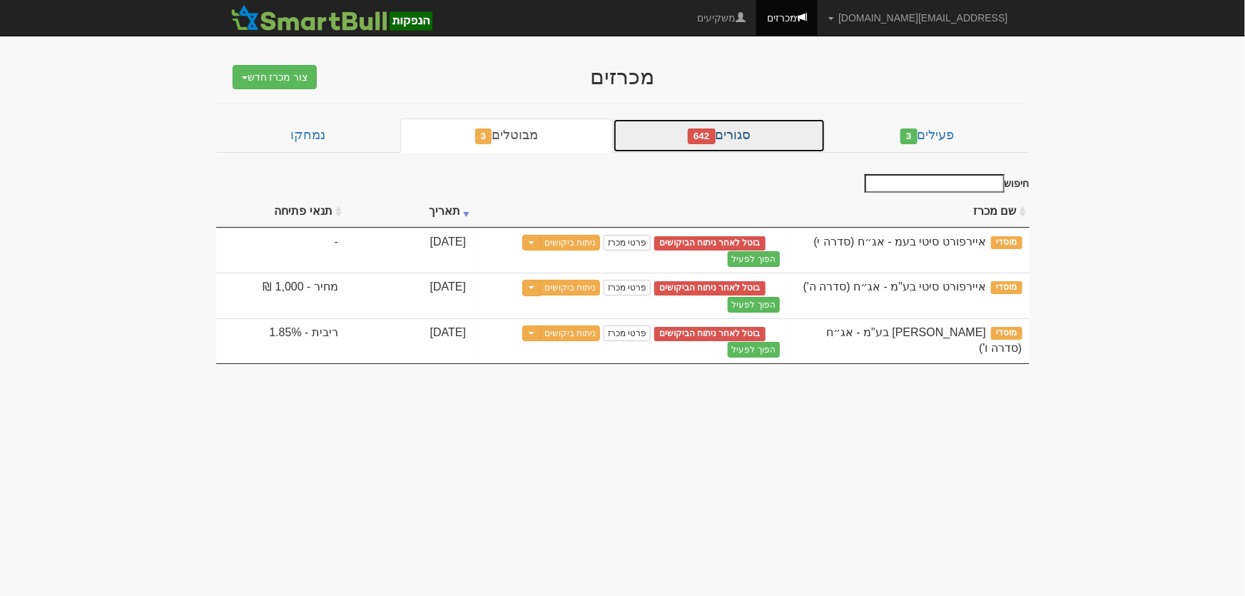
click at [775, 138] on link "סגורים 642" at bounding box center [719, 135] width 213 height 34
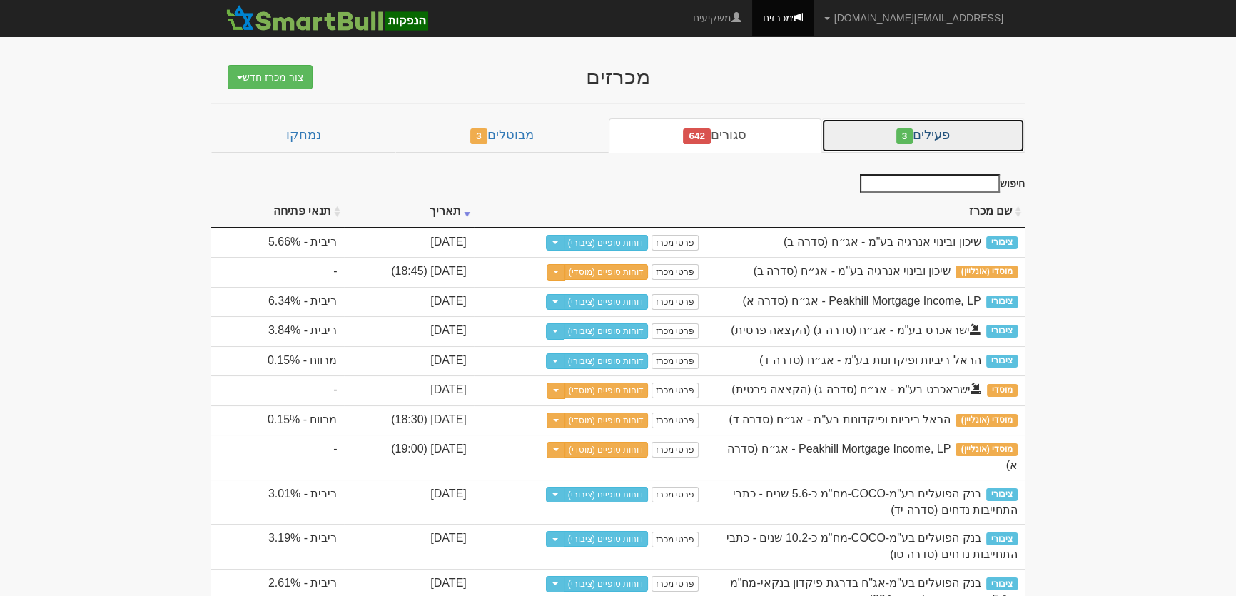
click at [957, 139] on link "פעילים 3" at bounding box center [922, 135] width 203 height 34
